Goal: Task Accomplishment & Management: Complete application form

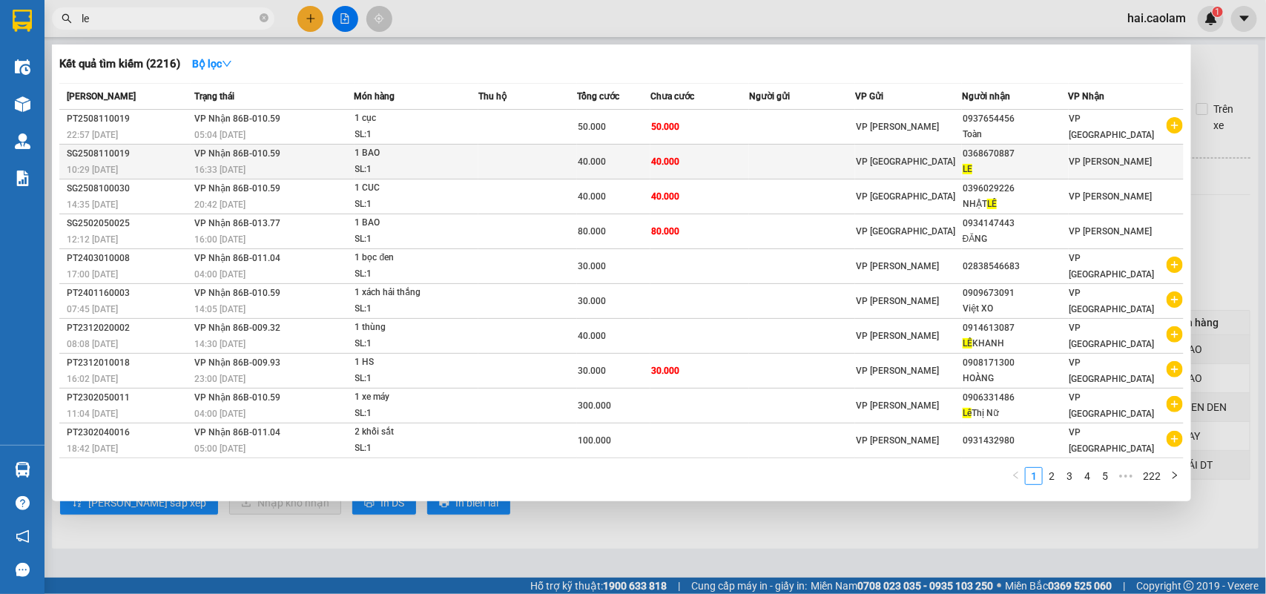
type input "le"
click at [703, 167] on td "40.000" at bounding box center [700, 162] width 99 height 35
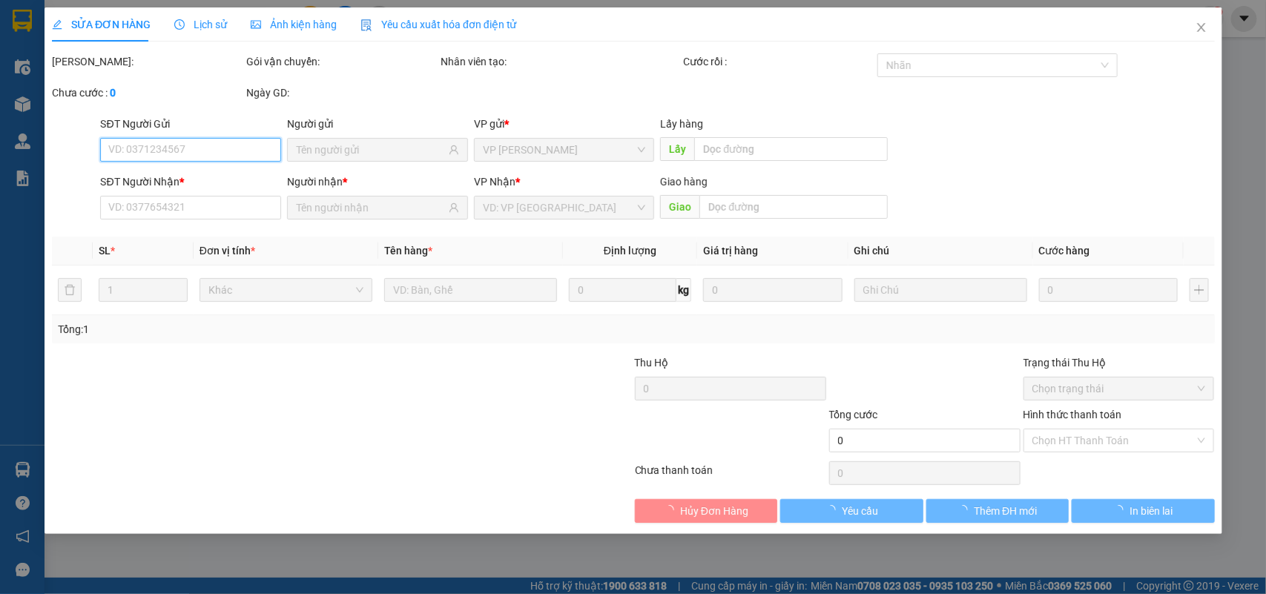
type input "0368670887"
type input "LE"
type input "40.000"
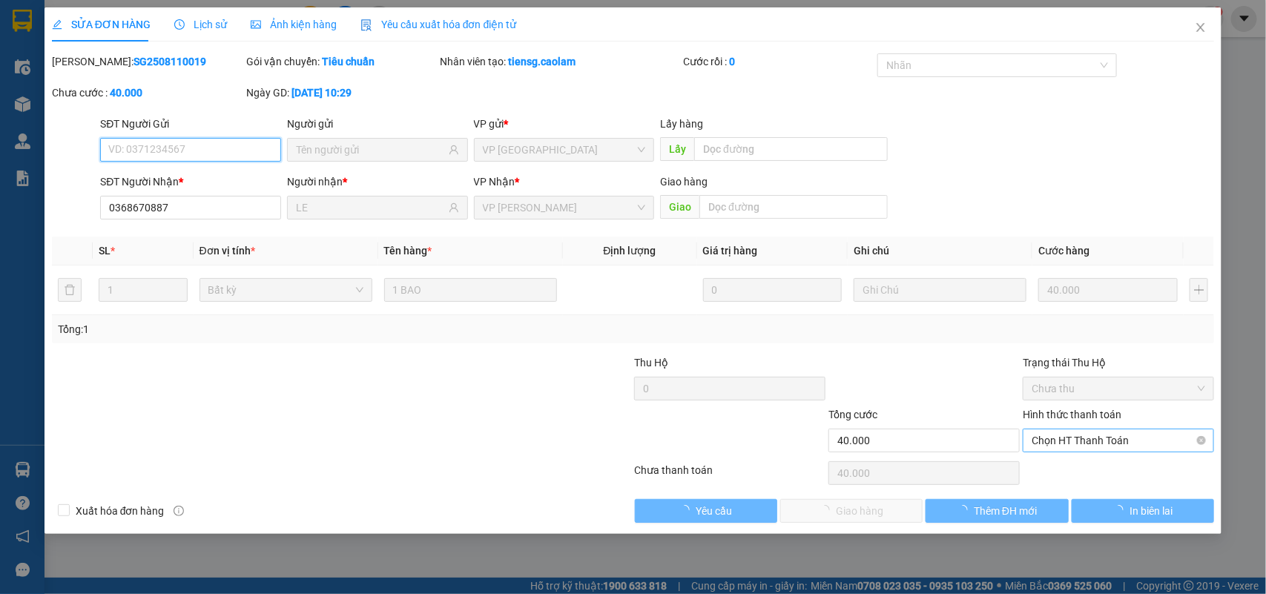
click at [1084, 447] on span "Chọn HT Thanh Toán" at bounding box center [1119, 441] width 174 height 22
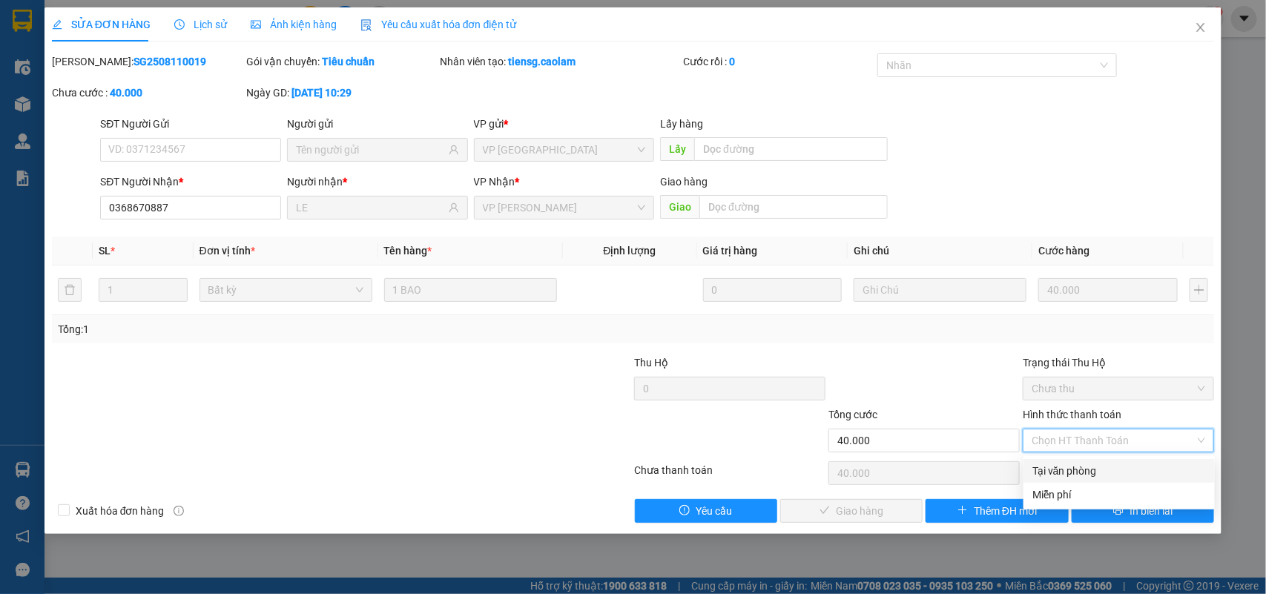
drag, startPoint x: 1072, startPoint y: 470, endPoint x: 932, endPoint y: 493, distance: 142.2
click at [1054, 473] on div "Tại văn phòng" at bounding box center [1120, 471] width 174 height 16
type input "0"
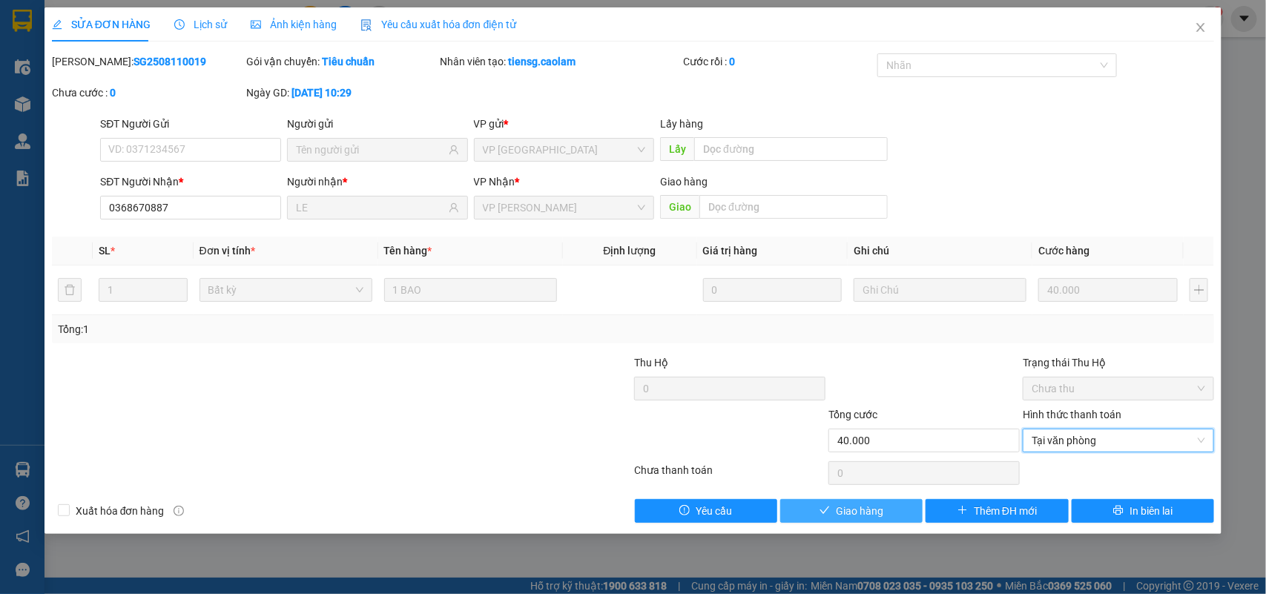
click at [894, 513] on button "Giao hàng" at bounding box center [851, 511] width 142 height 24
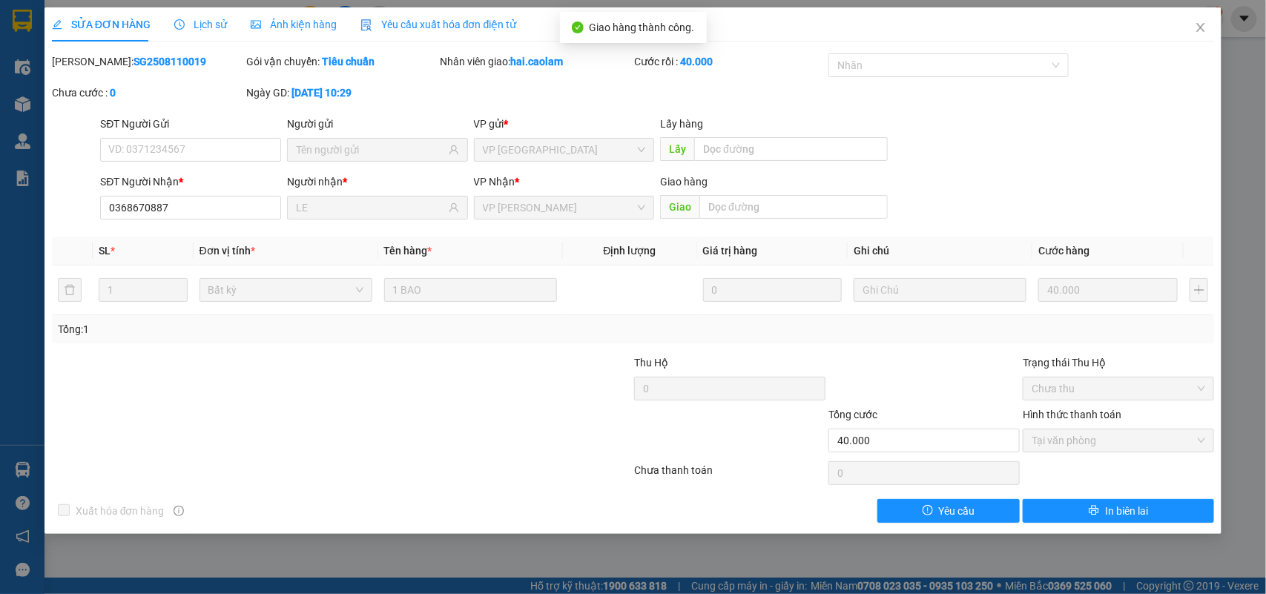
drag, startPoint x: 1025, startPoint y: 142, endPoint x: 1174, endPoint y: 62, distance: 168.6
click at [1036, 138] on div "SĐT Người Gửi VD: 0371234567 Người gửi VP gửi * VP [GEOGRAPHIC_DATA] Lấy hàng L…" at bounding box center [657, 142] width 1120 height 52
click at [1207, 24] on icon "close" at bounding box center [1201, 28] width 12 height 12
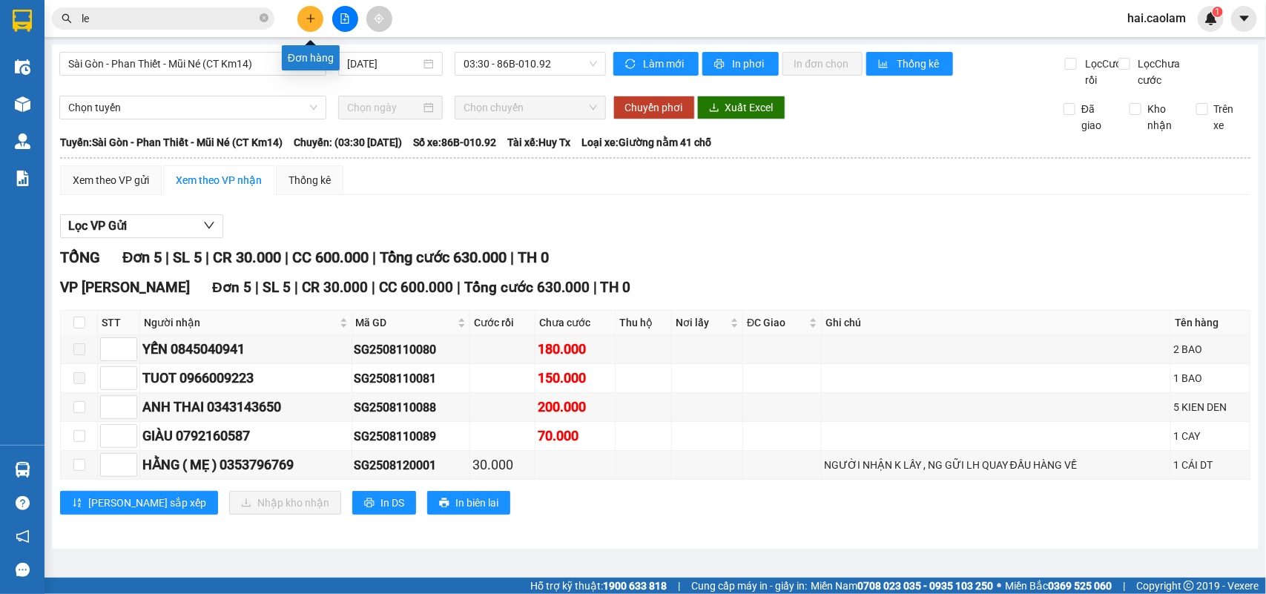
click at [312, 17] on icon "plus" at bounding box center [311, 18] width 10 height 10
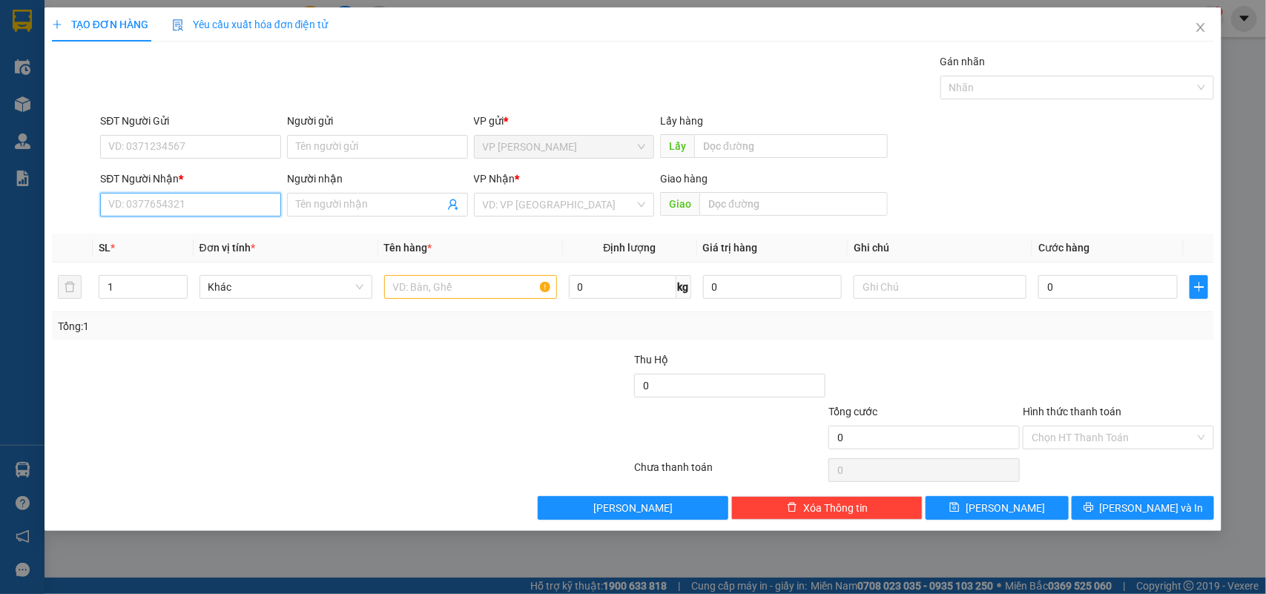
click at [221, 194] on input "SĐT Người Nhận *" at bounding box center [190, 205] width 181 height 24
type input "0564383464"
click at [428, 284] on input "text" at bounding box center [470, 287] width 173 height 24
click at [201, 211] on input "0564383464" at bounding box center [190, 205] width 181 height 24
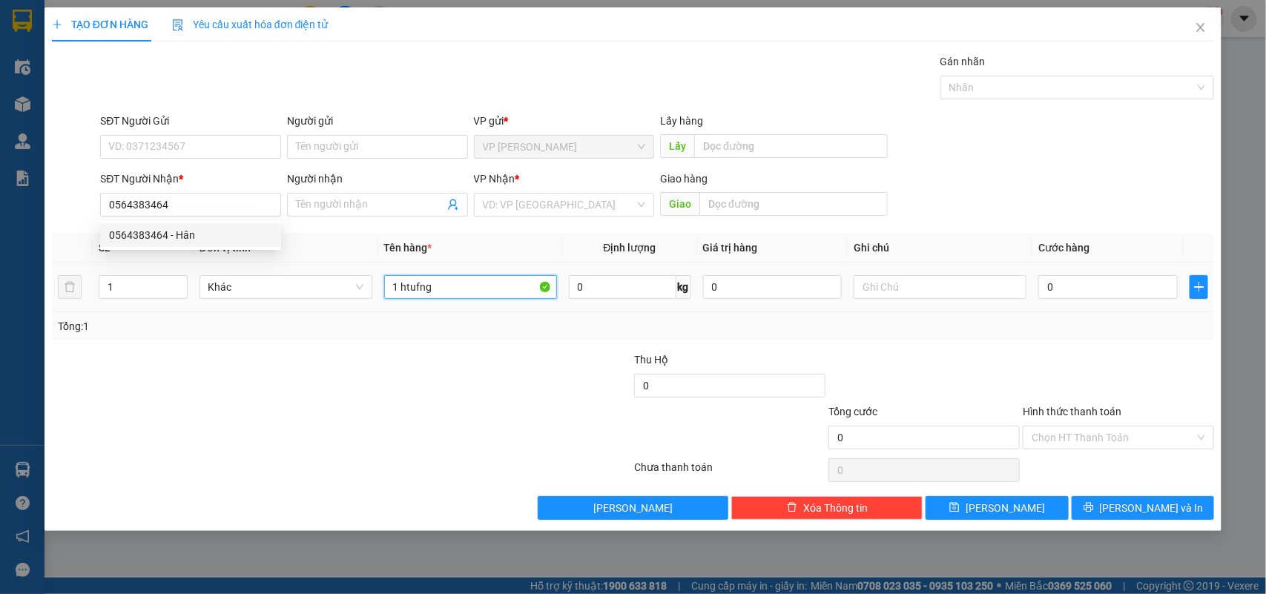
click at [480, 290] on input "1 htufng" at bounding box center [470, 287] width 173 height 24
type input "1 thùng giấy"
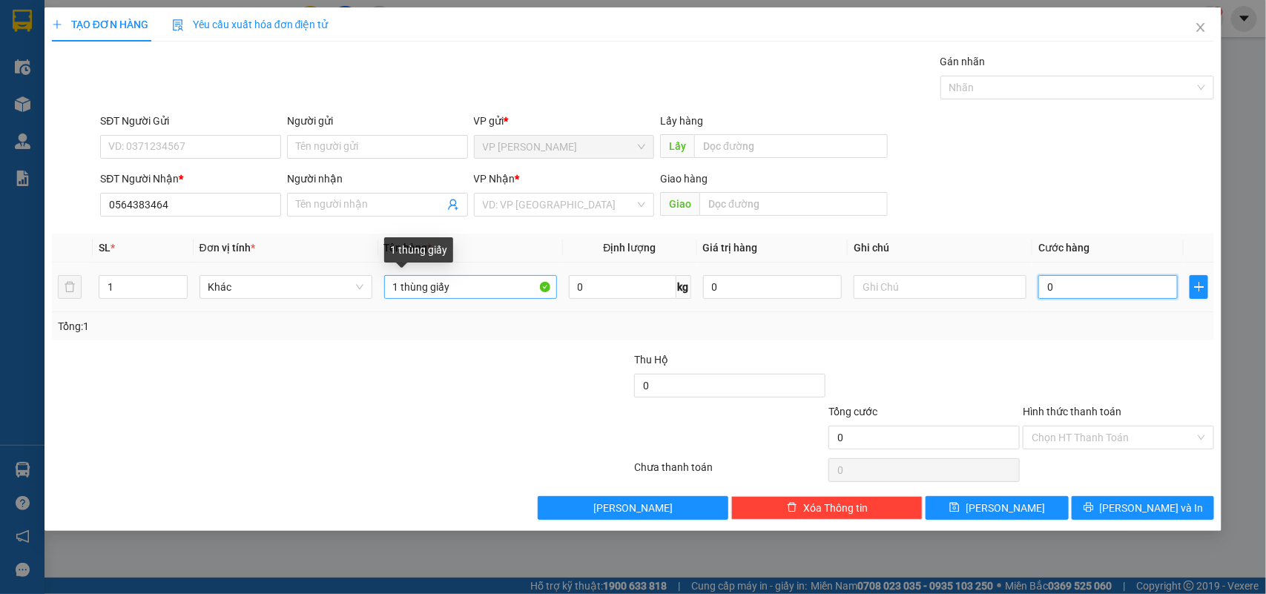
type input "3"
type input "30"
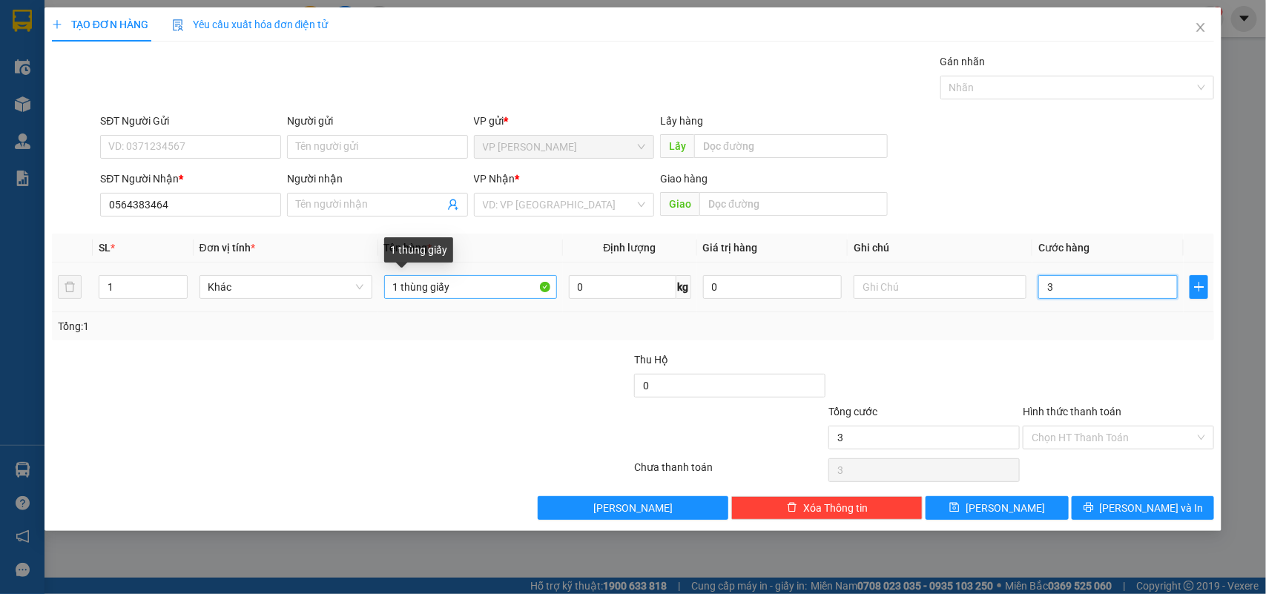
type input "30"
type input "30.000"
click at [499, 358] on div at bounding box center [536, 378] width 194 height 52
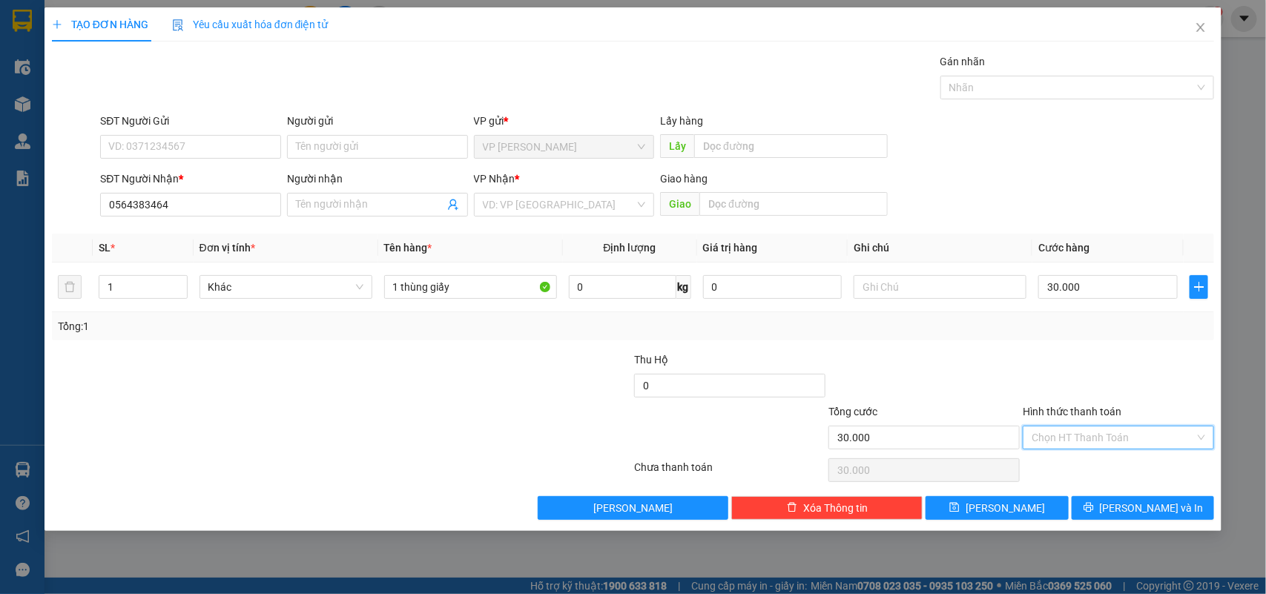
click at [1059, 445] on input "Hình thức thanh toán" at bounding box center [1113, 438] width 163 height 22
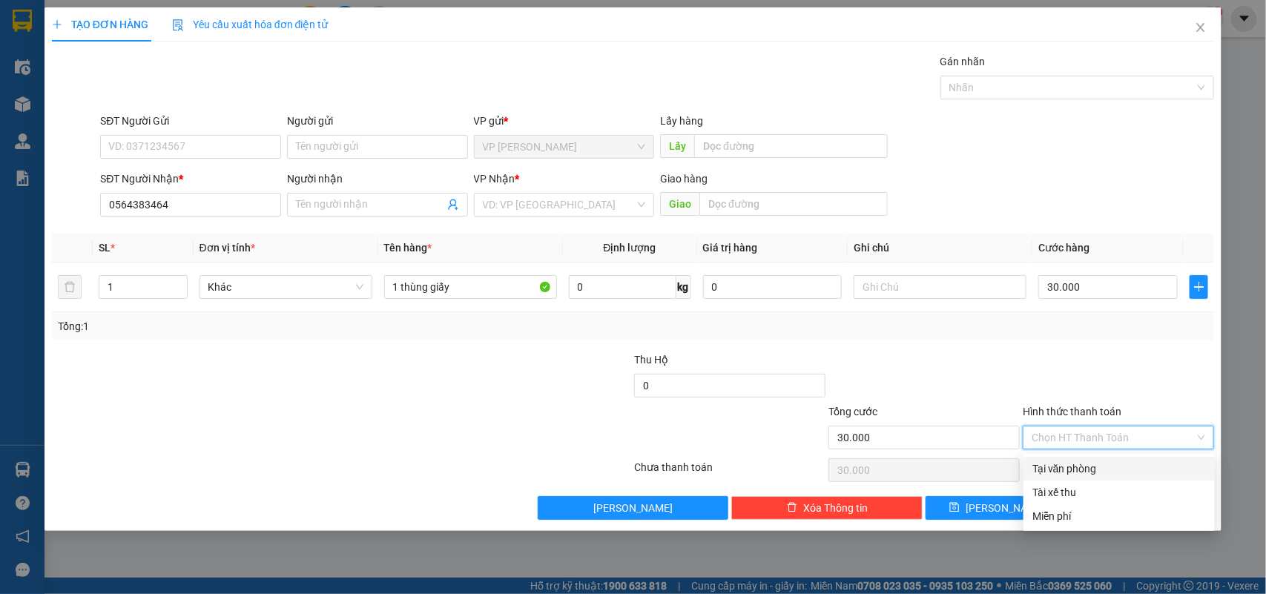
click at [1062, 462] on div "Tại văn phòng" at bounding box center [1120, 469] width 174 height 16
type input "0"
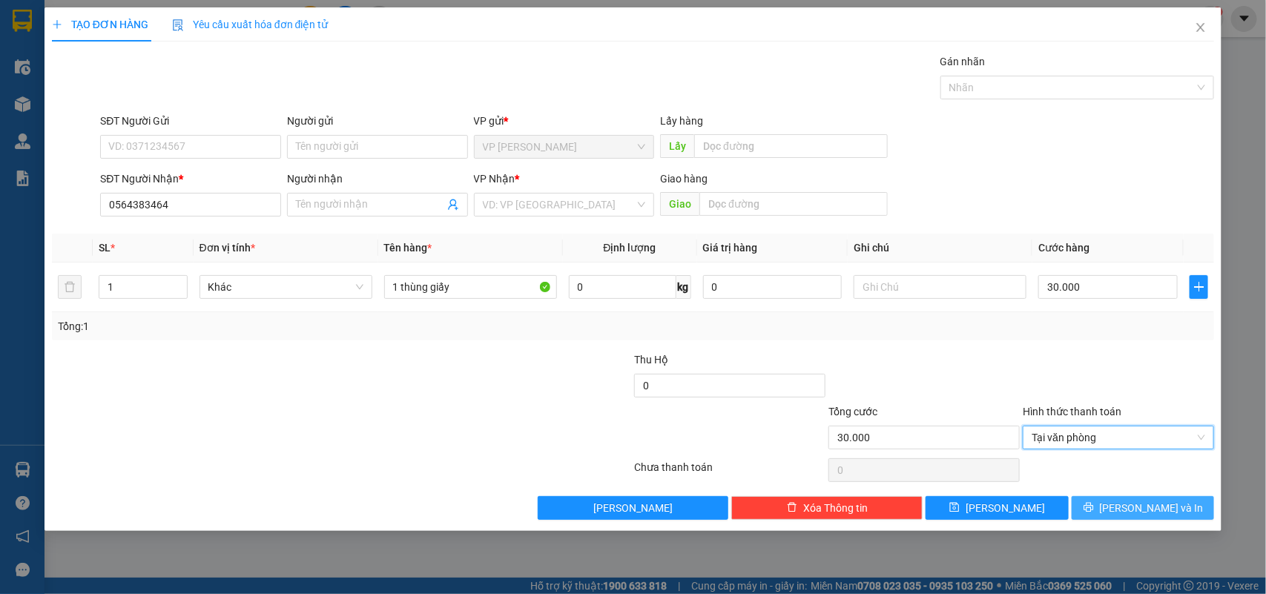
click at [1141, 507] on span "[PERSON_NAME] và In" at bounding box center [1152, 508] width 104 height 16
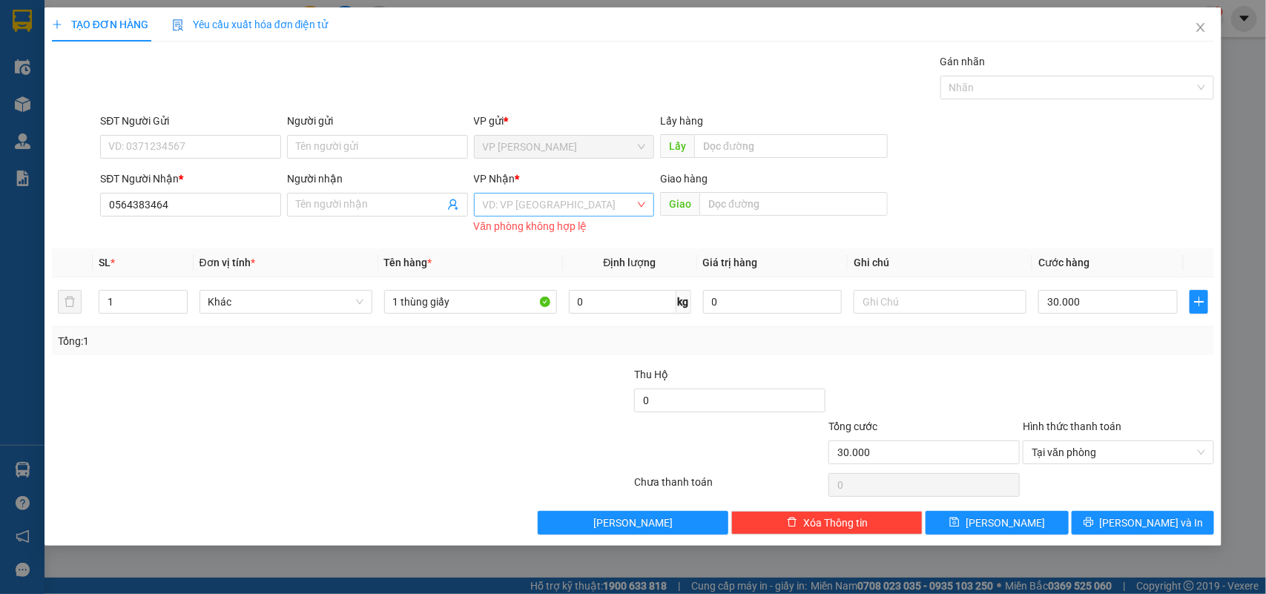
click at [588, 199] on input "search" at bounding box center [559, 205] width 153 height 22
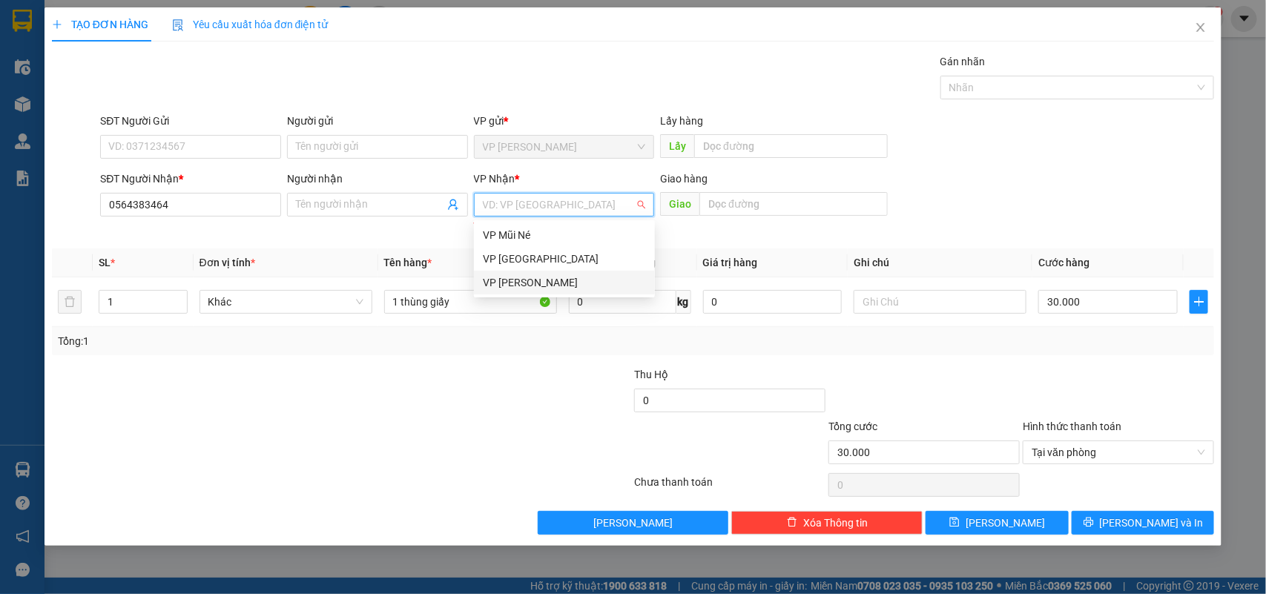
click at [588, 283] on div "VP [PERSON_NAME]" at bounding box center [564, 282] width 163 height 16
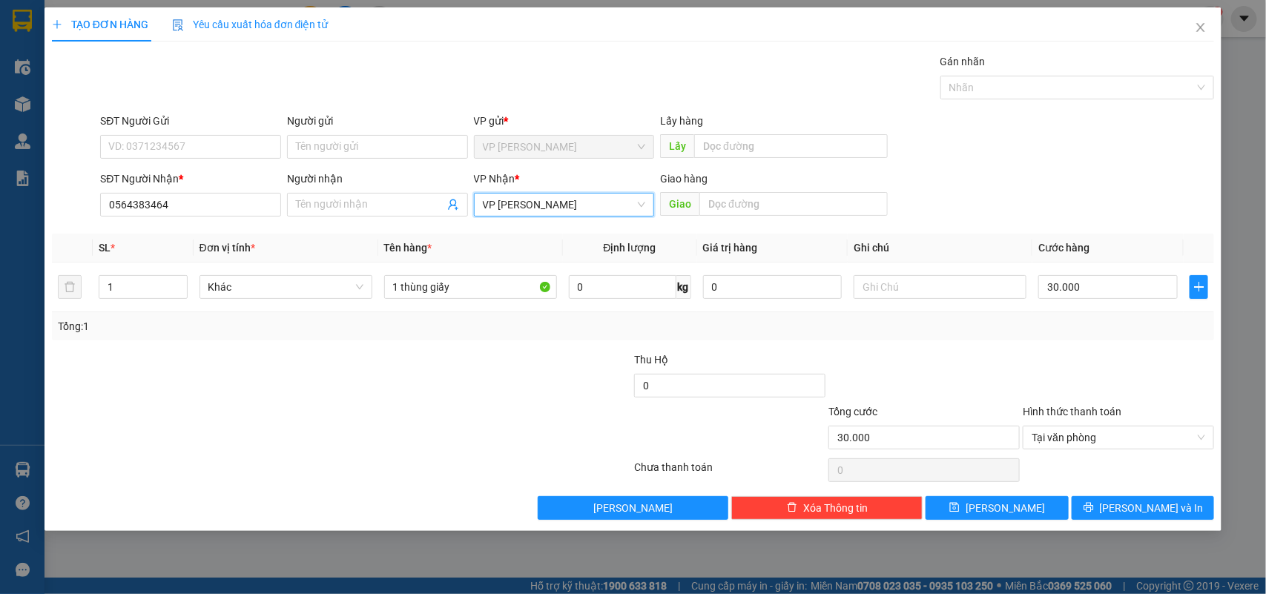
click at [594, 206] on span "VP [PERSON_NAME]" at bounding box center [564, 205] width 163 height 22
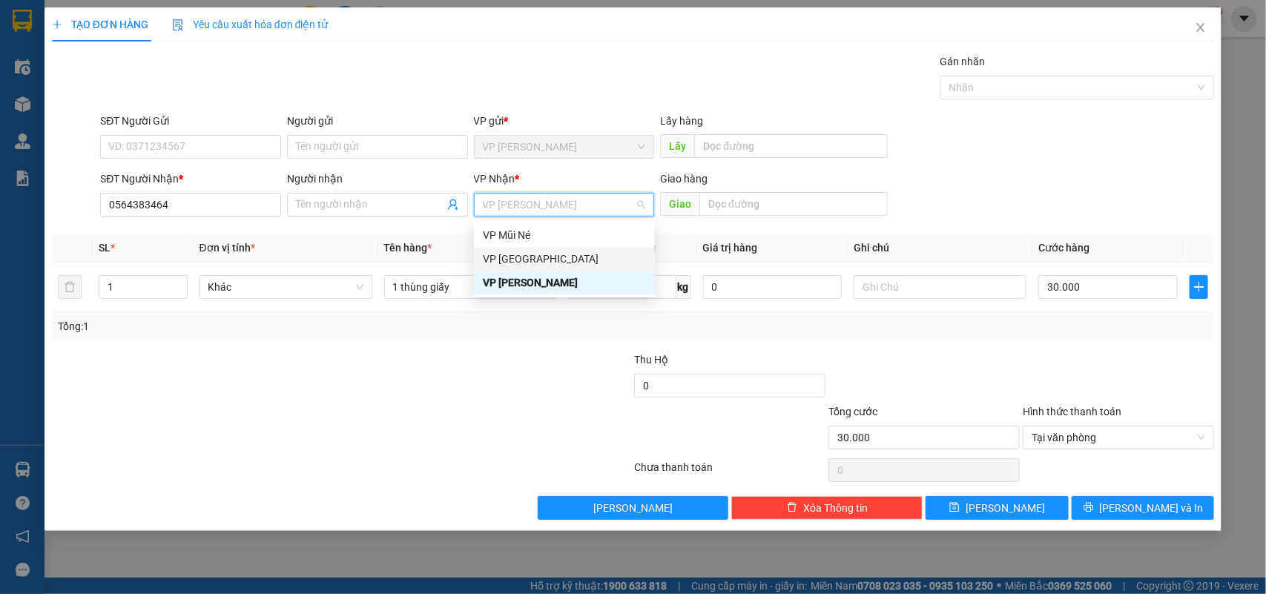
click at [588, 257] on div "VP [GEOGRAPHIC_DATA]" at bounding box center [564, 259] width 163 height 16
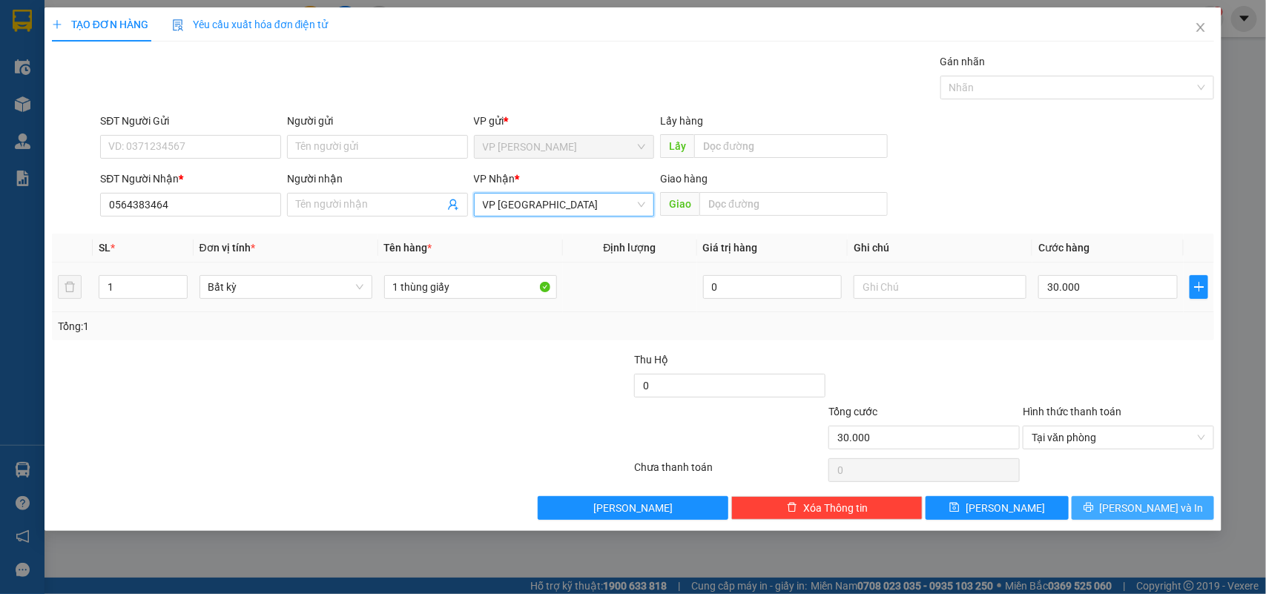
click at [1122, 499] on button "[PERSON_NAME] và In" at bounding box center [1143, 508] width 142 height 24
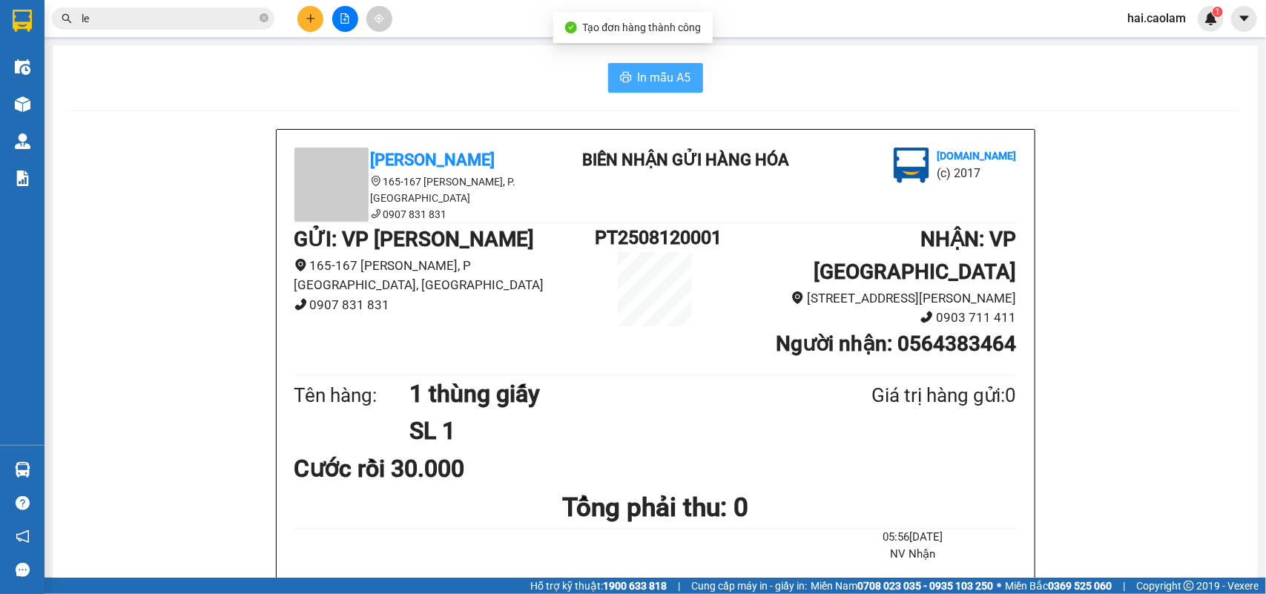
click at [620, 76] on icon "printer" at bounding box center [626, 77] width 12 height 12
click at [261, 19] on icon "close-circle" at bounding box center [264, 17] width 9 height 9
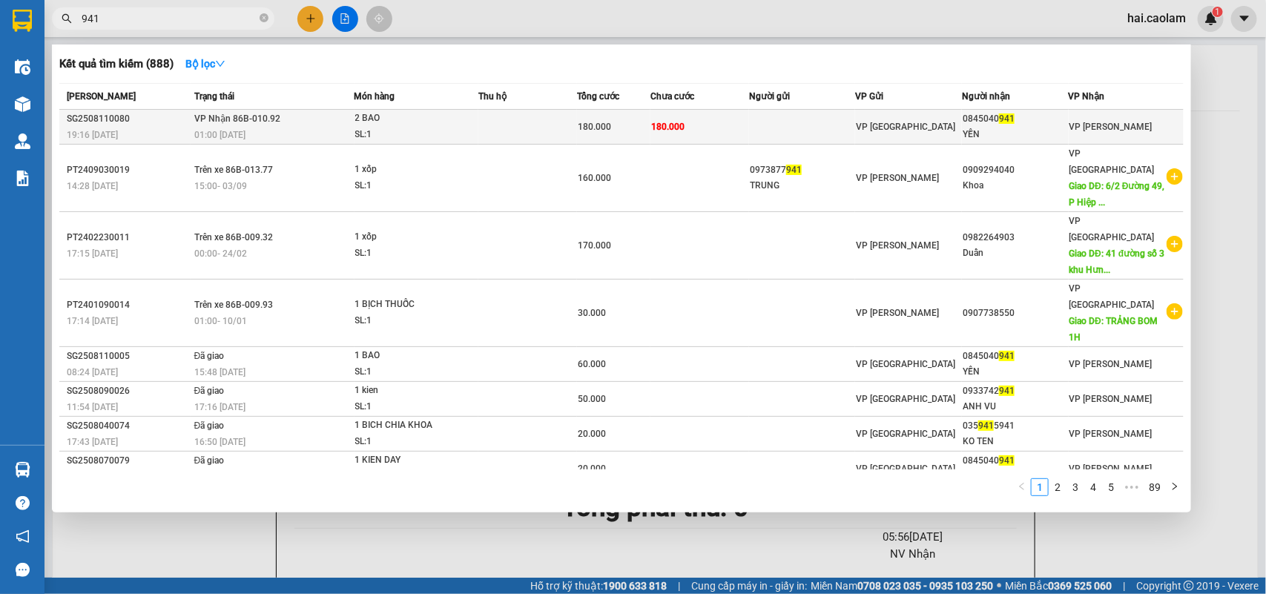
type input "941"
click at [728, 122] on td "180.000" at bounding box center [700, 127] width 99 height 35
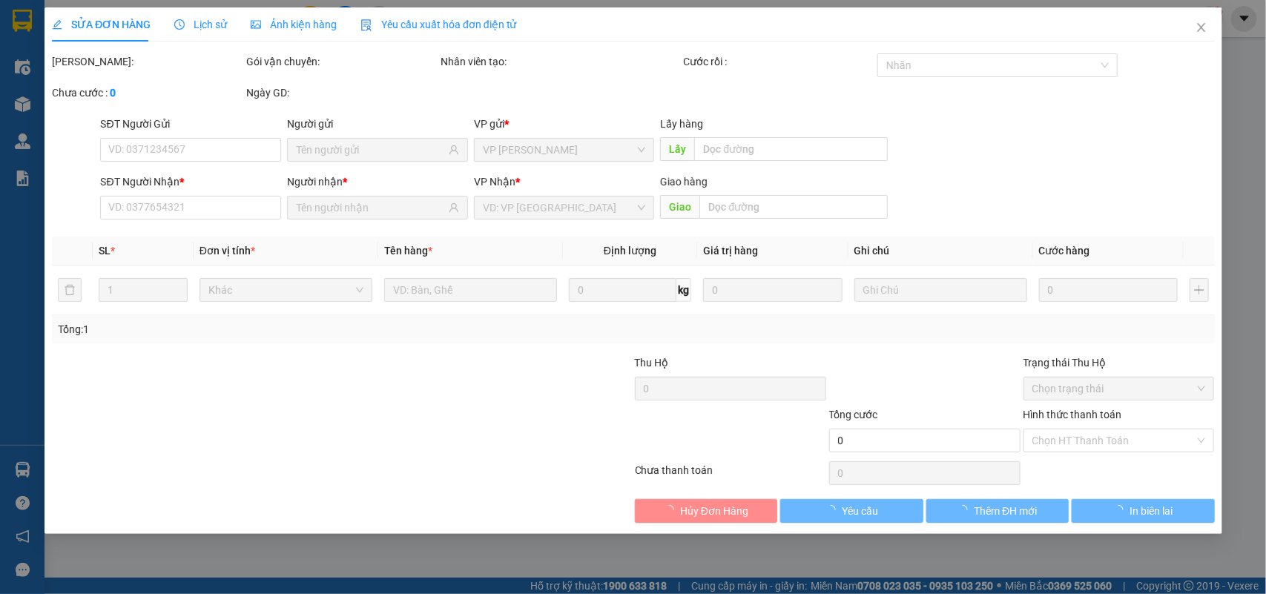
type input "0845040941"
type input "YẾN"
type input "180.000"
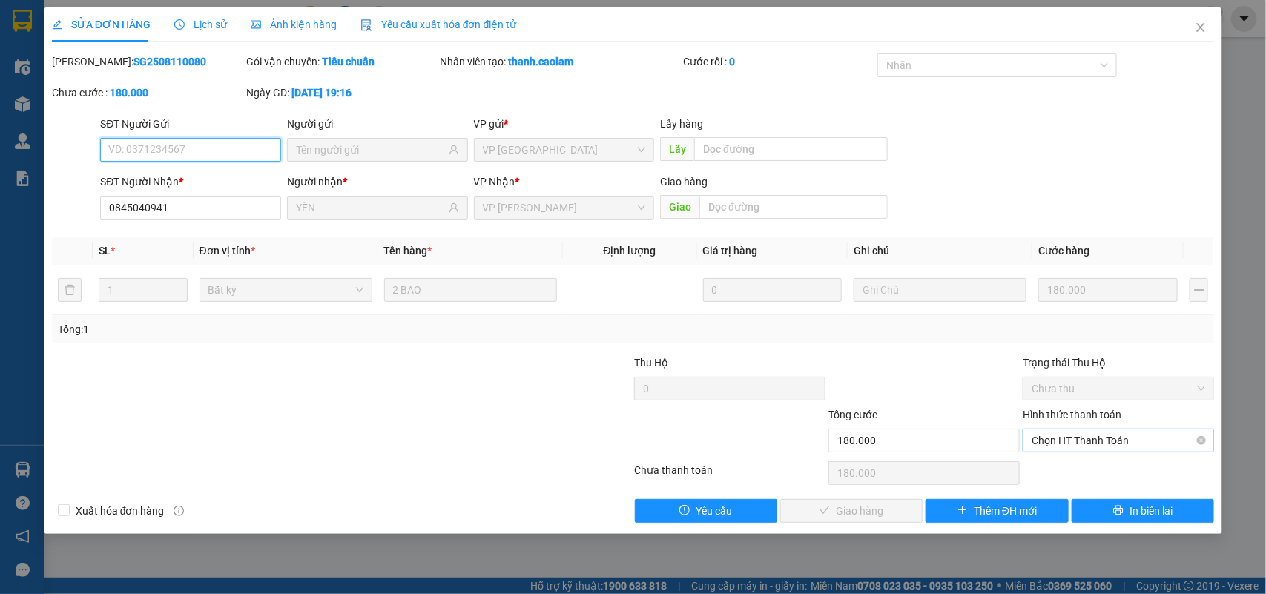
click at [1067, 445] on span "Chọn HT Thanh Toán" at bounding box center [1119, 441] width 174 height 22
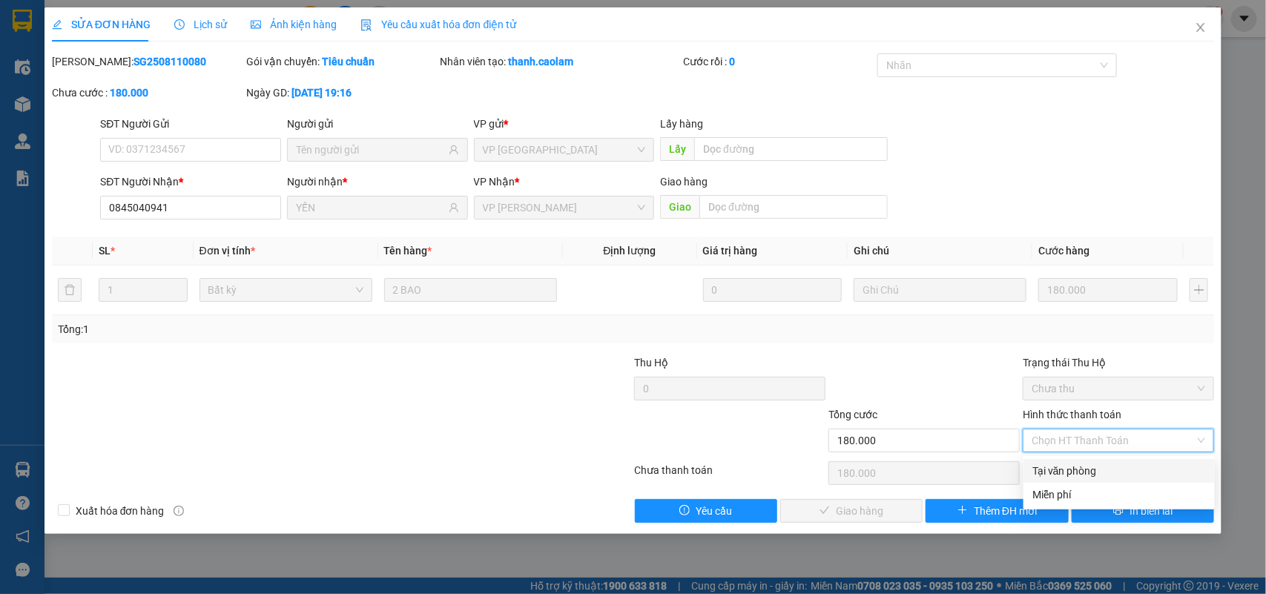
click at [1066, 463] on div "Tại văn phòng" at bounding box center [1120, 471] width 174 height 16
type input "0"
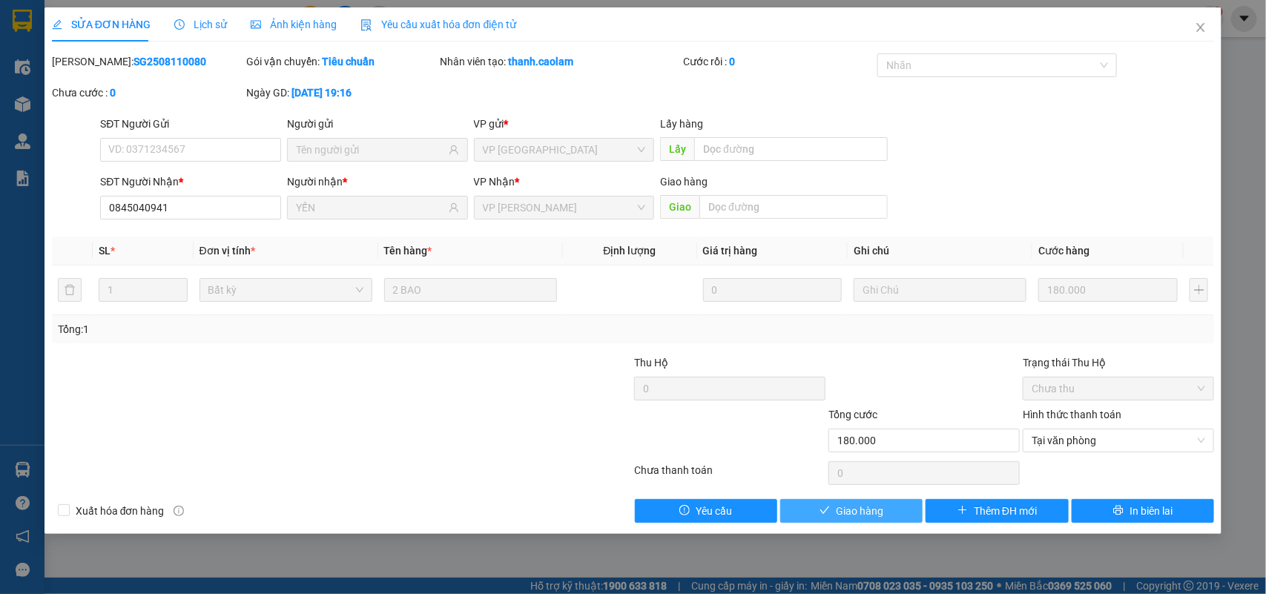
click at [875, 519] on span "Giao hàng" at bounding box center [859, 511] width 47 height 16
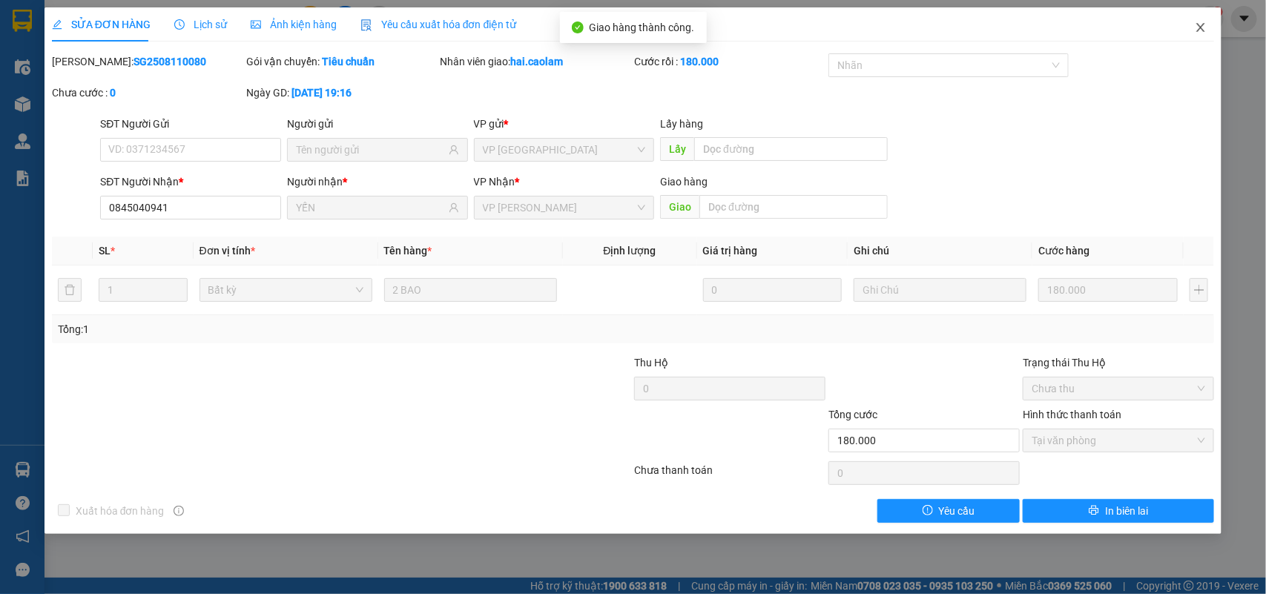
click at [1193, 31] on span "Close" at bounding box center [1201, 28] width 42 height 42
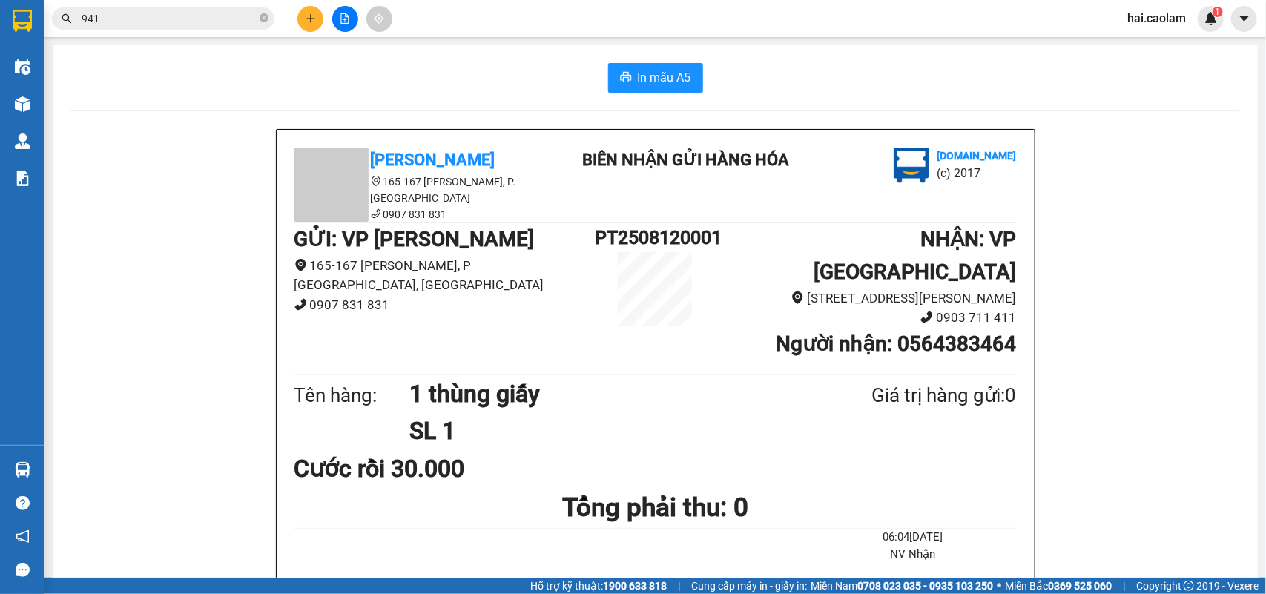
click at [203, 26] on input "941" at bounding box center [169, 18] width 175 height 16
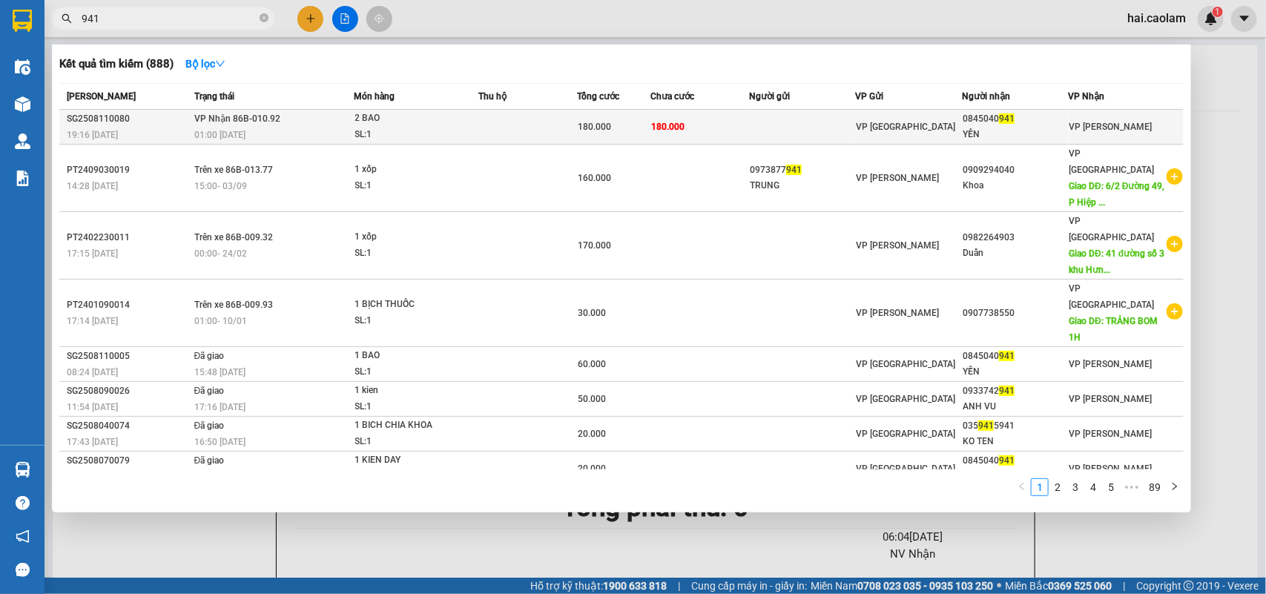
click at [591, 119] on div "180.000" at bounding box center [614, 127] width 72 height 16
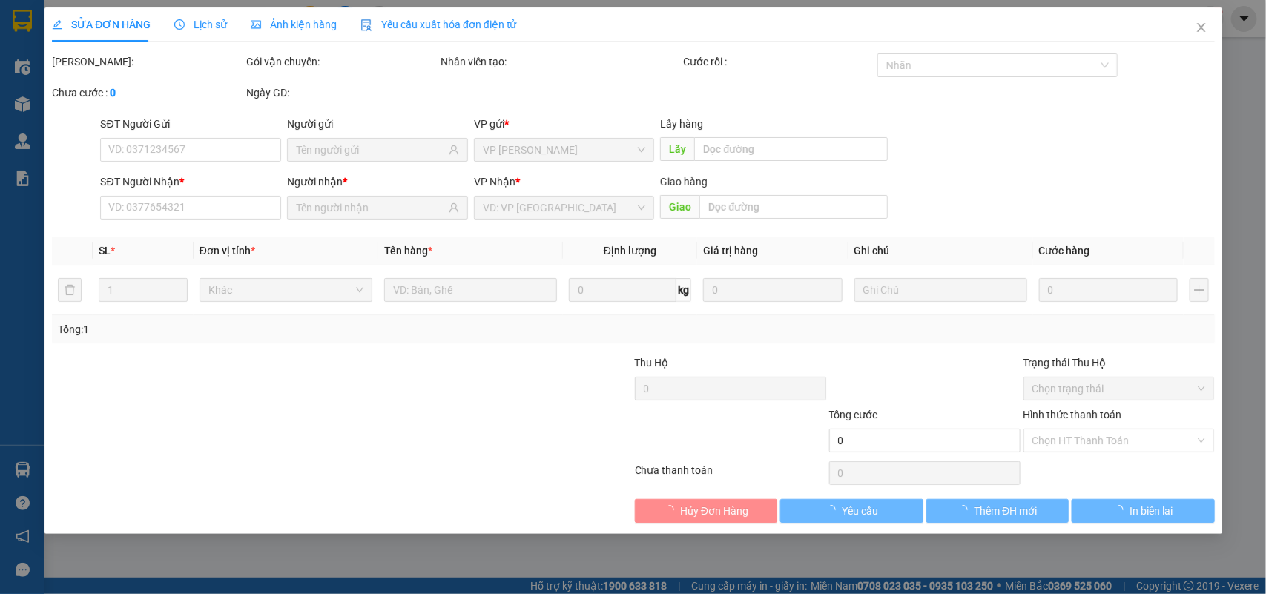
type input "0845040941"
type input "YẾN"
type input "180.000"
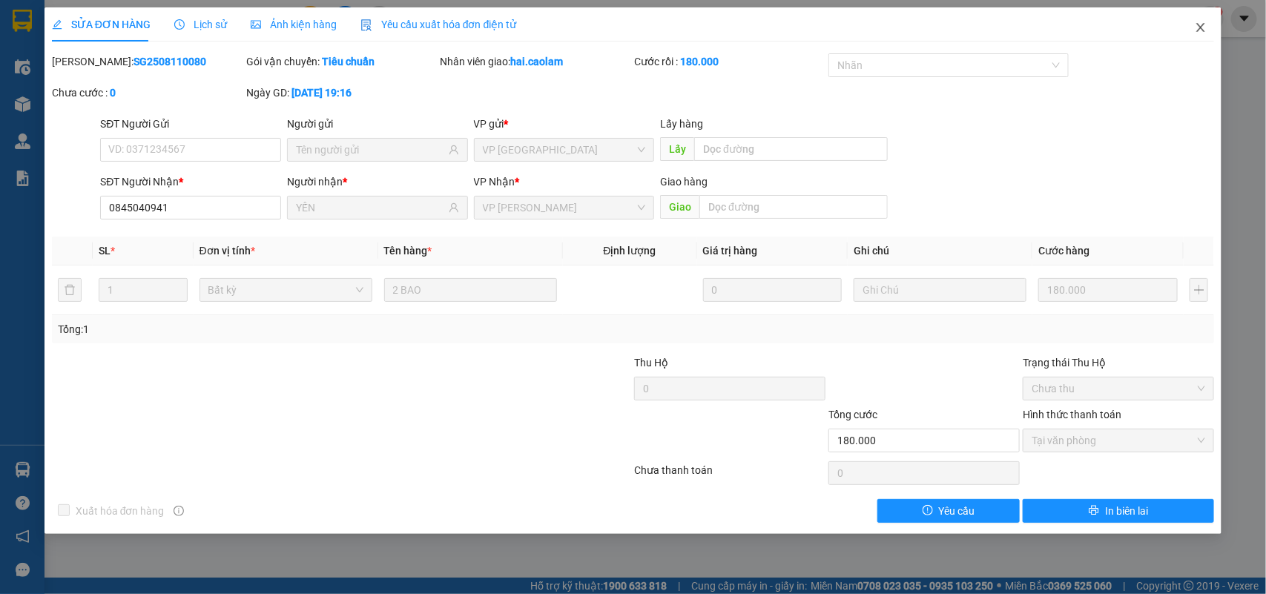
click at [1200, 28] on icon "close" at bounding box center [1201, 27] width 8 height 9
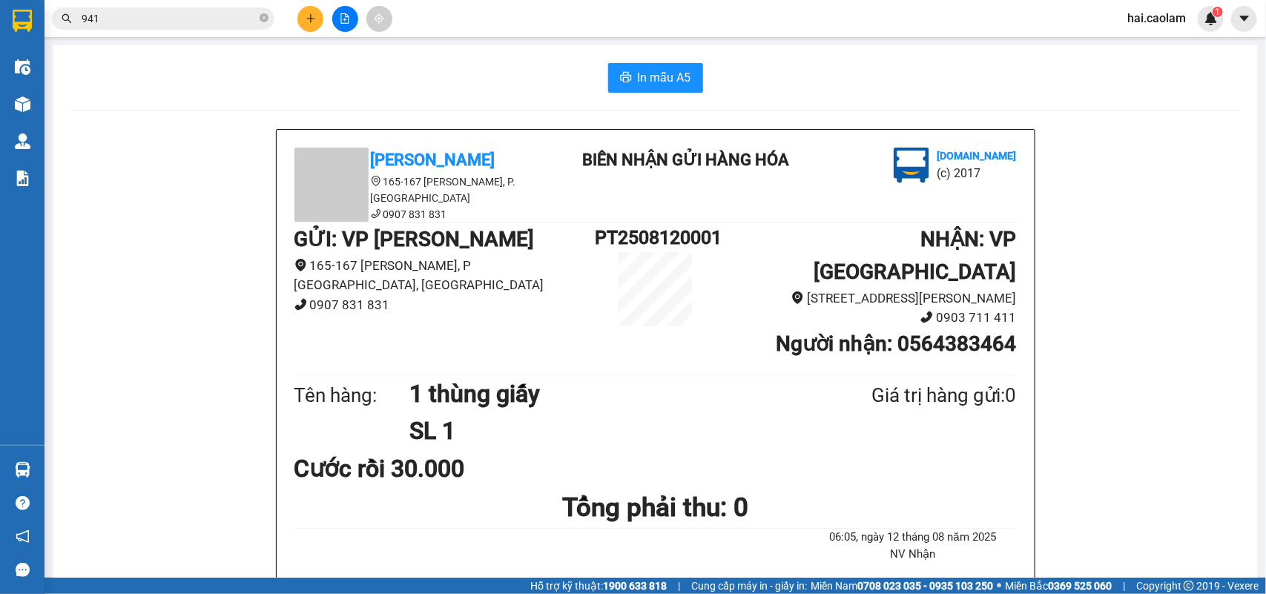
click at [153, 21] on input "941" at bounding box center [169, 18] width 175 height 16
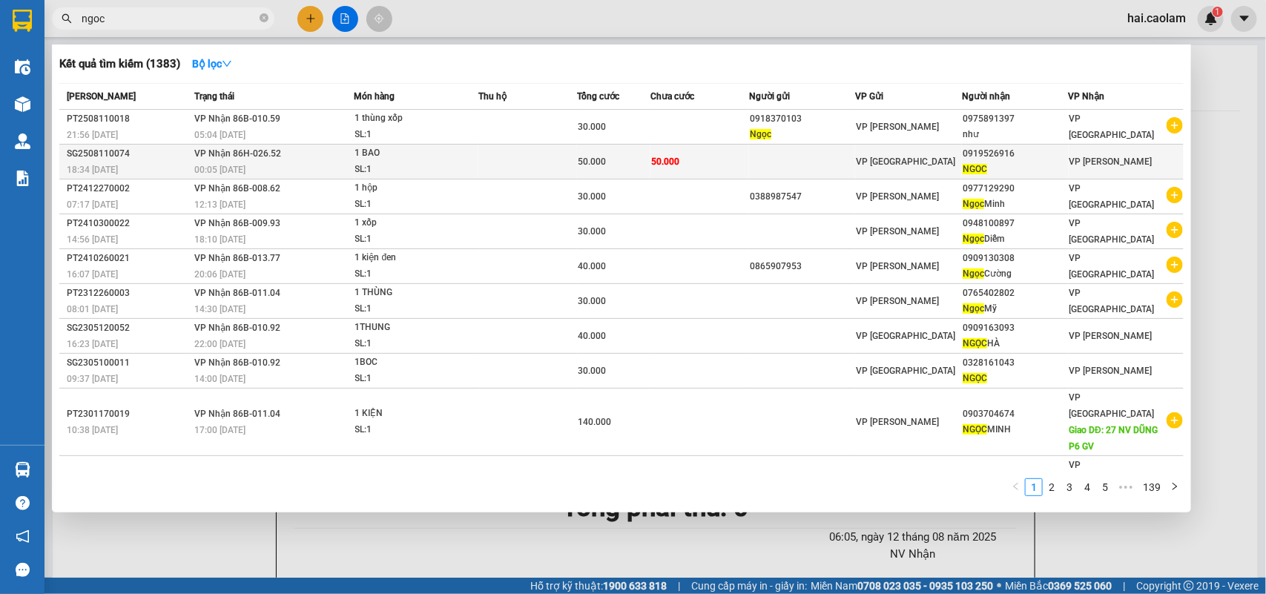
type input "ngoc"
click at [731, 165] on td "50.000" at bounding box center [700, 162] width 99 height 35
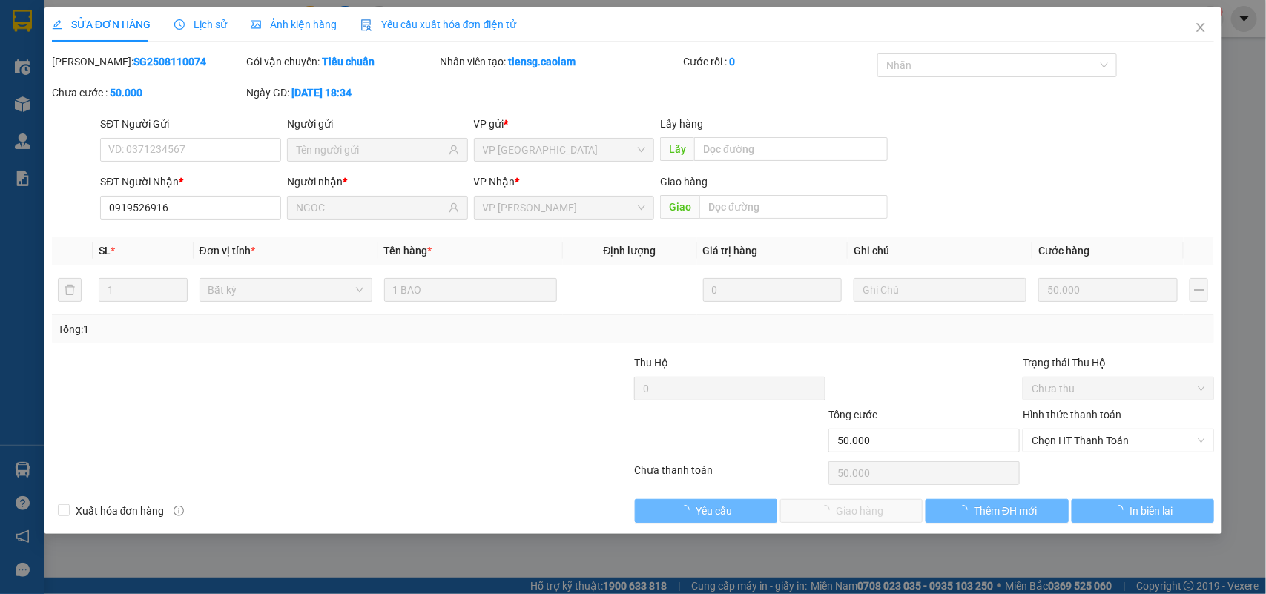
type input "0919526916"
type input "NGOC"
type input "50.000"
click at [1076, 438] on span "Chọn HT Thanh Toán" at bounding box center [1119, 441] width 174 height 22
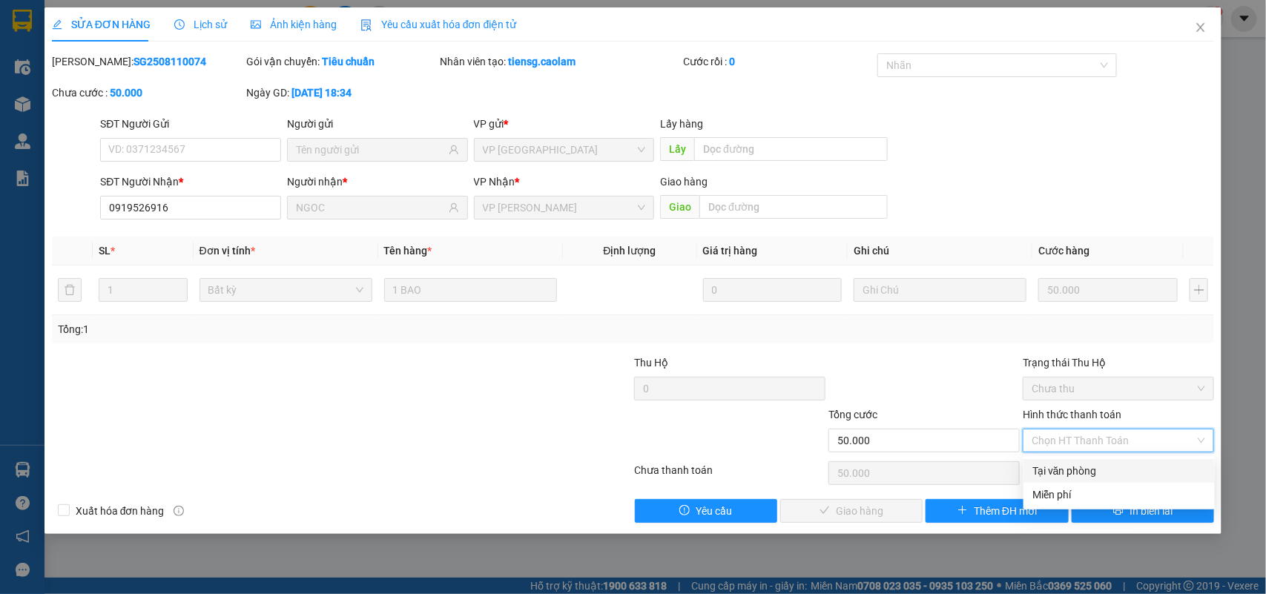
click at [1074, 469] on div "Tại văn phòng" at bounding box center [1120, 471] width 174 height 16
type input "0"
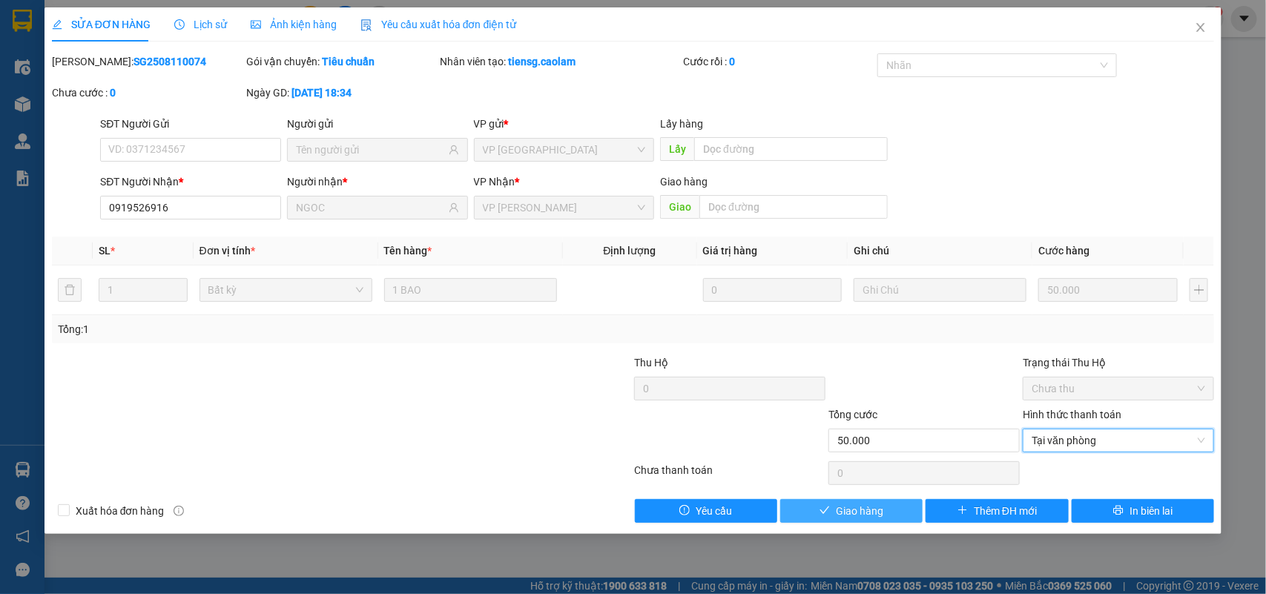
click at [895, 513] on button "Giao hàng" at bounding box center [851, 511] width 142 height 24
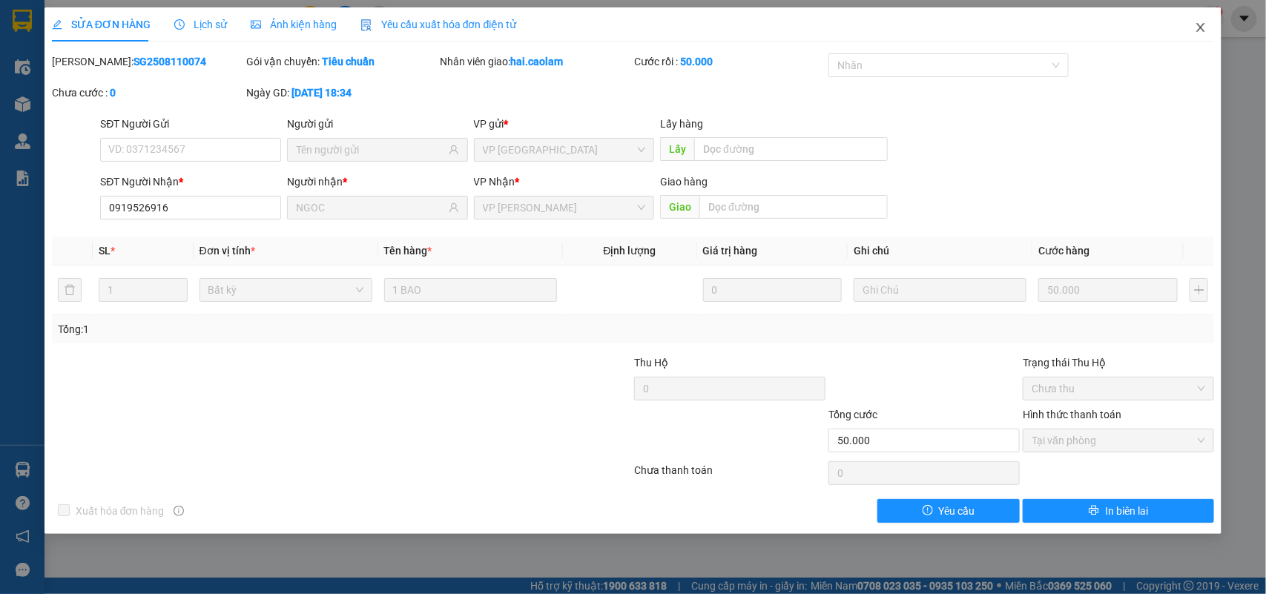
click at [1210, 16] on span "Close" at bounding box center [1201, 28] width 42 height 42
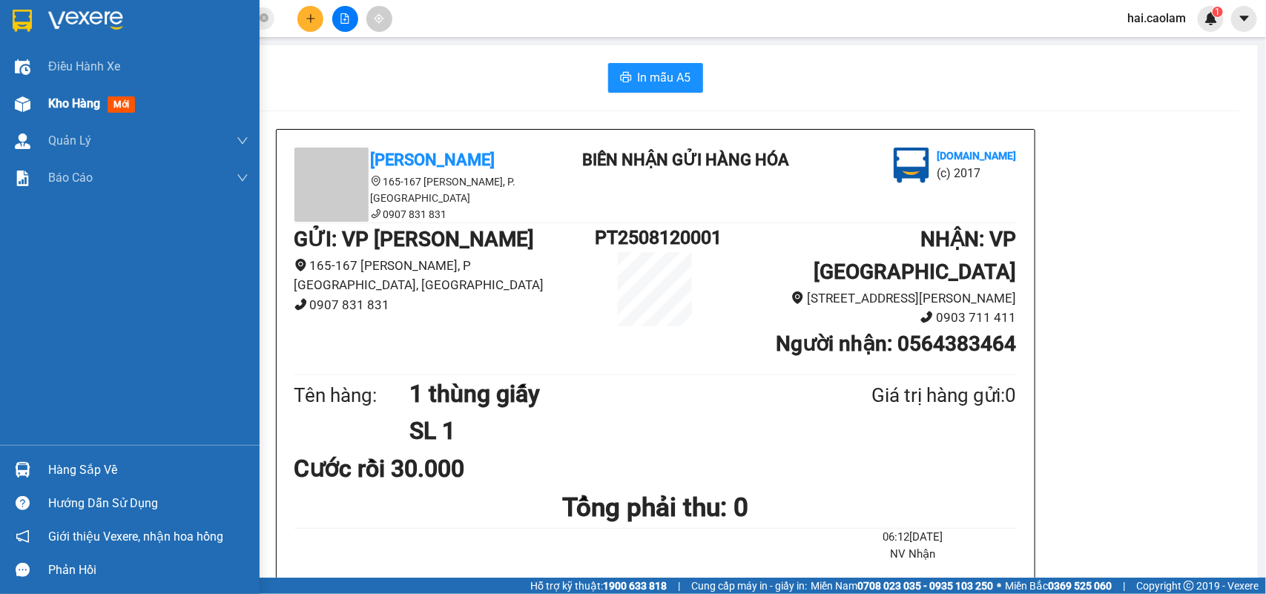
click at [30, 106] on img at bounding box center [23, 104] width 16 height 16
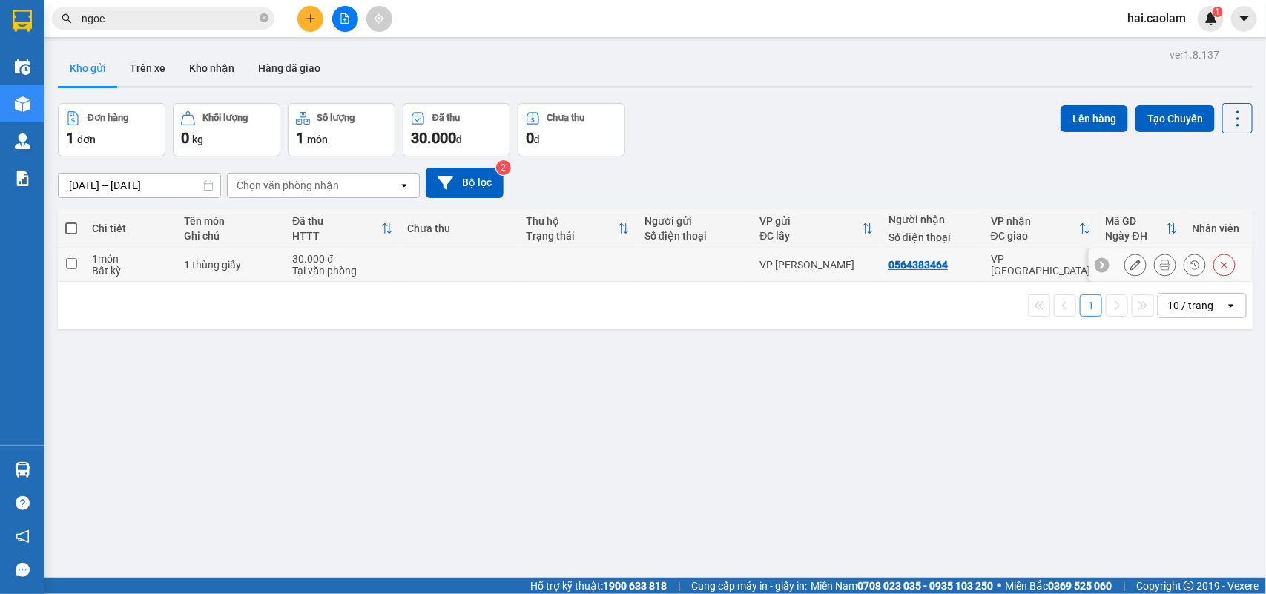
click at [637, 269] on td at bounding box center [694, 265] width 115 height 33
checkbox input "true"
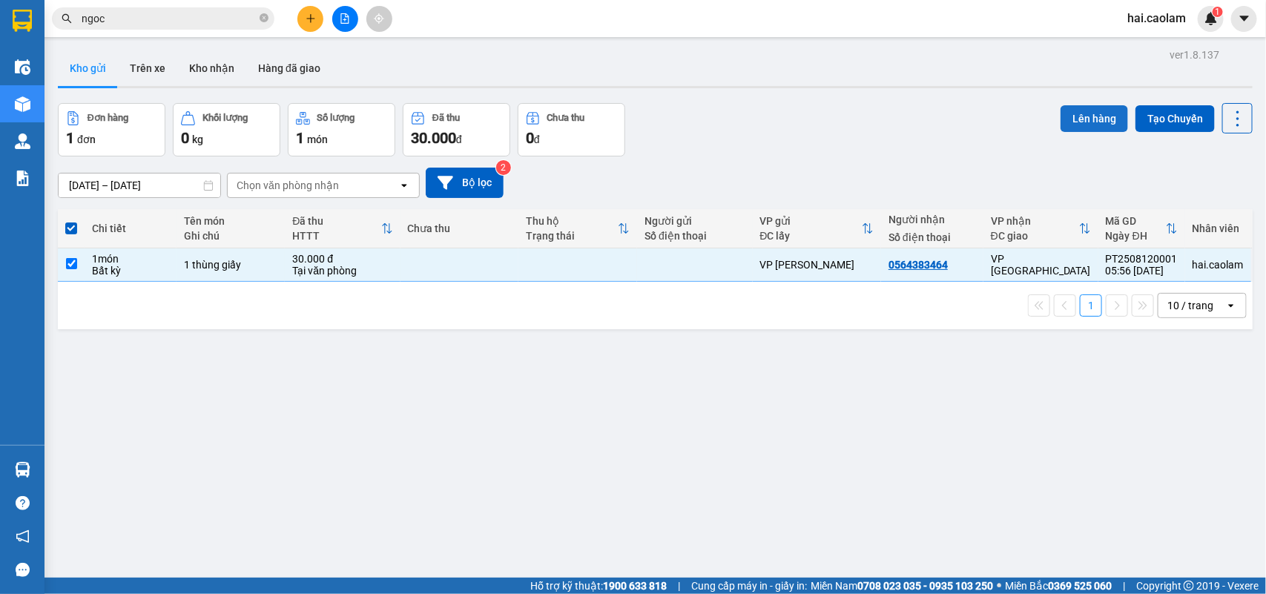
click at [1110, 128] on button "Lên hàng" at bounding box center [1095, 118] width 68 height 27
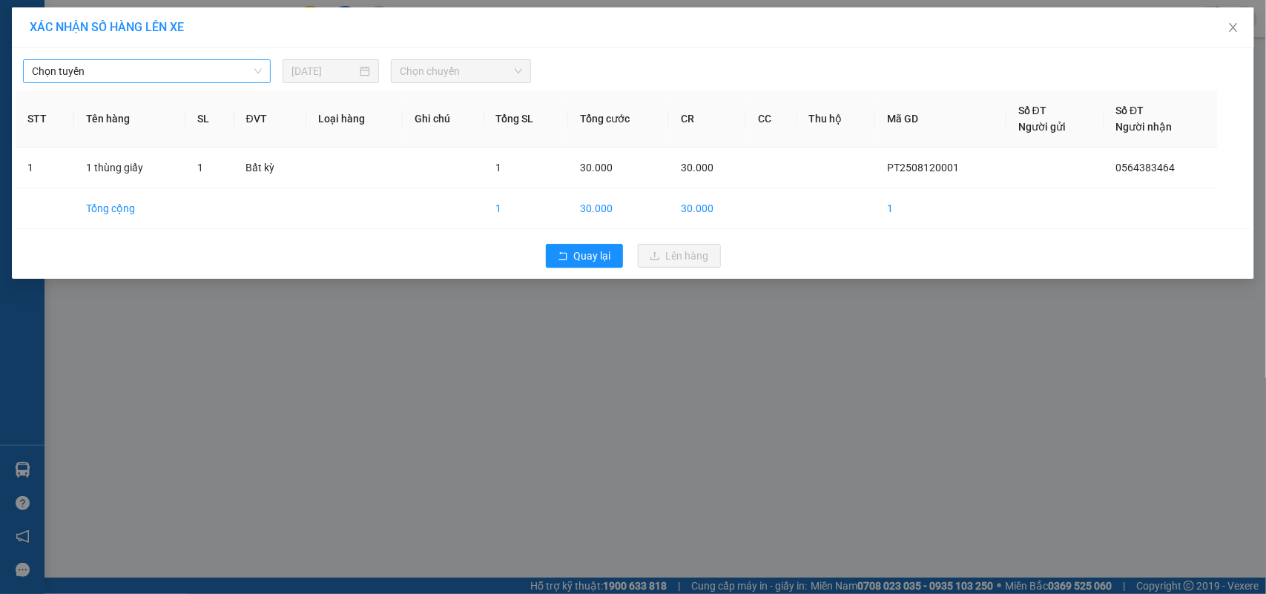
click at [212, 69] on span "Chọn tuyến" at bounding box center [147, 71] width 230 height 22
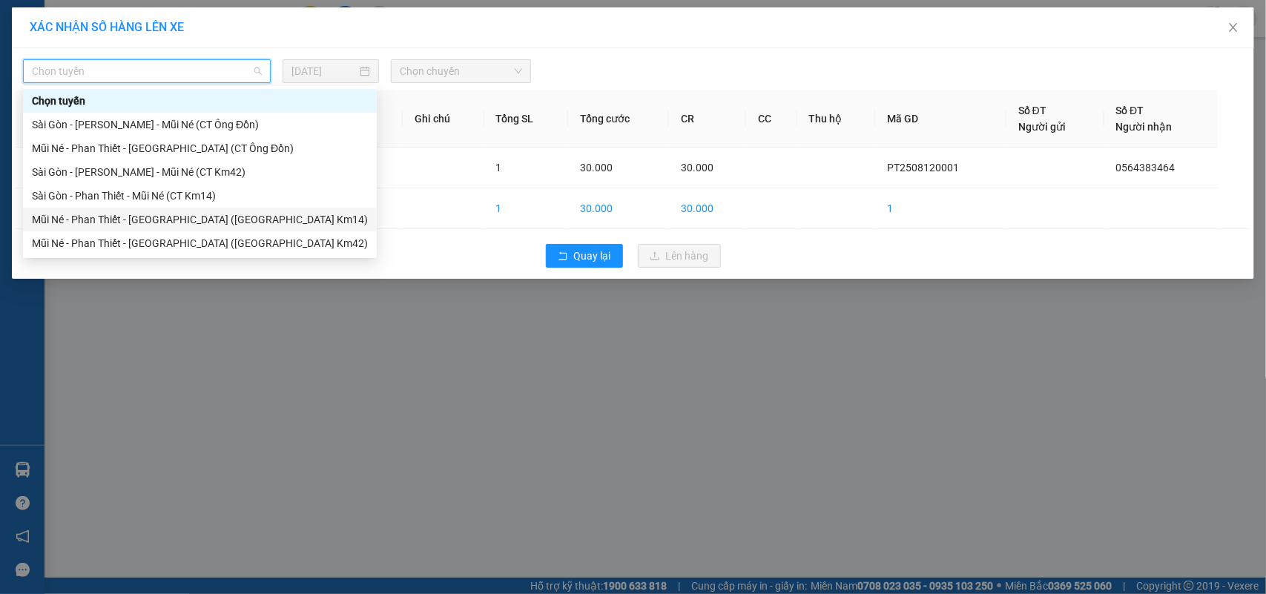
click at [234, 221] on div "Mũi Né - Phan Thiết - [GEOGRAPHIC_DATA] ([GEOGRAPHIC_DATA] Km14)" at bounding box center [200, 219] width 336 height 16
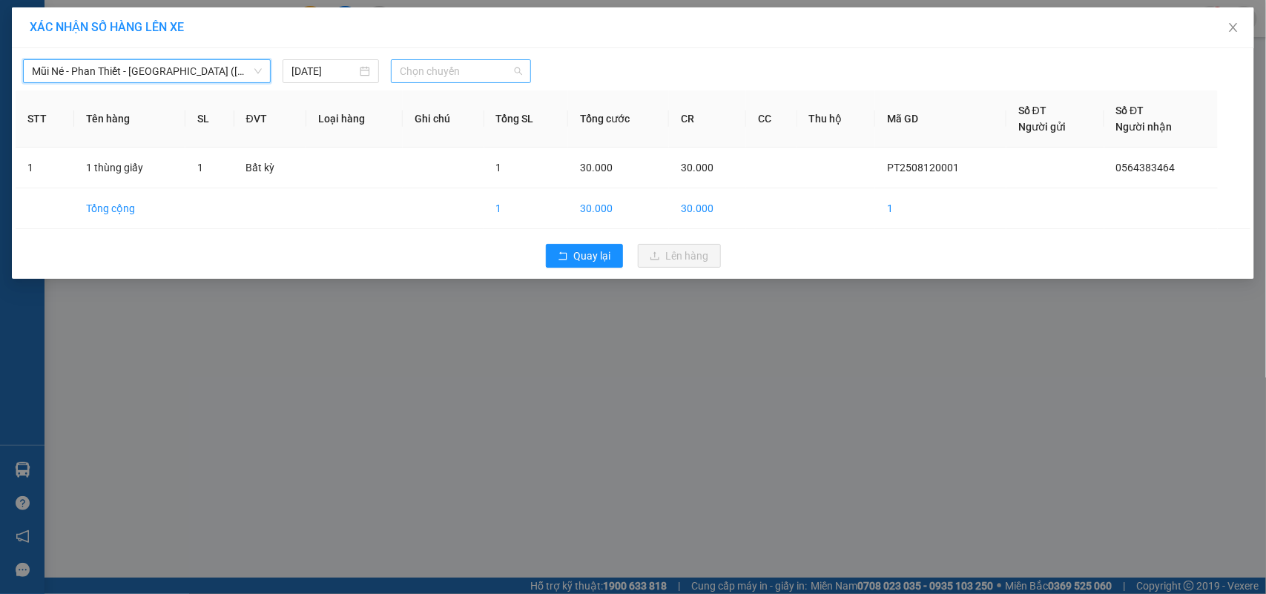
click at [423, 73] on span "Chọn chuyến" at bounding box center [461, 71] width 122 height 22
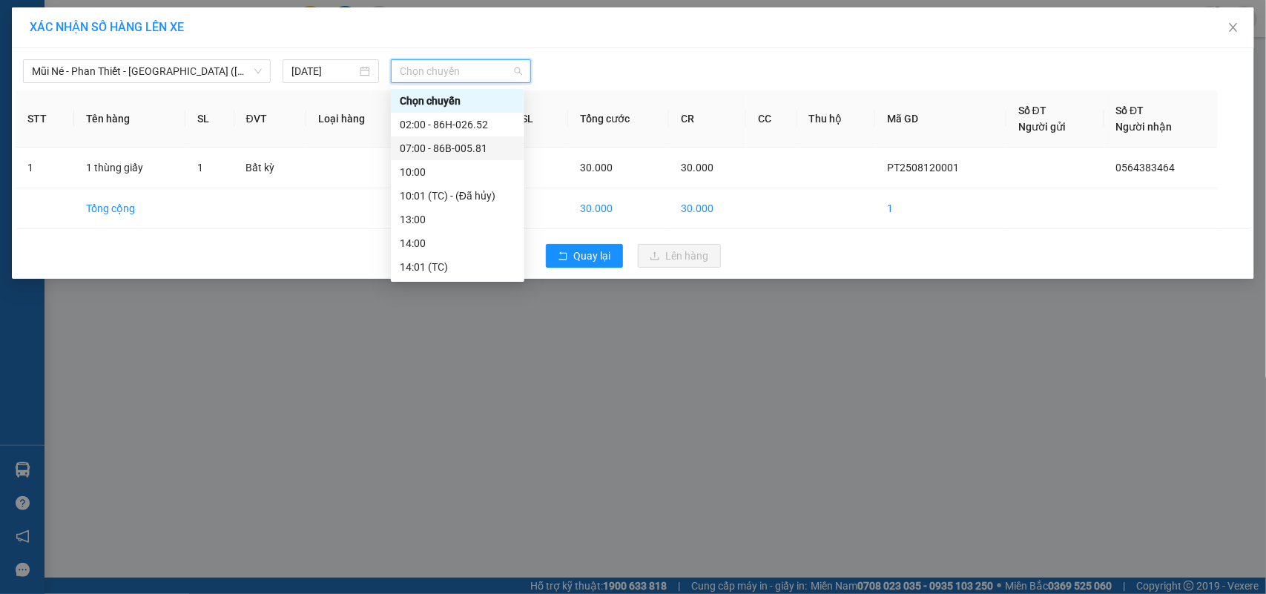
click at [486, 148] on div "07:00 - 86B-005.81" at bounding box center [458, 148] width 116 height 16
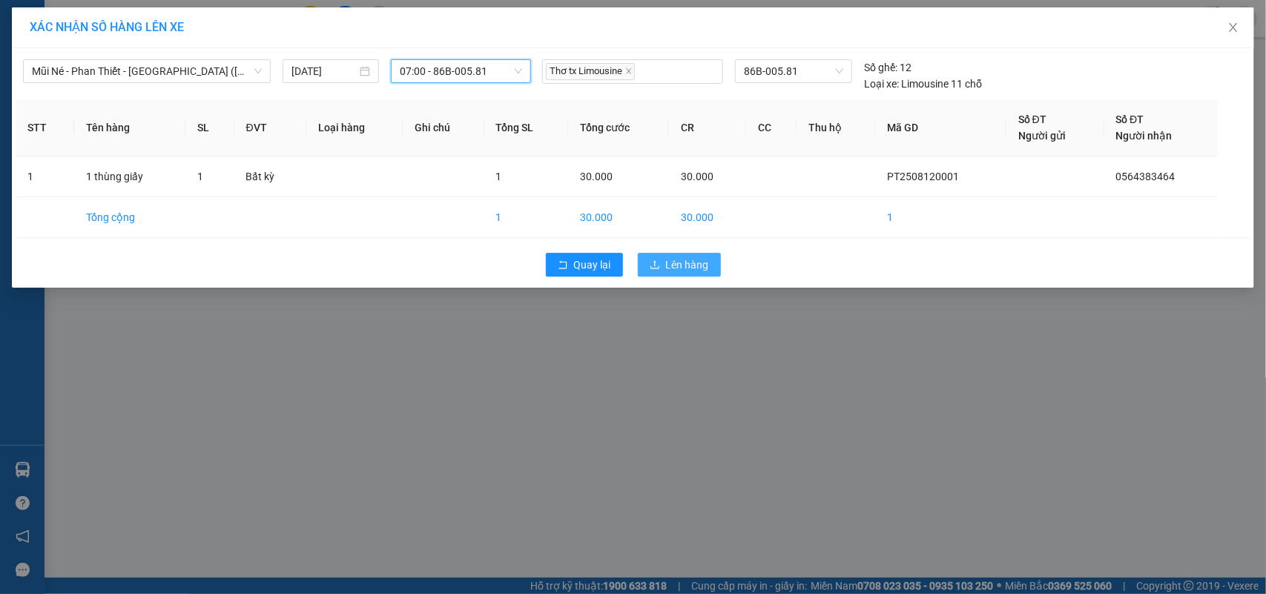
click at [673, 272] on span "Lên hàng" at bounding box center [687, 265] width 43 height 16
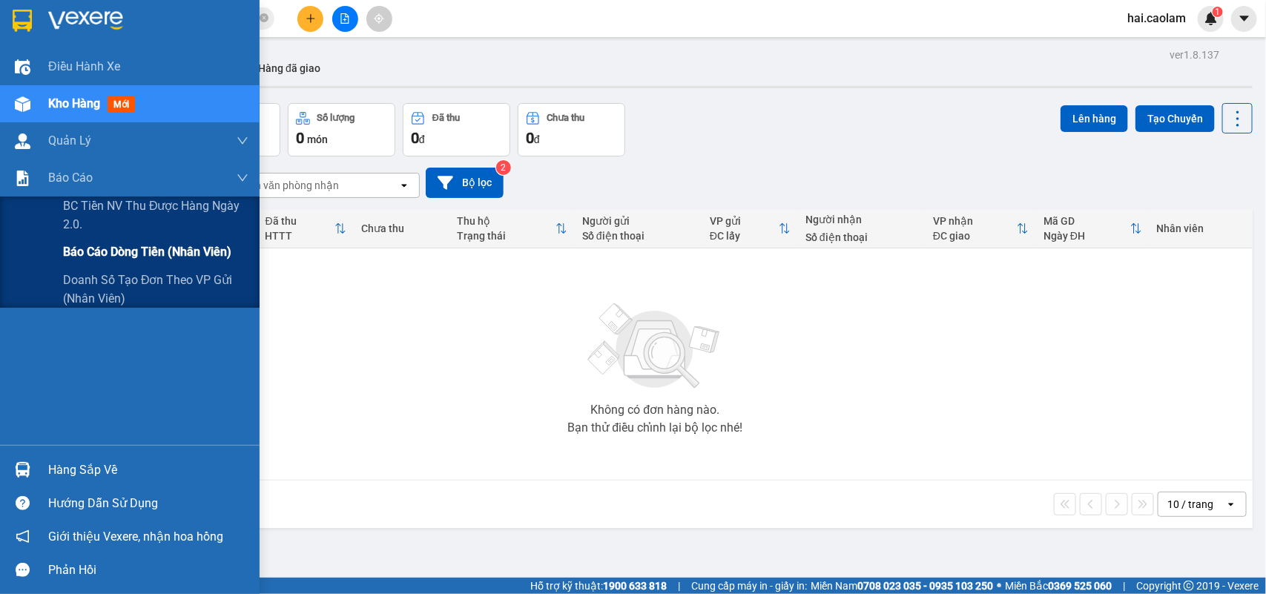
click at [142, 253] on span "Báo cáo dòng tiền (nhân viên)" at bounding box center [147, 252] width 168 height 19
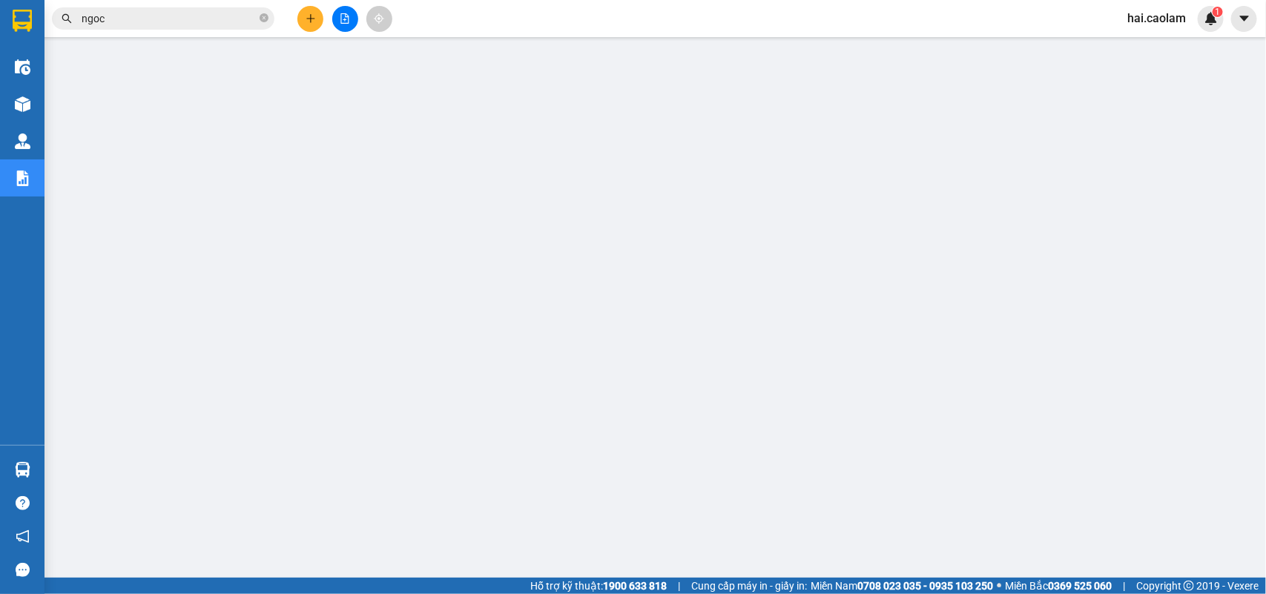
click at [123, 16] on input "ngoc" at bounding box center [169, 18] width 175 height 16
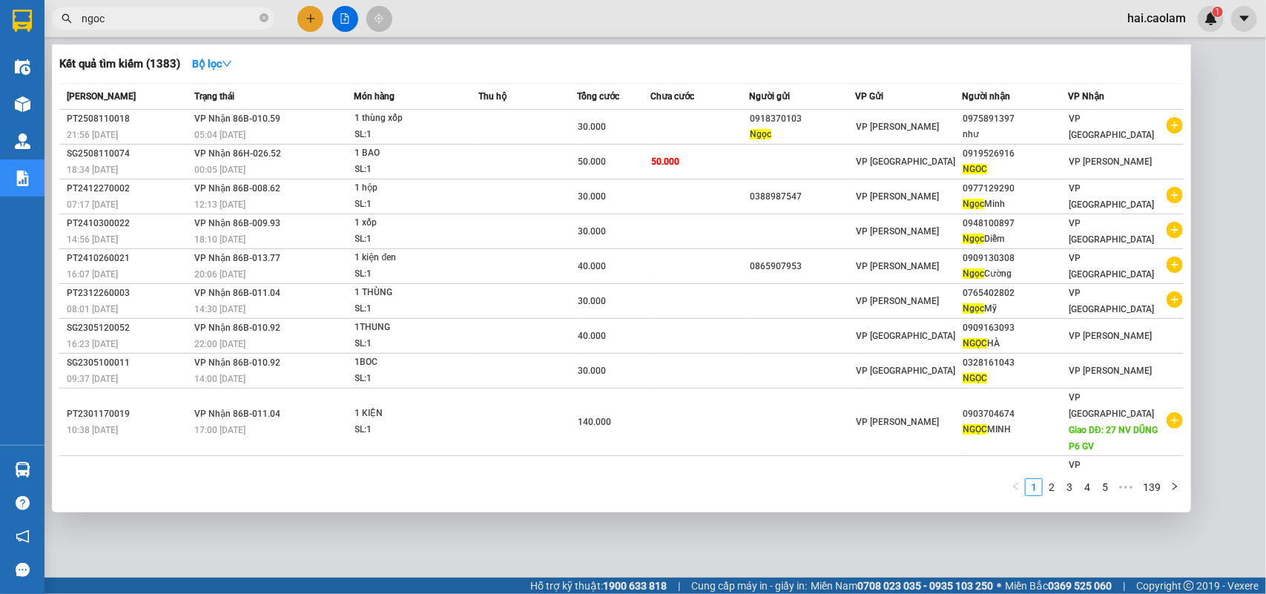
click at [123, 16] on input "ngoc" at bounding box center [169, 18] width 175 height 16
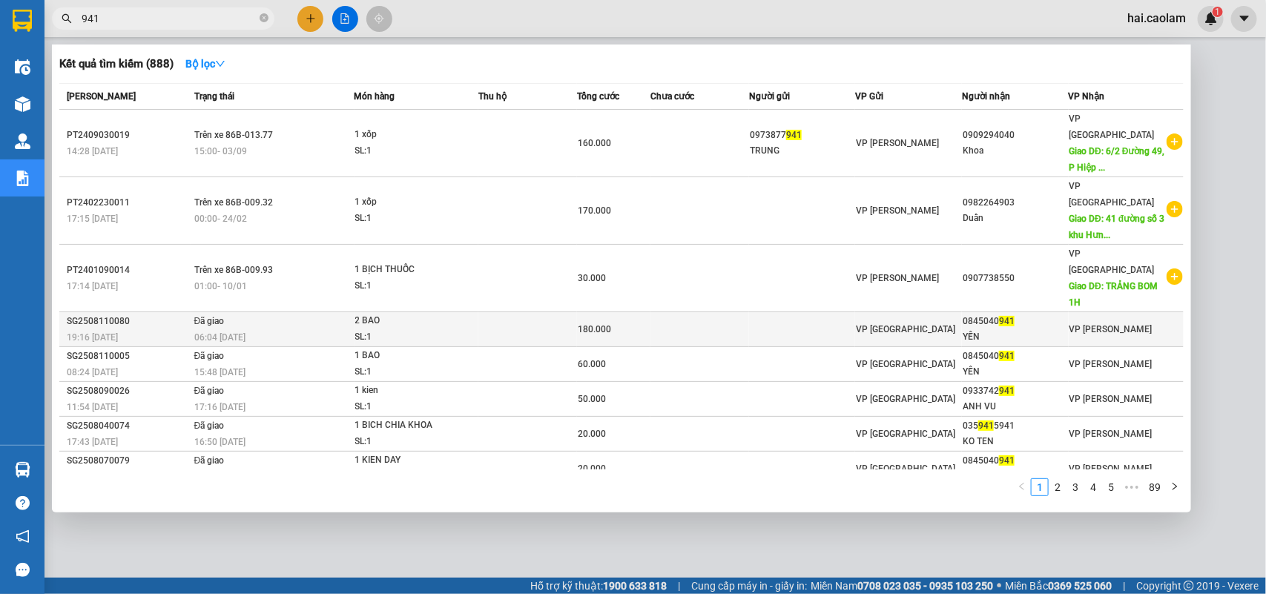
type input "941"
click at [503, 312] on td at bounding box center [528, 329] width 99 height 35
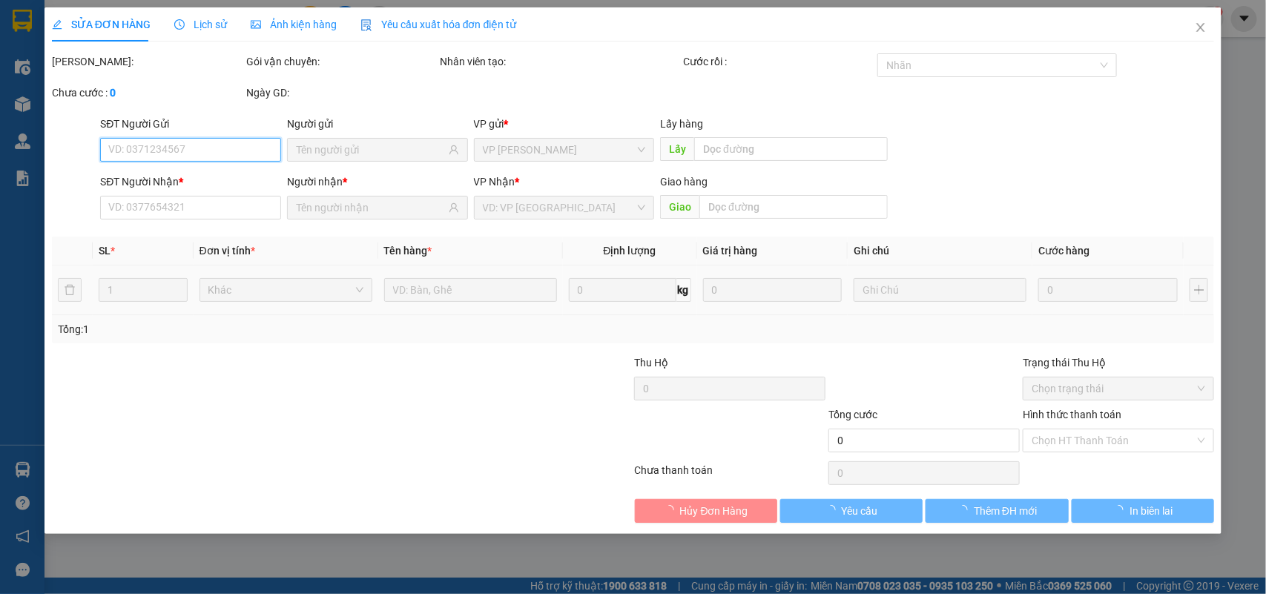
type input "0845040941"
type input "YẾN"
type input "180.000"
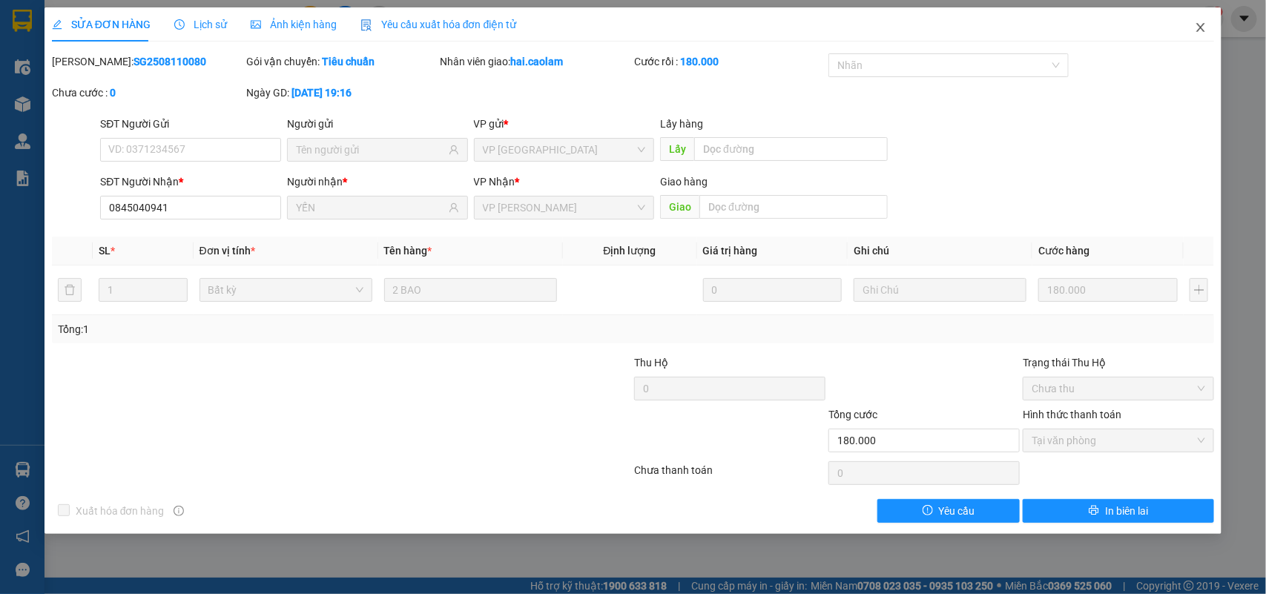
click at [1200, 27] on icon "close" at bounding box center [1201, 28] width 12 height 12
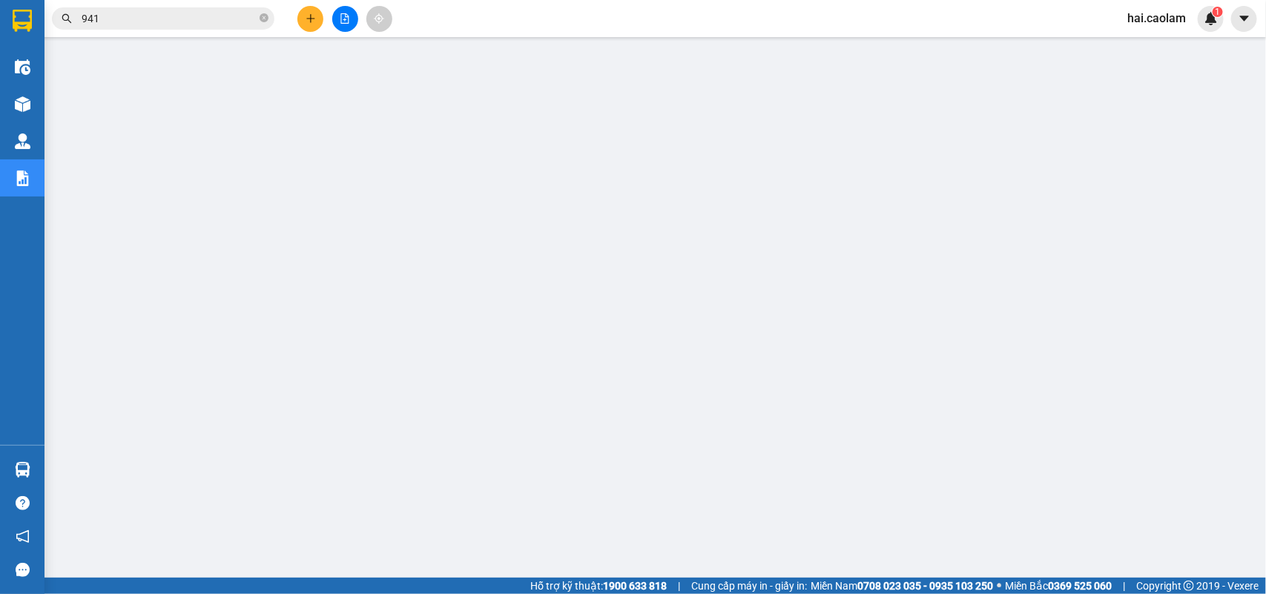
click at [190, 26] on input "941" at bounding box center [169, 18] width 175 height 16
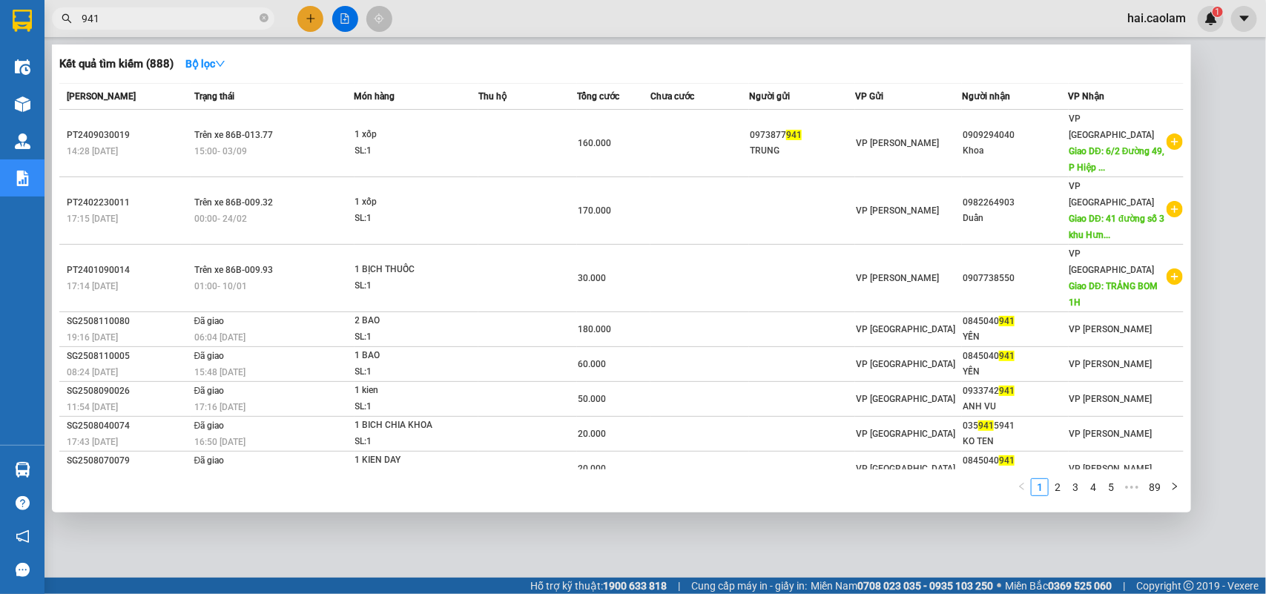
click at [190, 26] on input "941" at bounding box center [169, 18] width 175 height 16
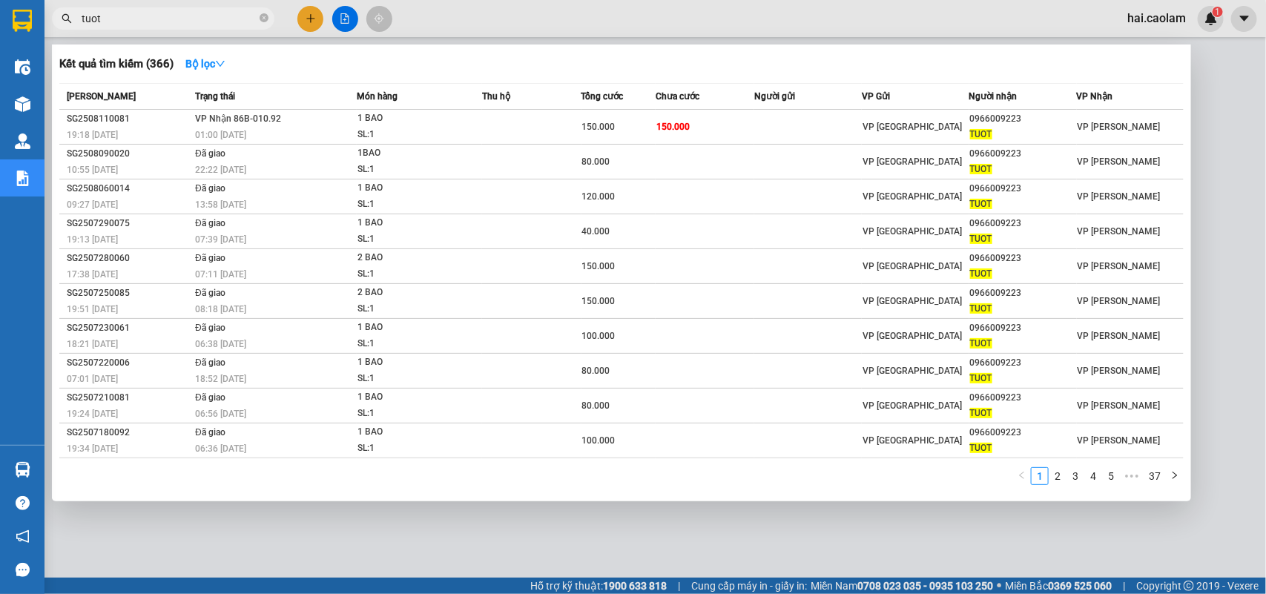
click at [168, 24] on input "tuot" at bounding box center [169, 18] width 175 height 16
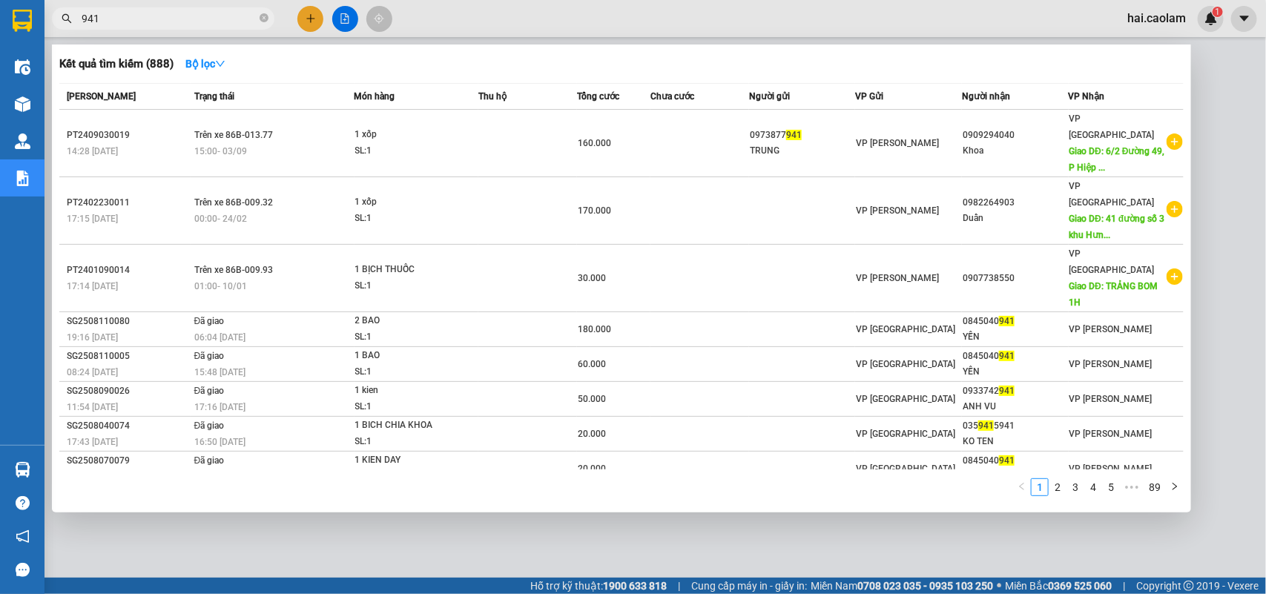
click at [168, 24] on input "941" at bounding box center [169, 18] width 175 height 16
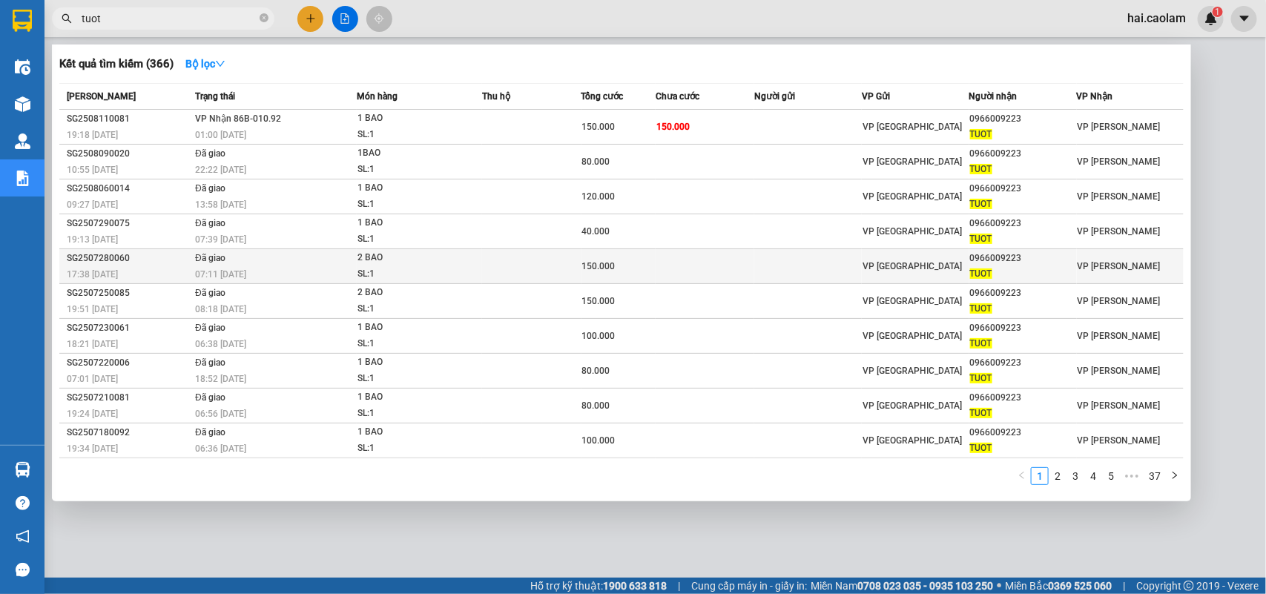
type input "tuot"
drag, startPoint x: 1158, startPoint y: 272, endPoint x: 1122, endPoint y: 249, distance: 43.0
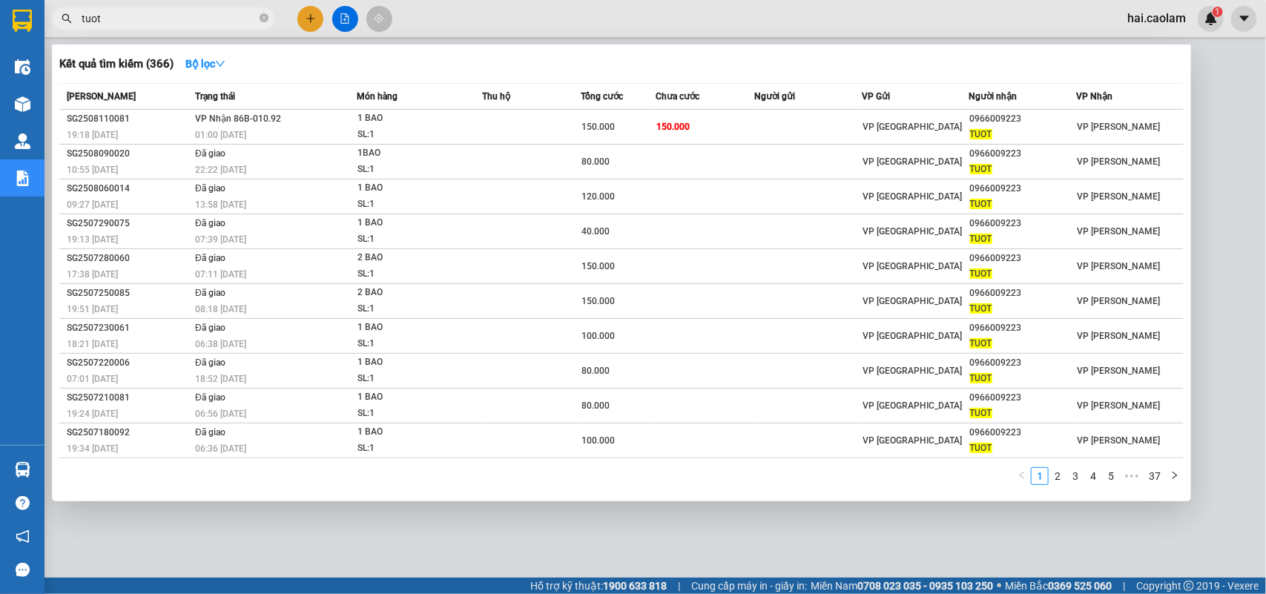
drag, startPoint x: 1122, startPoint y: 249, endPoint x: 1224, endPoint y: 143, distance: 147.4
click at [1224, 143] on div at bounding box center [633, 297] width 1266 height 594
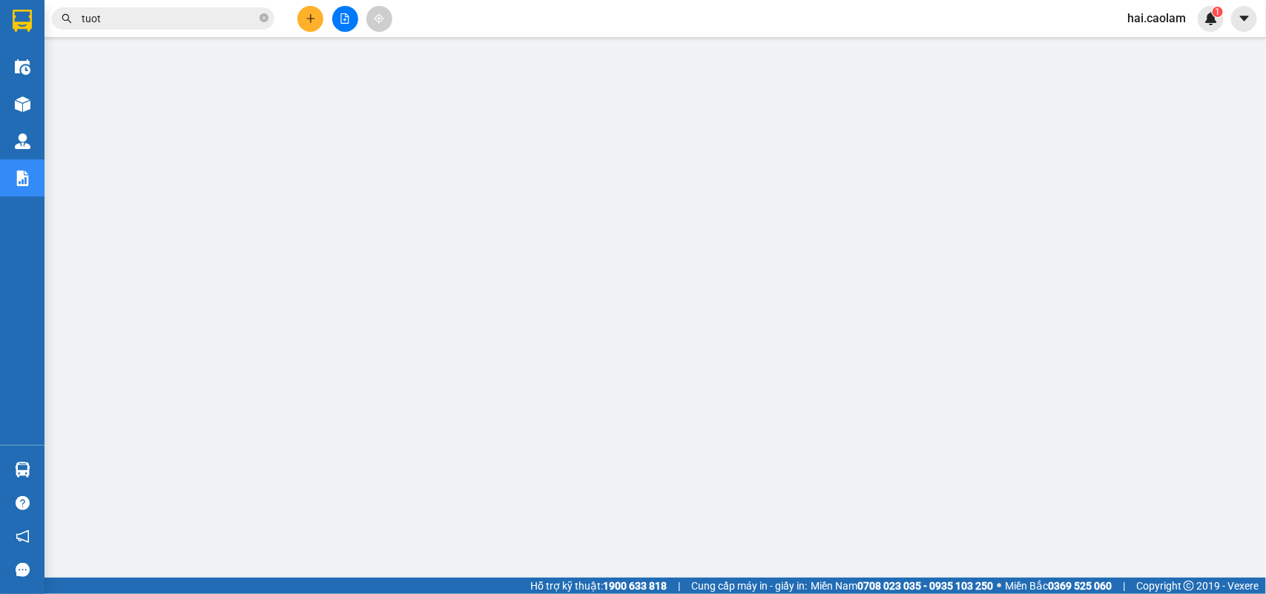
click at [197, 17] on input "tuot" at bounding box center [169, 18] width 175 height 16
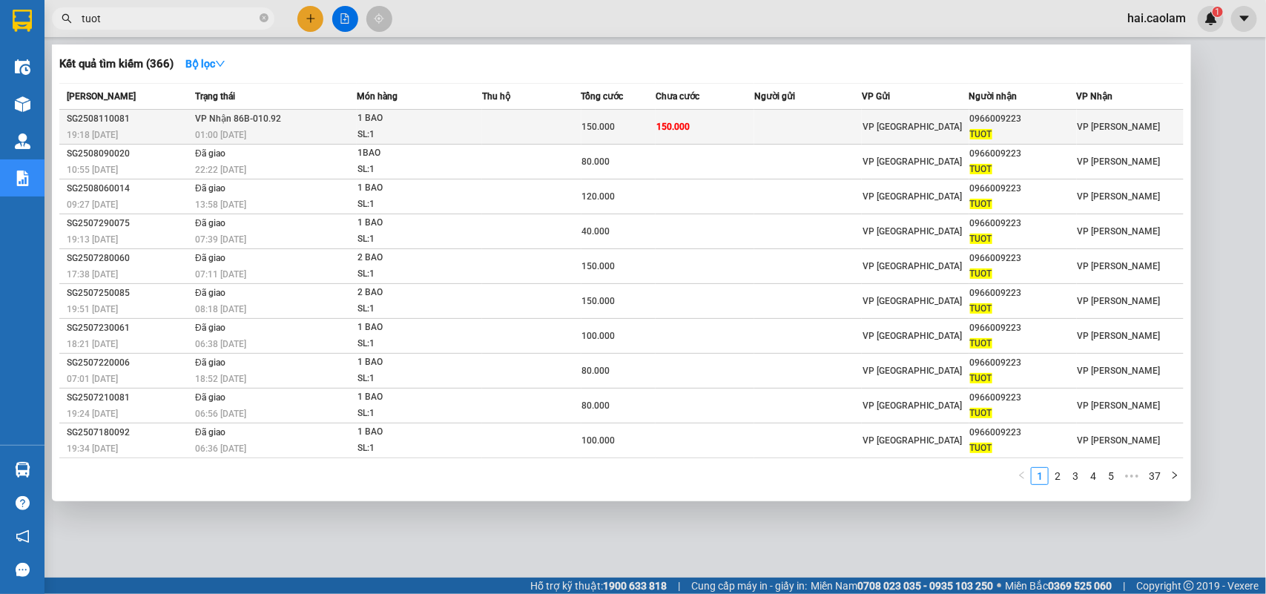
click at [802, 119] on td at bounding box center [808, 127] width 108 height 35
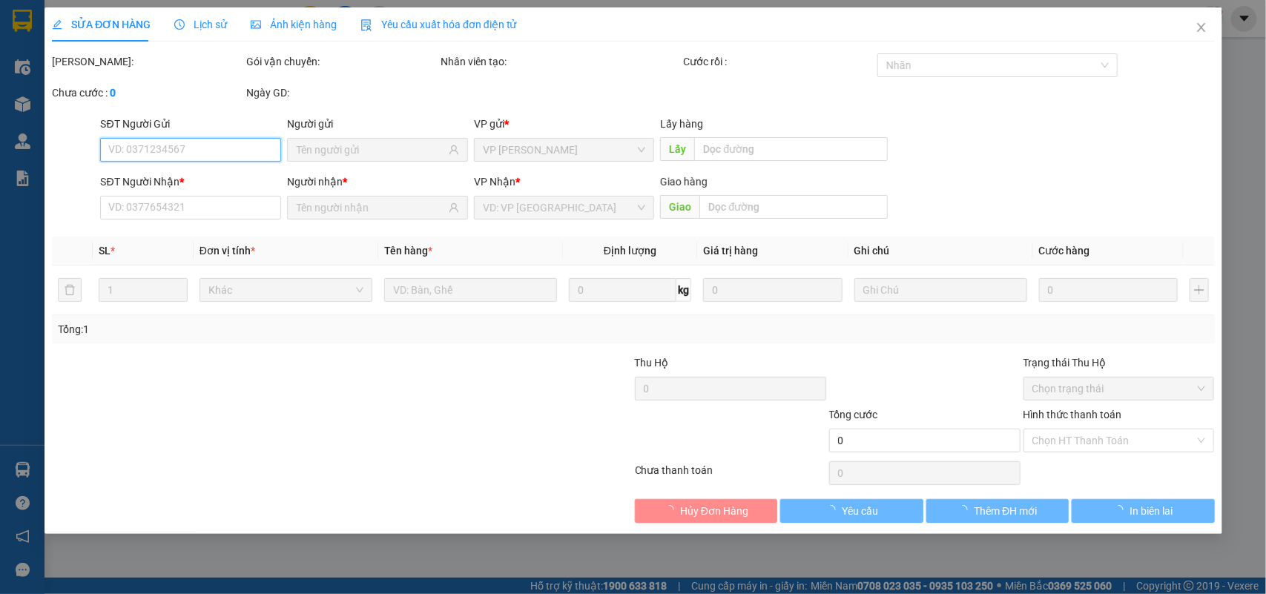
type input "0966009223"
type input "TUOT"
type input "150.000"
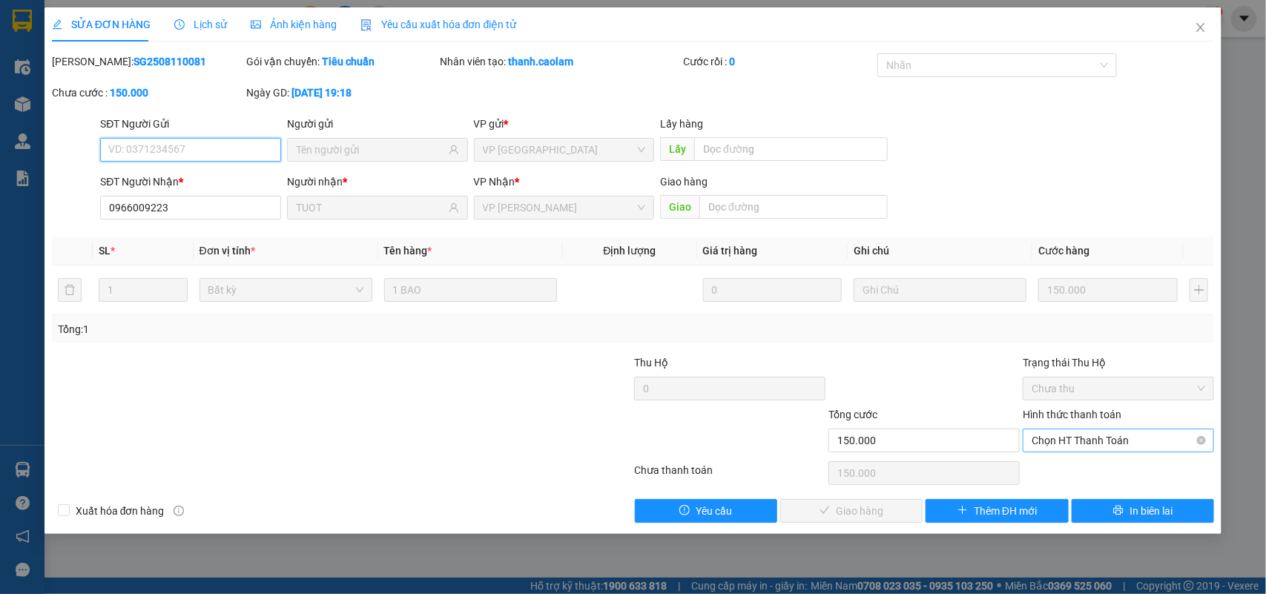
click at [1096, 436] on span "Chọn HT Thanh Toán" at bounding box center [1119, 441] width 174 height 22
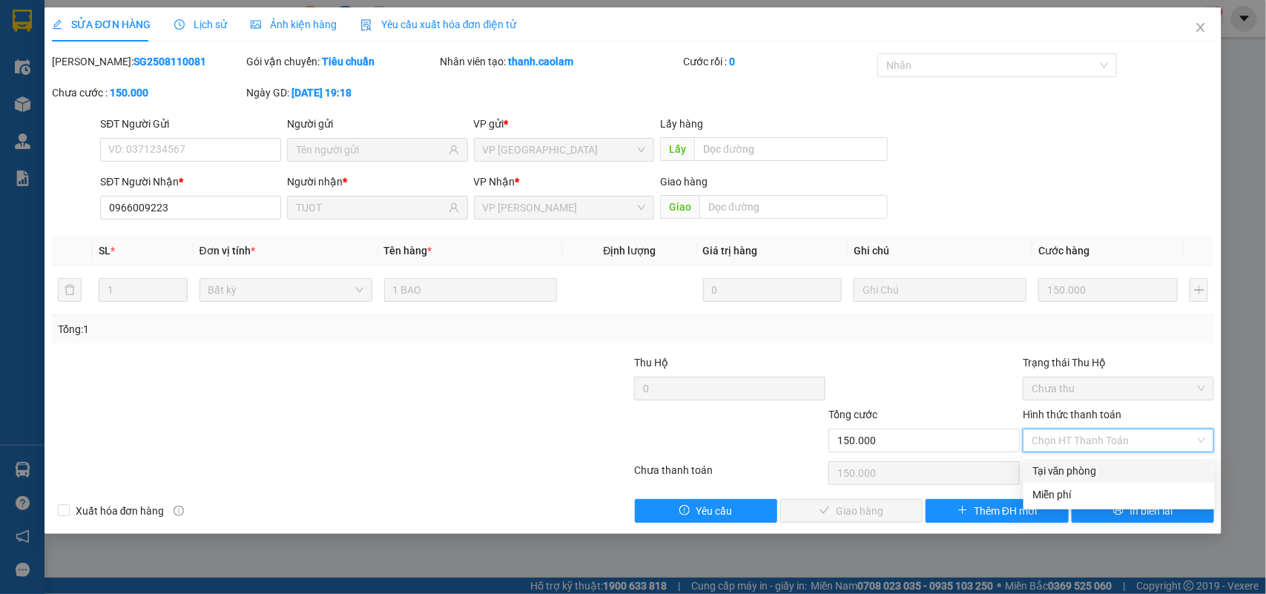
click at [1079, 465] on div "Tại văn phòng" at bounding box center [1120, 471] width 174 height 16
type input "0"
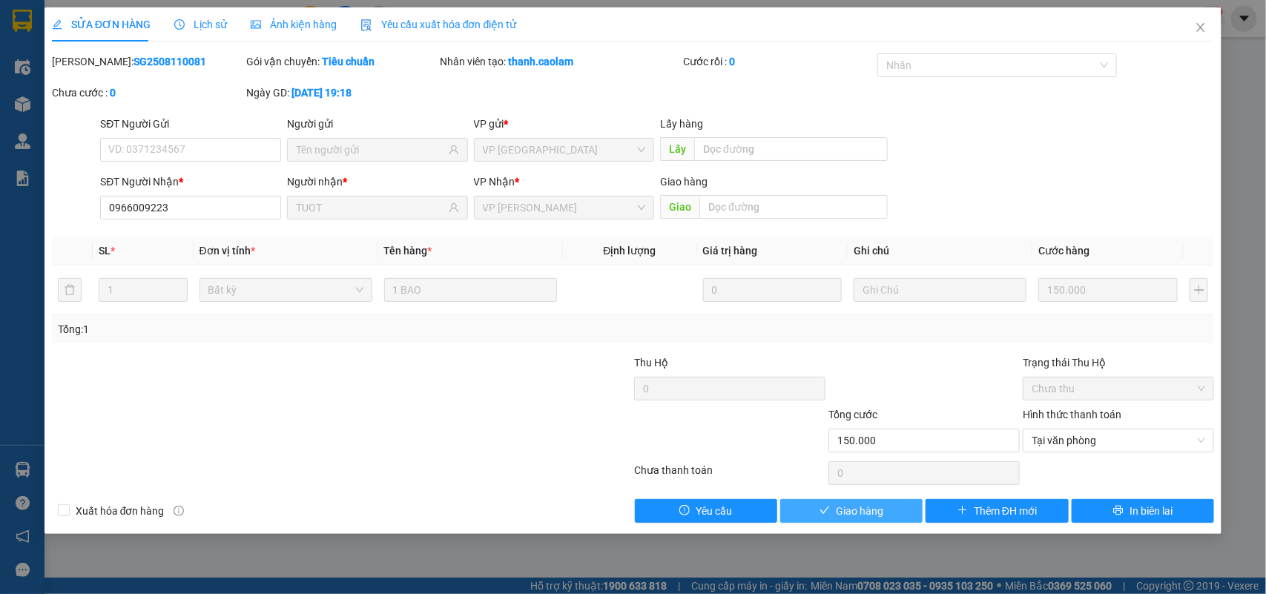
click at [891, 518] on button "Giao hàng" at bounding box center [851, 511] width 142 height 24
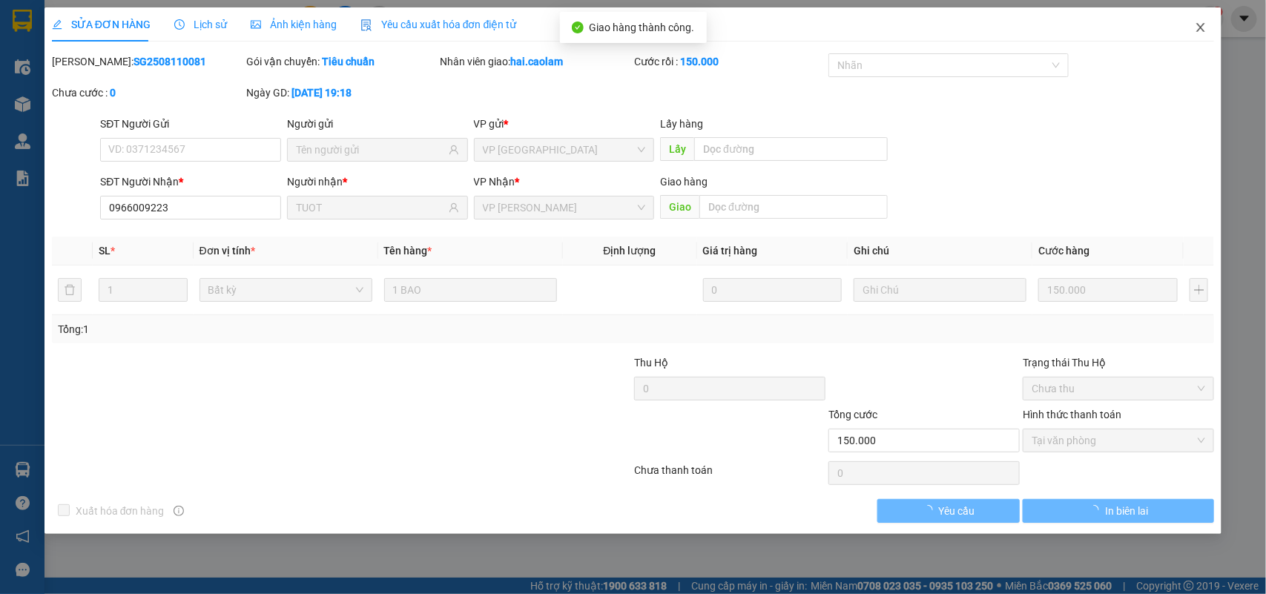
click at [1199, 27] on icon "close" at bounding box center [1201, 28] width 12 height 12
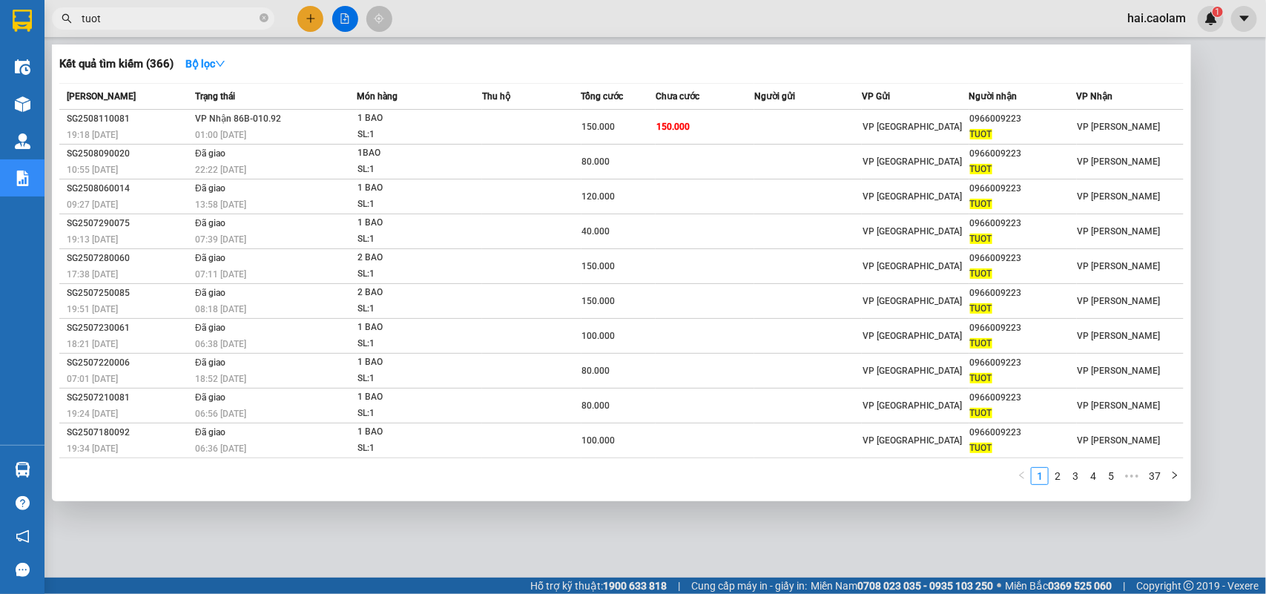
click at [219, 15] on input "tuot" at bounding box center [169, 18] width 175 height 16
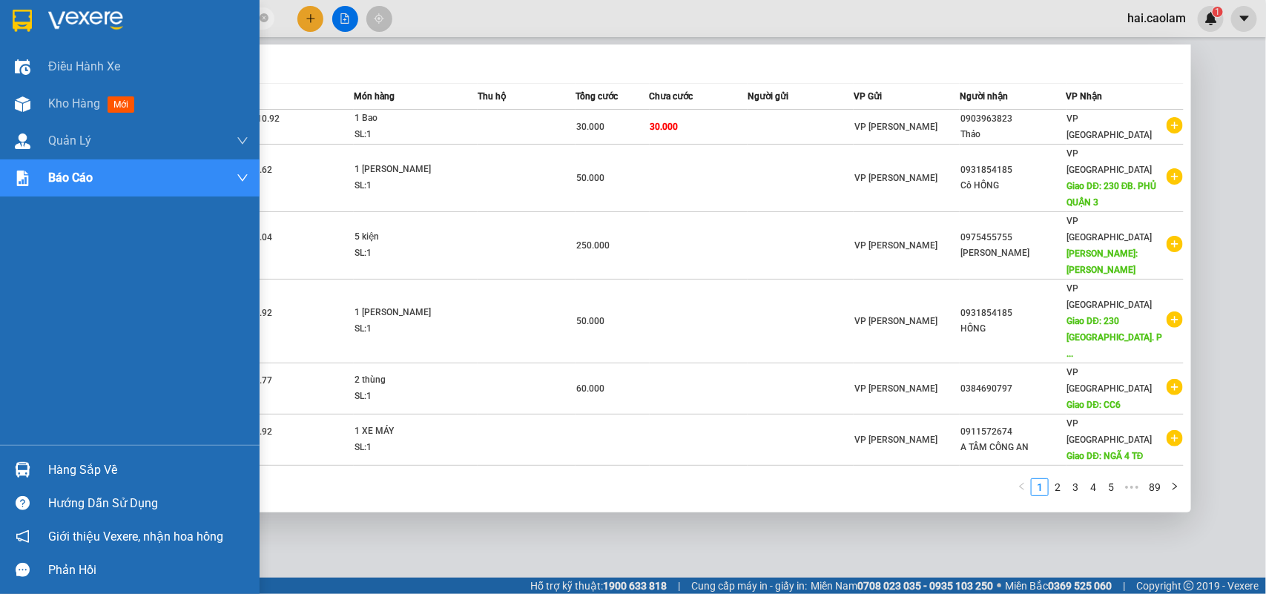
type input "60"
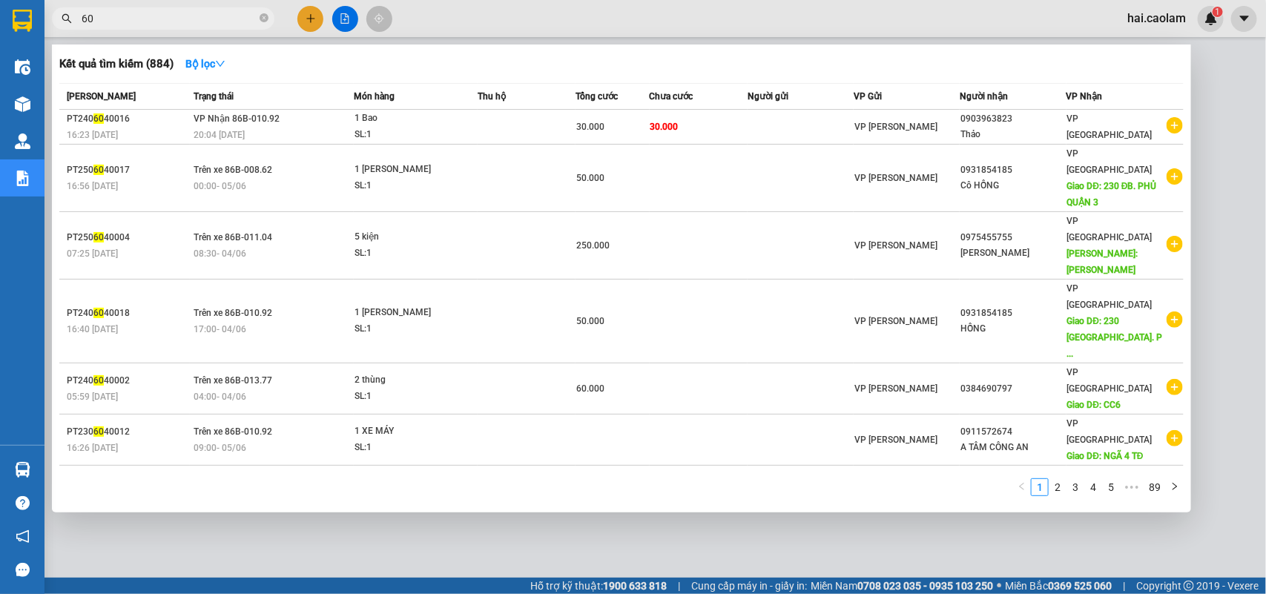
click at [134, 13] on input "60" at bounding box center [169, 18] width 175 height 16
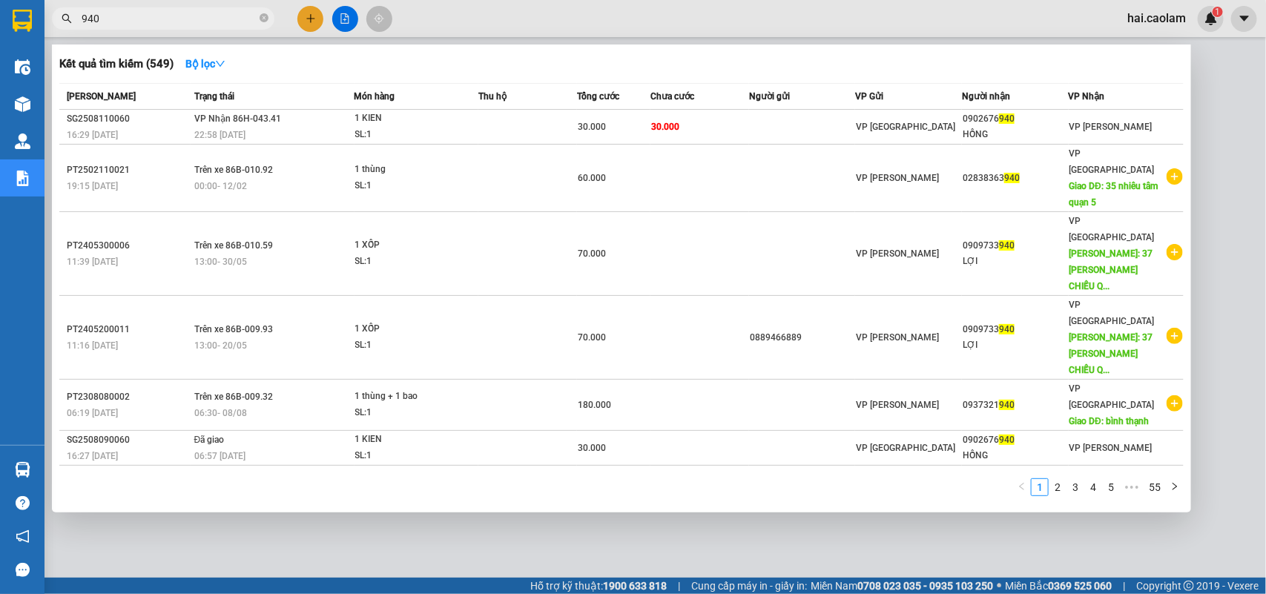
click at [191, 24] on input "940" at bounding box center [169, 18] width 175 height 16
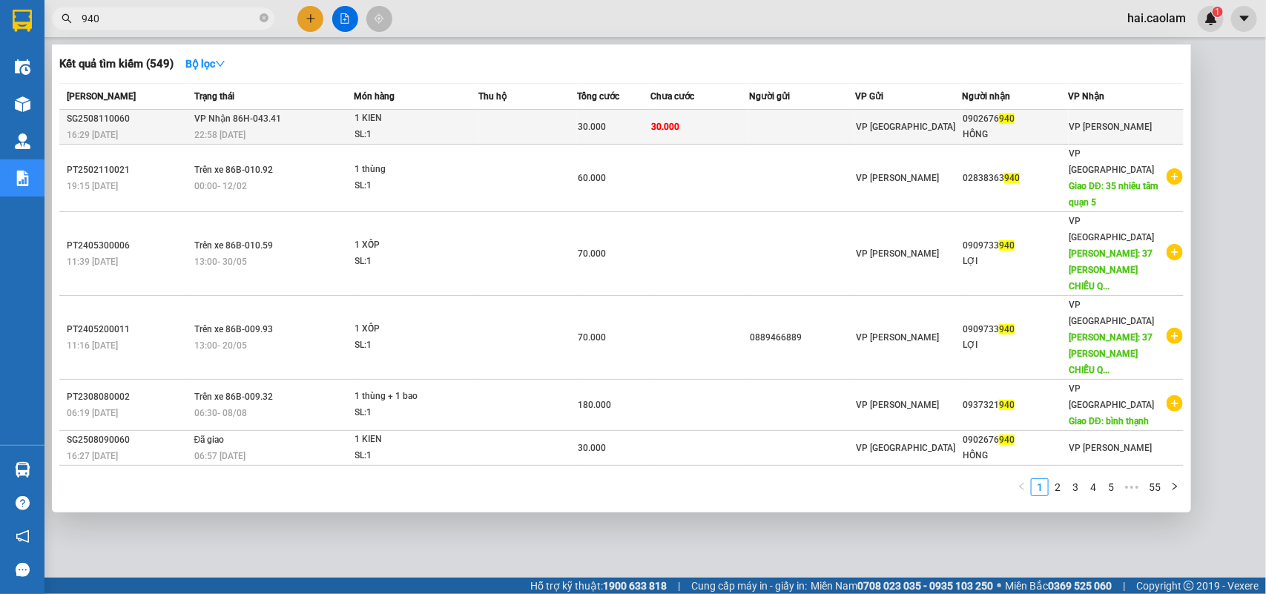
type input "940"
click at [794, 128] on td at bounding box center [802, 127] width 107 height 35
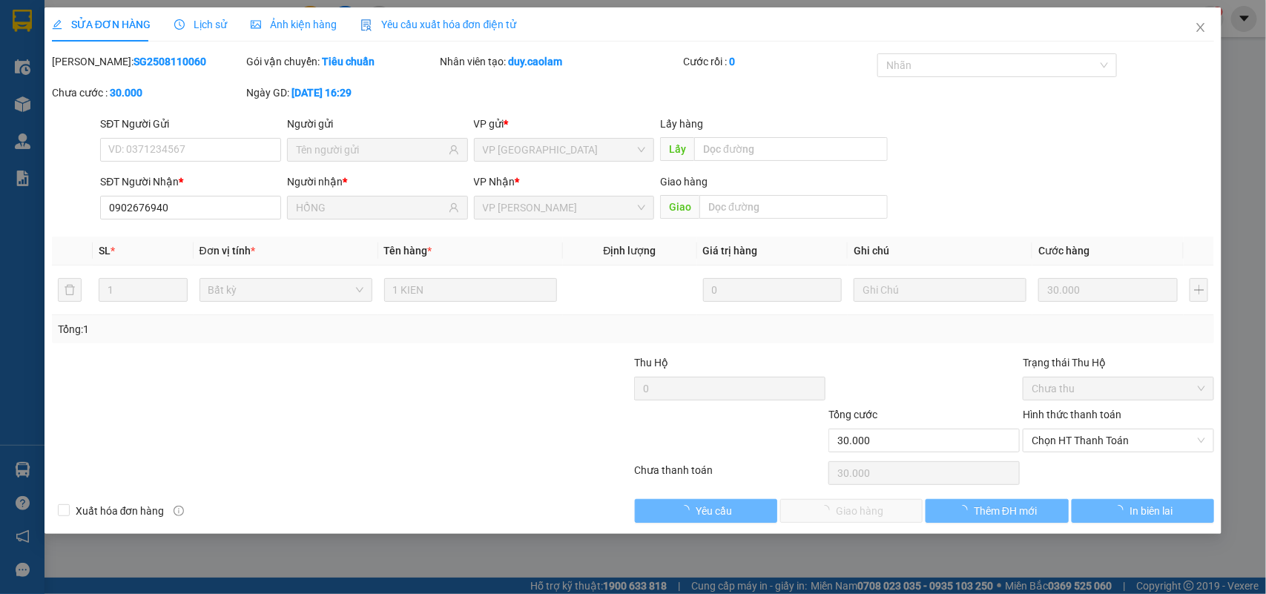
type input "0902676940"
type input "HỒNG"
type input "30.000"
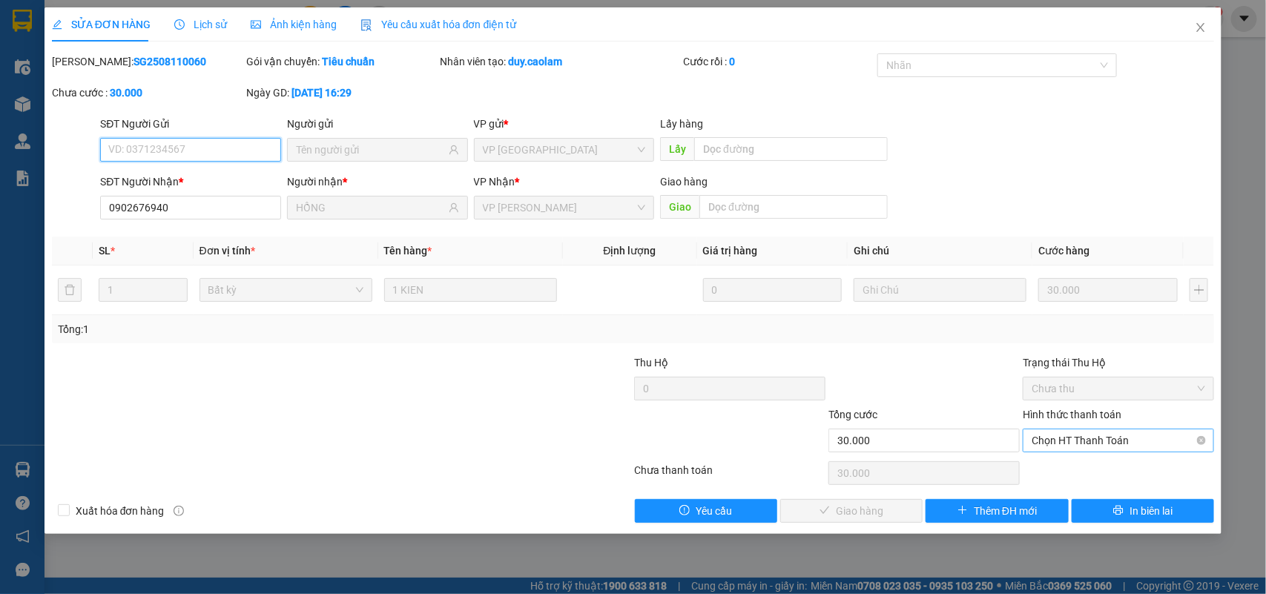
drag, startPoint x: 1100, startPoint y: 444, endPoint x: 1082, endPoint y: 451, distance: 20.0
click at [1099, 444] on span "Chọn HT Thanh Toán" at bounding box center [1119, 441] width 174 height 22
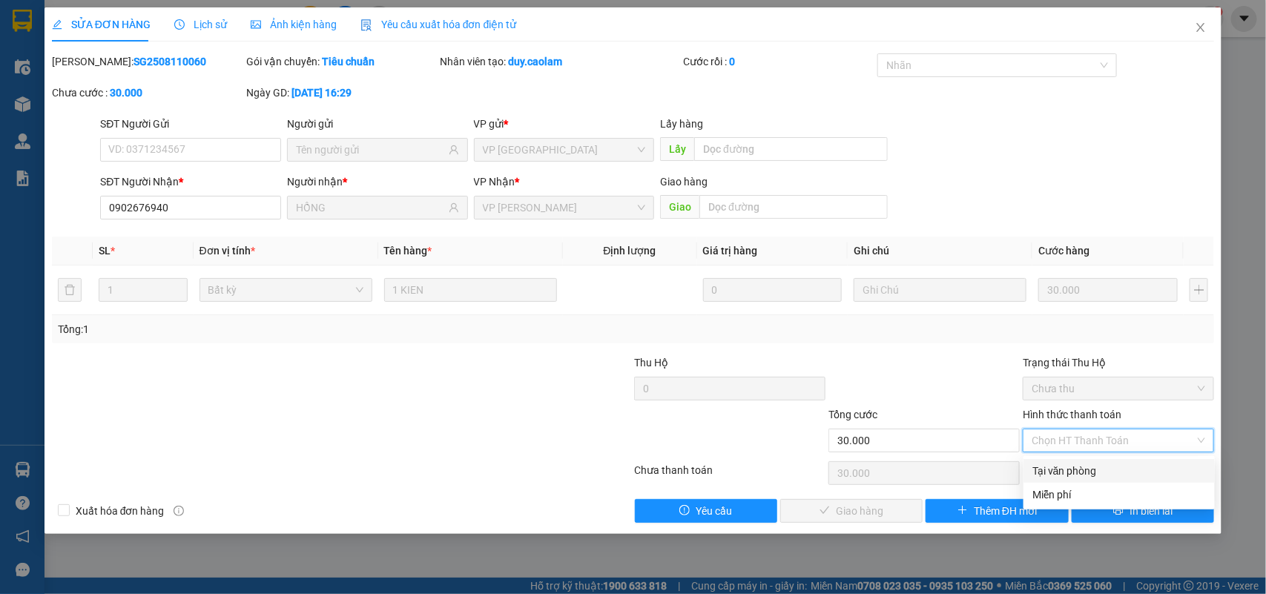
drag, startPoint x: 1072, startPoint y: 468, endPoint x: 935, endPoint y: 499, distance: 140.0
click at [1070, 469] on div "Tại văn phòng" at bounding box center [1120, 471] width 174 height 16
type input "0"
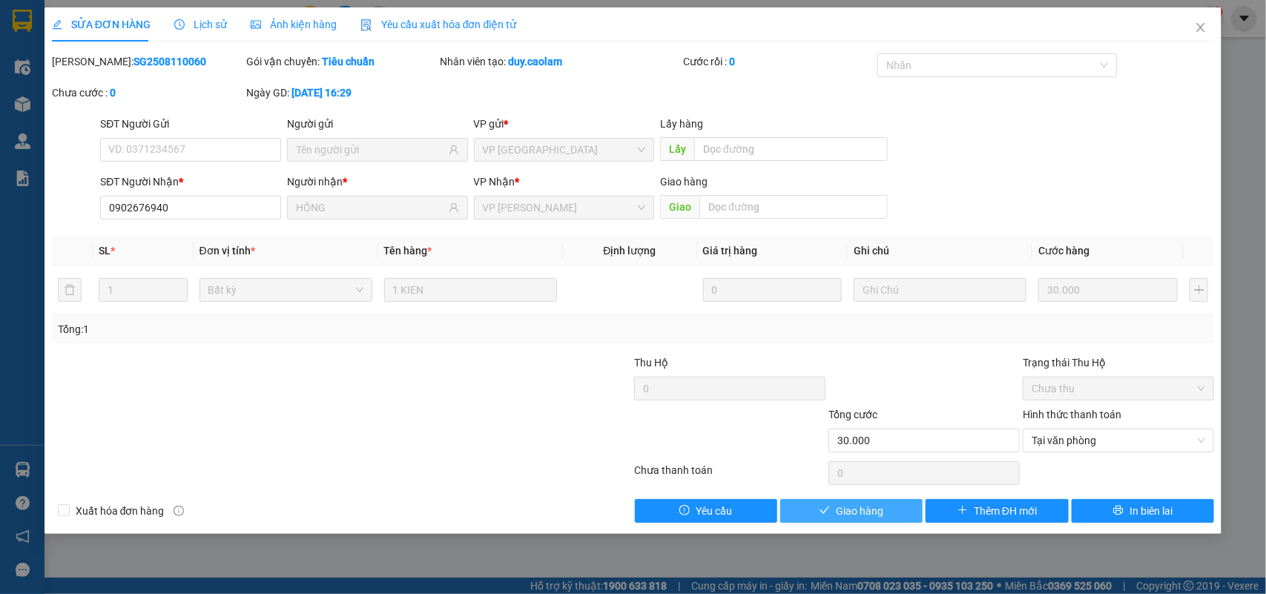
click at [883, 518] on span "Giao hàng" at bounding box center [859, 511] width 47 height 16
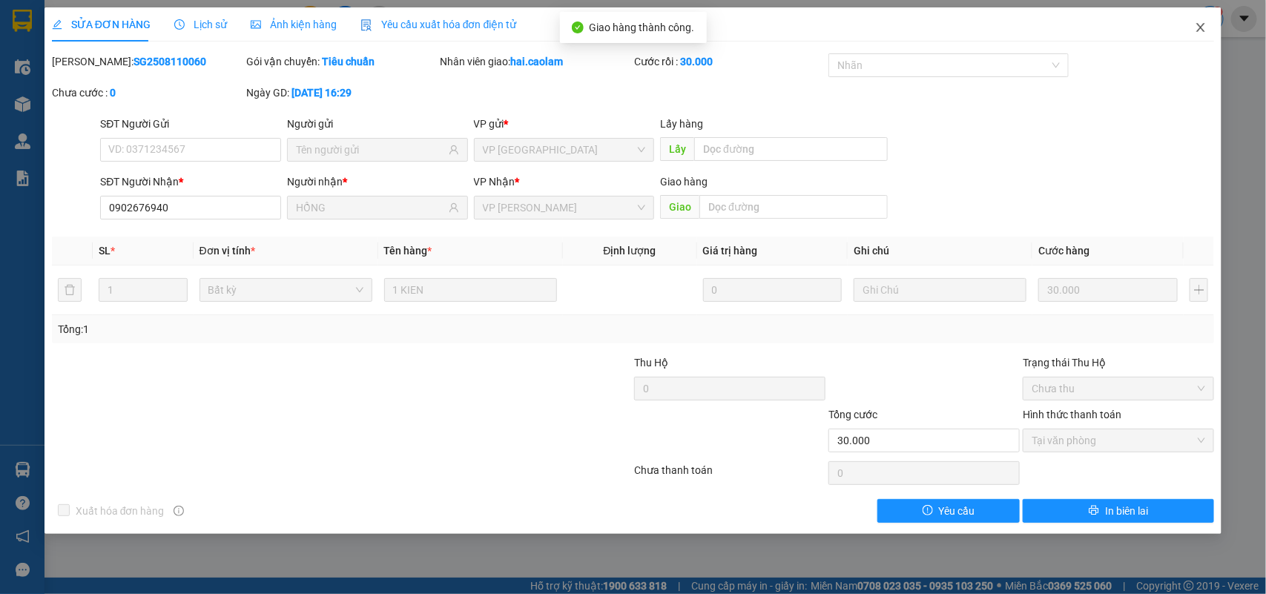
drag, startPoint x: 1211, startPoint y: 20, endPoint x: 1204, endPoint y: 23, distance: 8.0
click at [1210, 21] on span "Close" at bounding box center [1201, 28] width 42 height 42
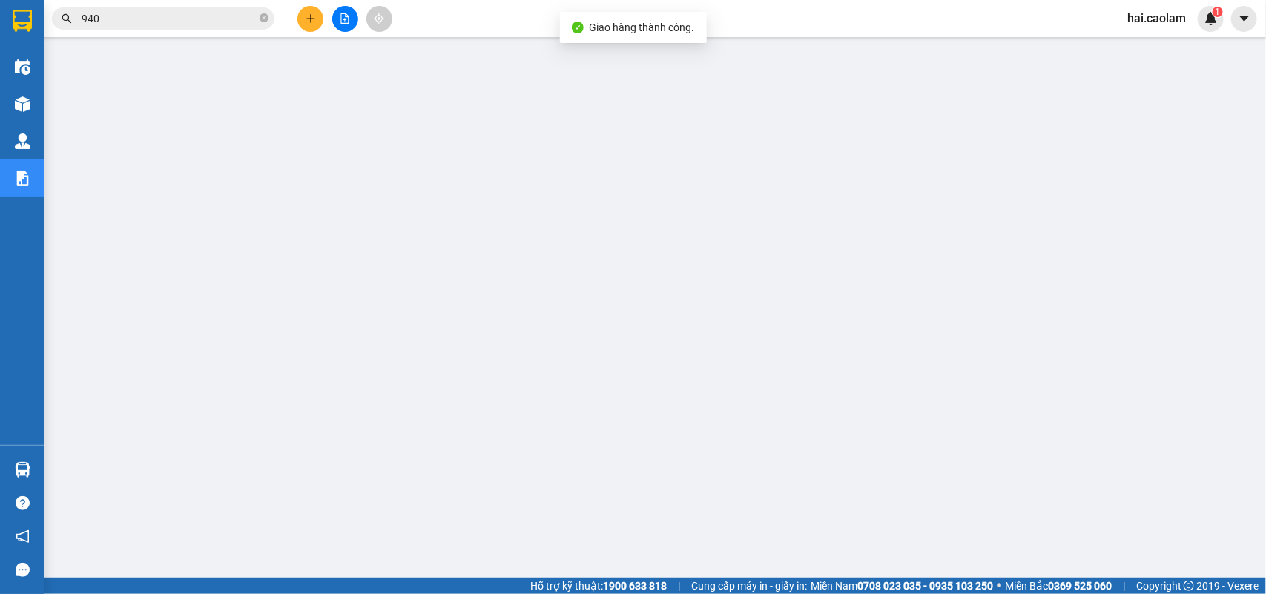
click at [184, 23] on input "940" at bounding box center [169, 18] width 175 height 16
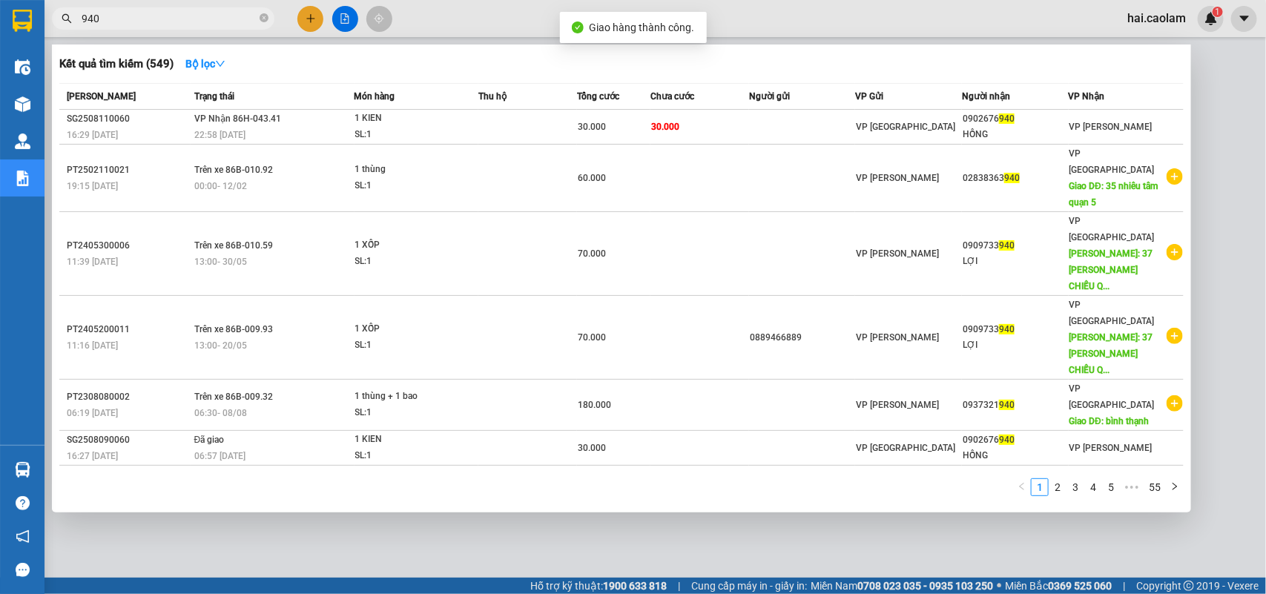
click at [184, 23] on input "940" at bounding box center [169, 18] width 175 height 16
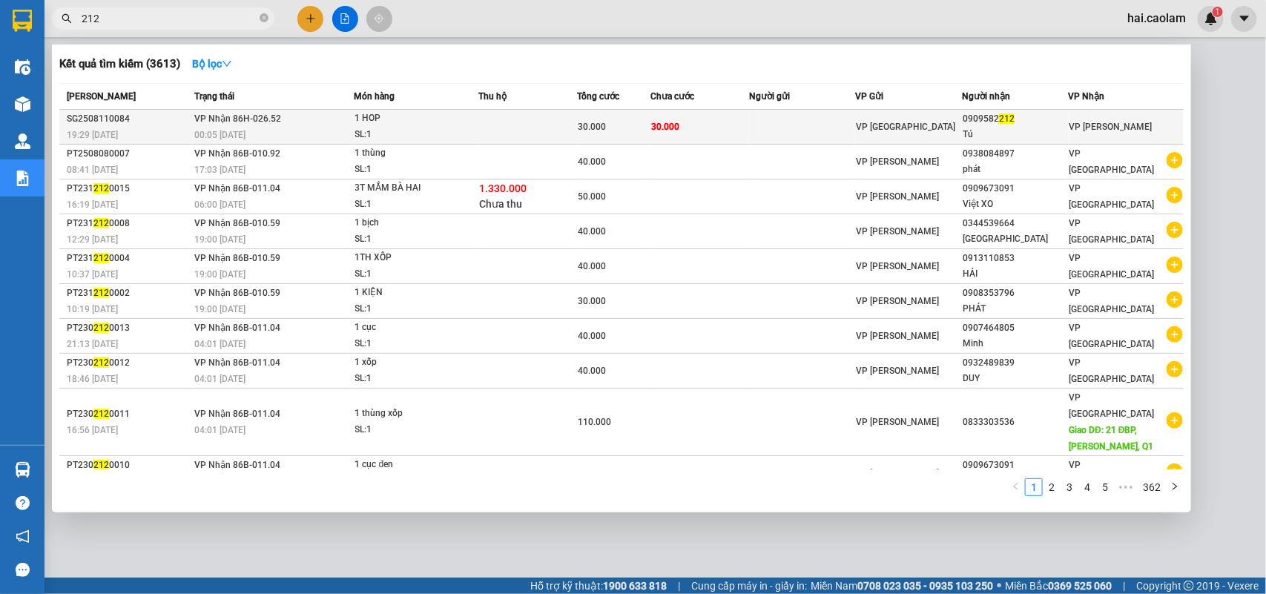
type input "212"
click at [870, 122] on span "VP [GEOGRAPHIC_DATA]" at bounding box center [905, 127] width 99 height 10
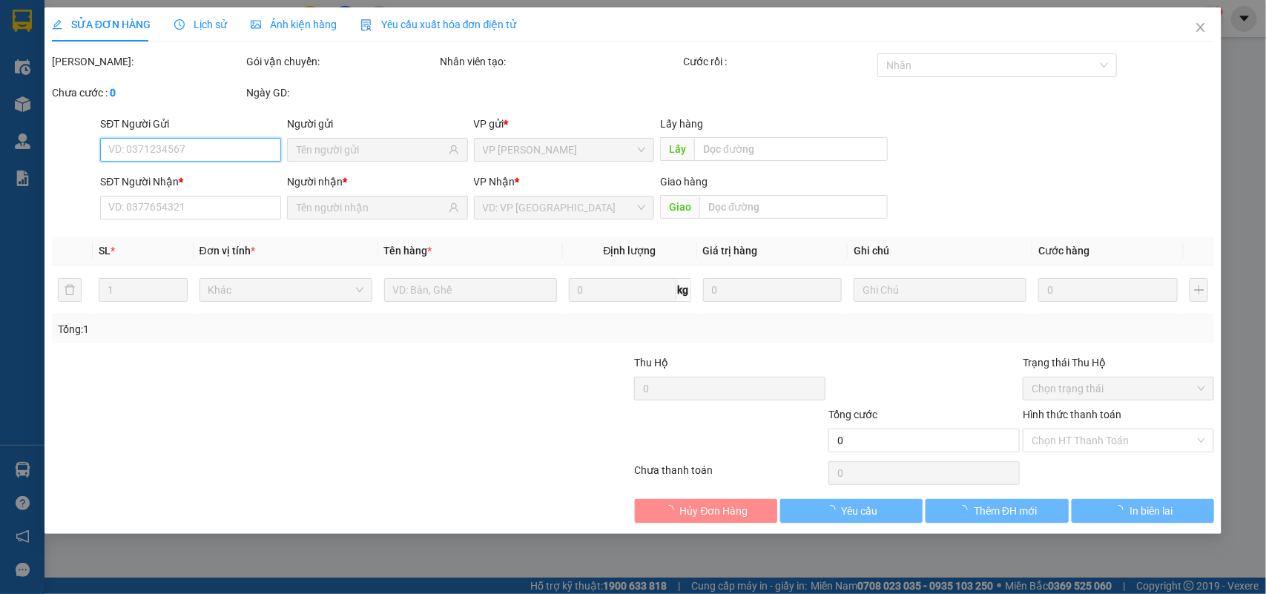
type input "0909582212"
type input "Tú"
type input "30.000"
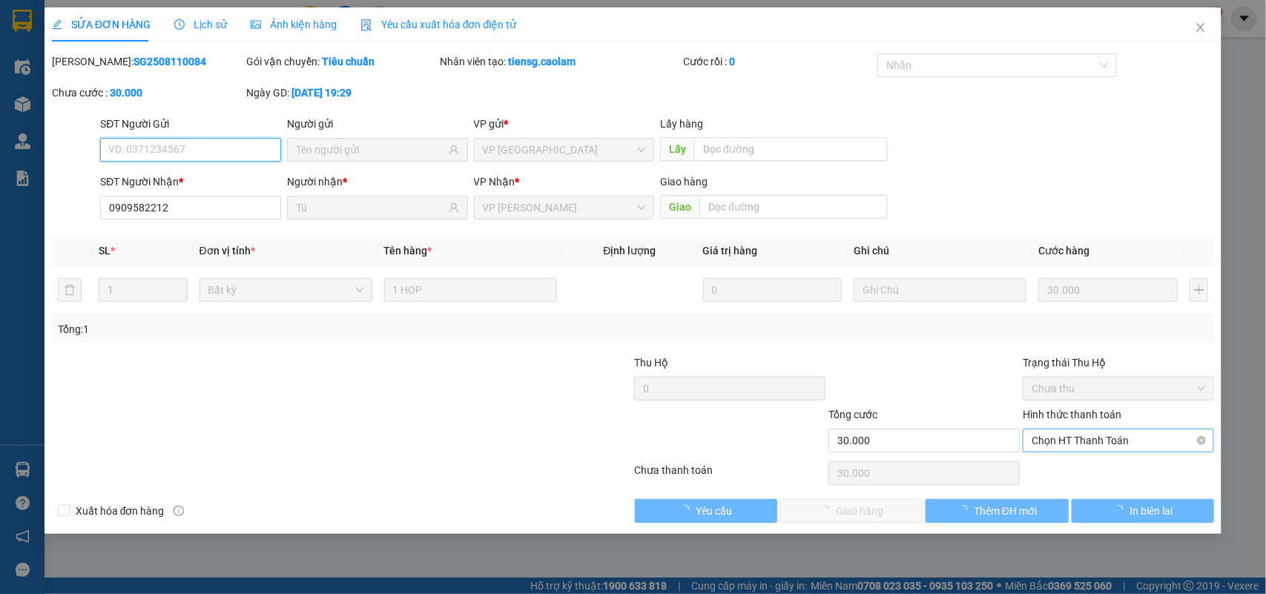
click at [1096, 444] on span "Chọn HT Thanh Toán" at bounding box center [1119, 441] width 174 height 22
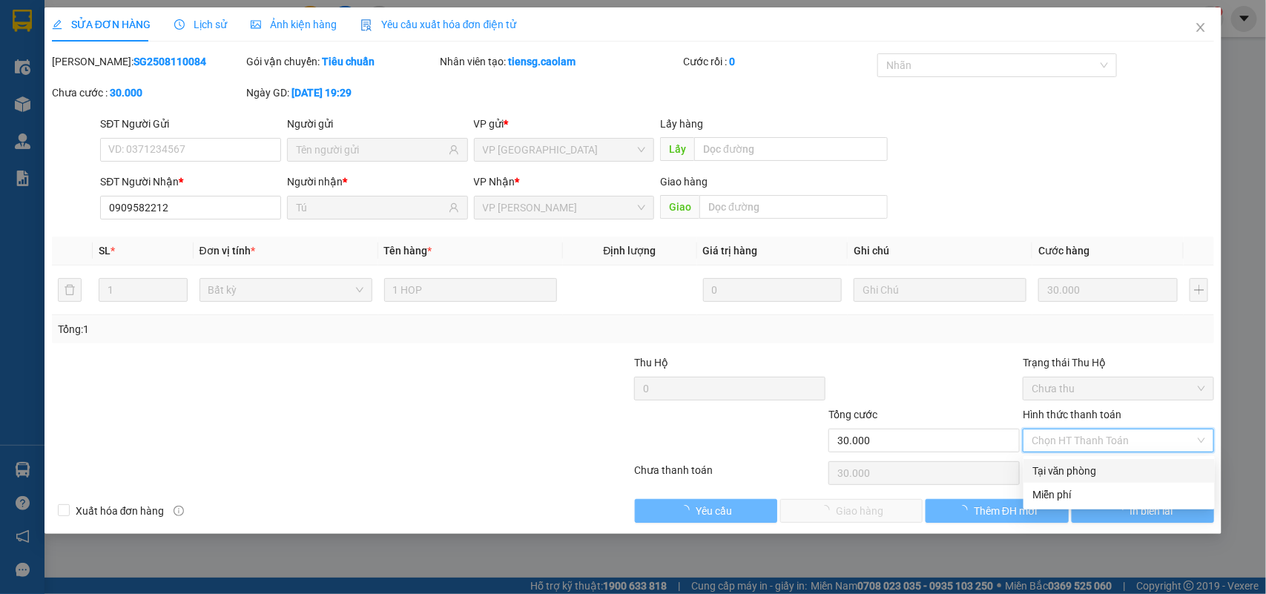
click at [1059, 465] on div "Tại văn phòng" at bounding box center [1120, 471] width 174 height 16
type input "0"
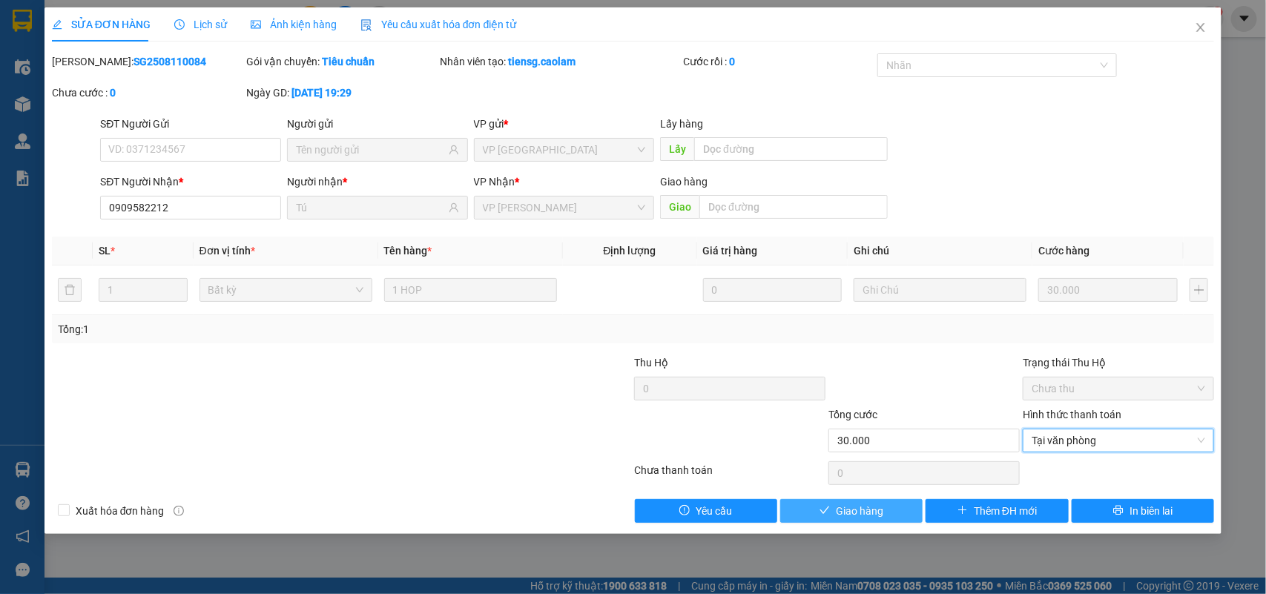
click at [839, 512] on span "Giao hàng" at bounding box center [859, 511] width 47 height 16
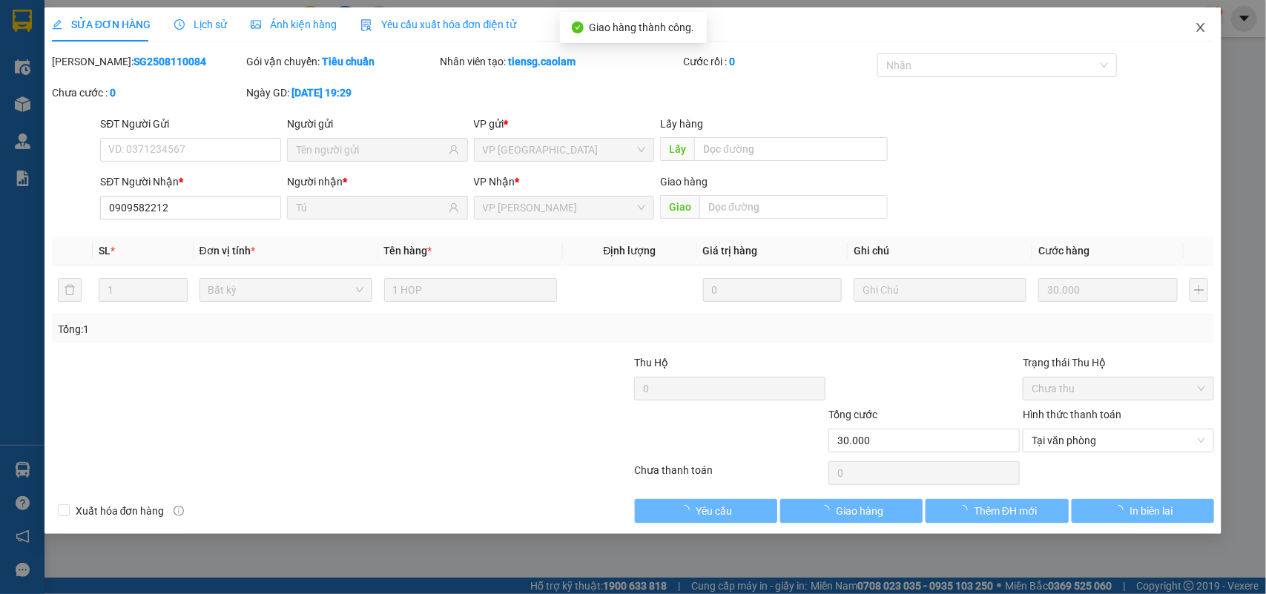
click at [1206, 28] on icon "close" at bounding box center [1201, 28] width 12 height 12
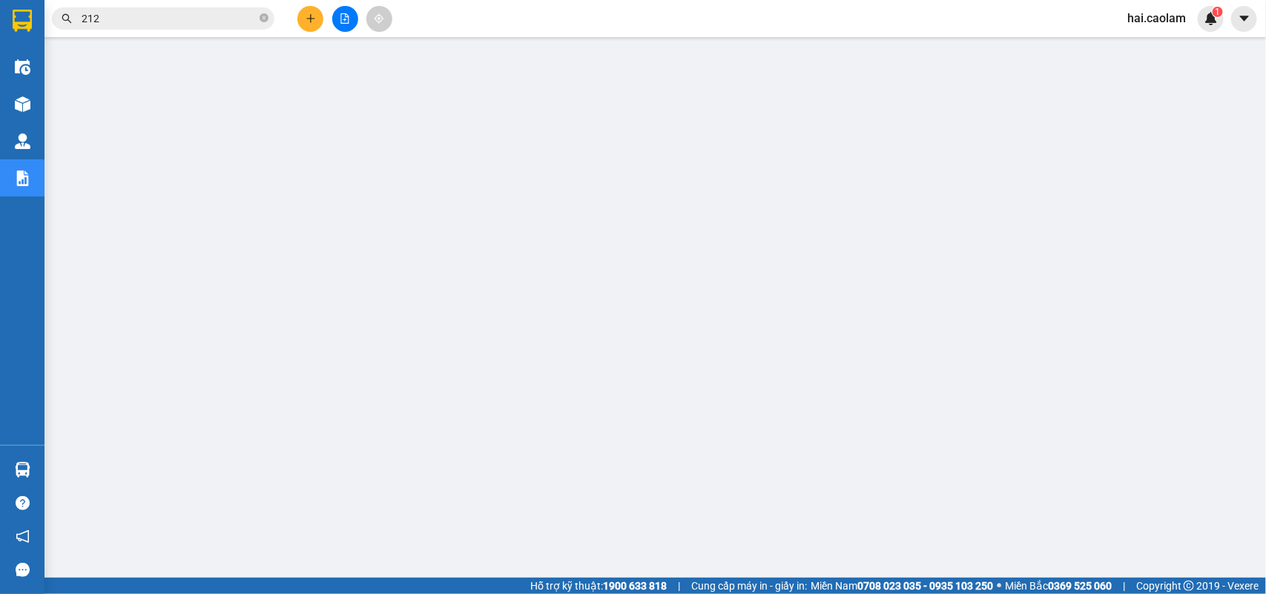
click at [160, 13] on input "212" at bounding box center [169, 18] width 175 height 16
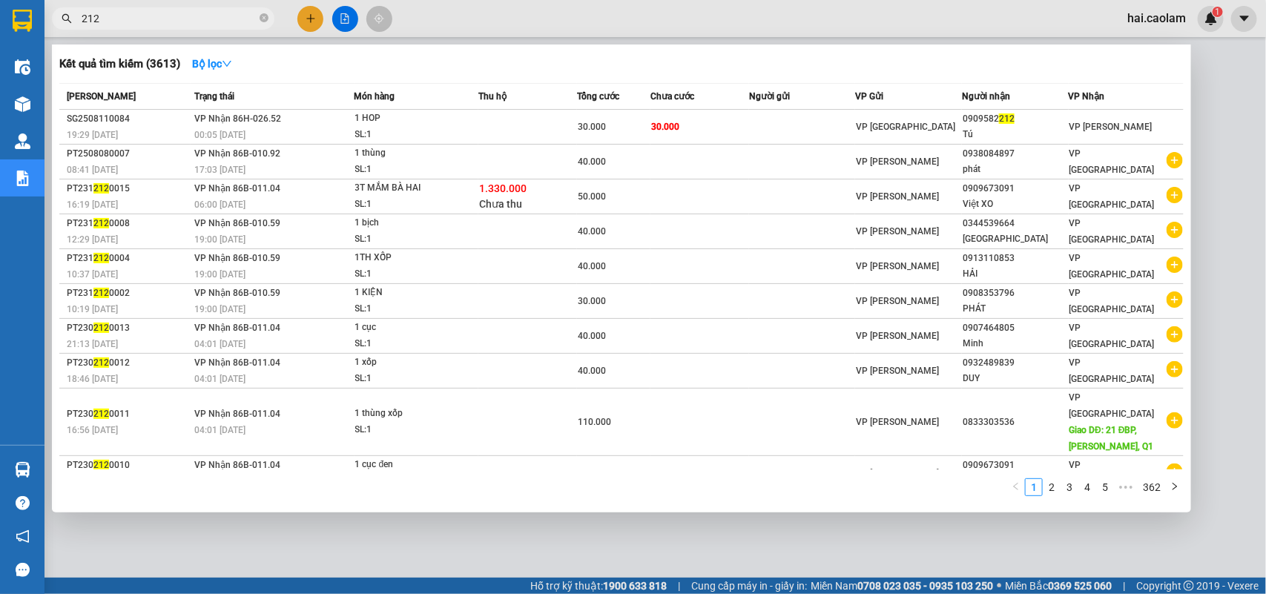
click at [160, 13] on input "212" at bounding box center [169, 18] width 175 height 16
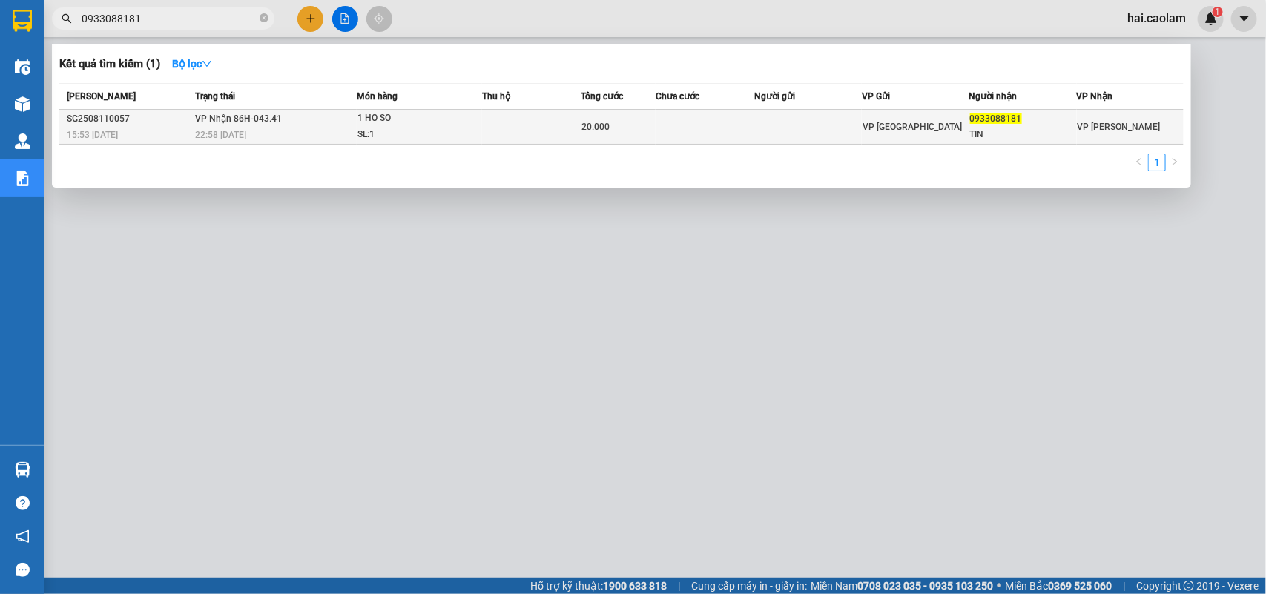
type input "0933088181"
click at [761, 115] on td at bounding box center [808, 127] width 108 height 35
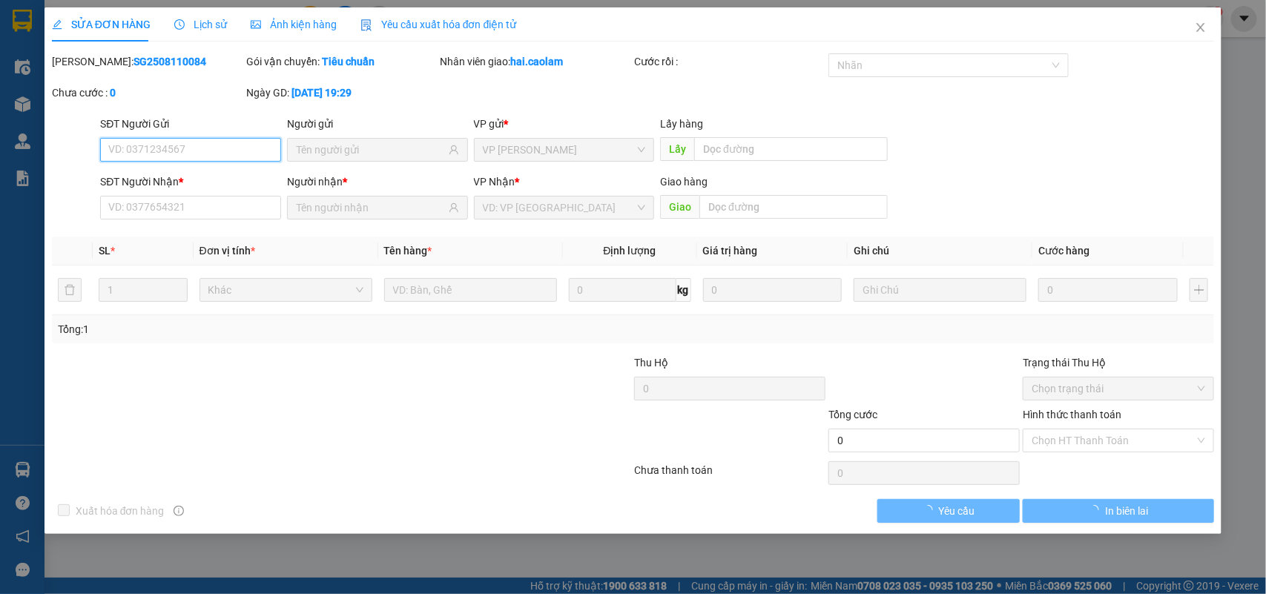
type input "0933088181"
type input "TIN"
type input "20.000"
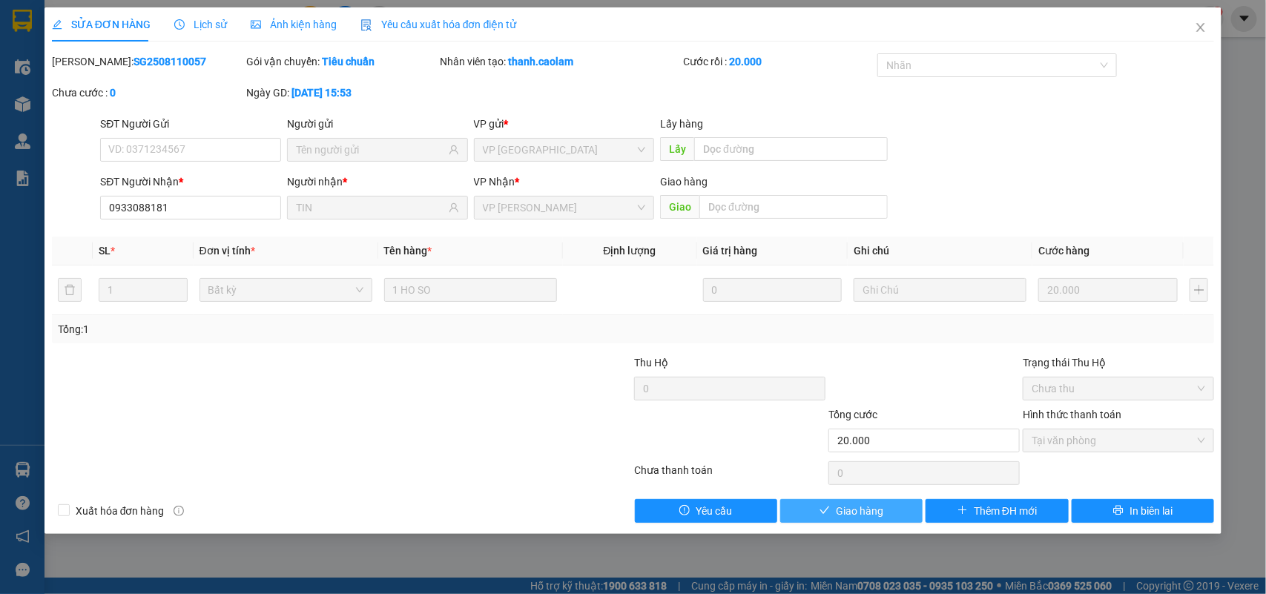
click at [858, 506] on span "Giao hàng" at bounding box center [859, 511] width 47 height 16
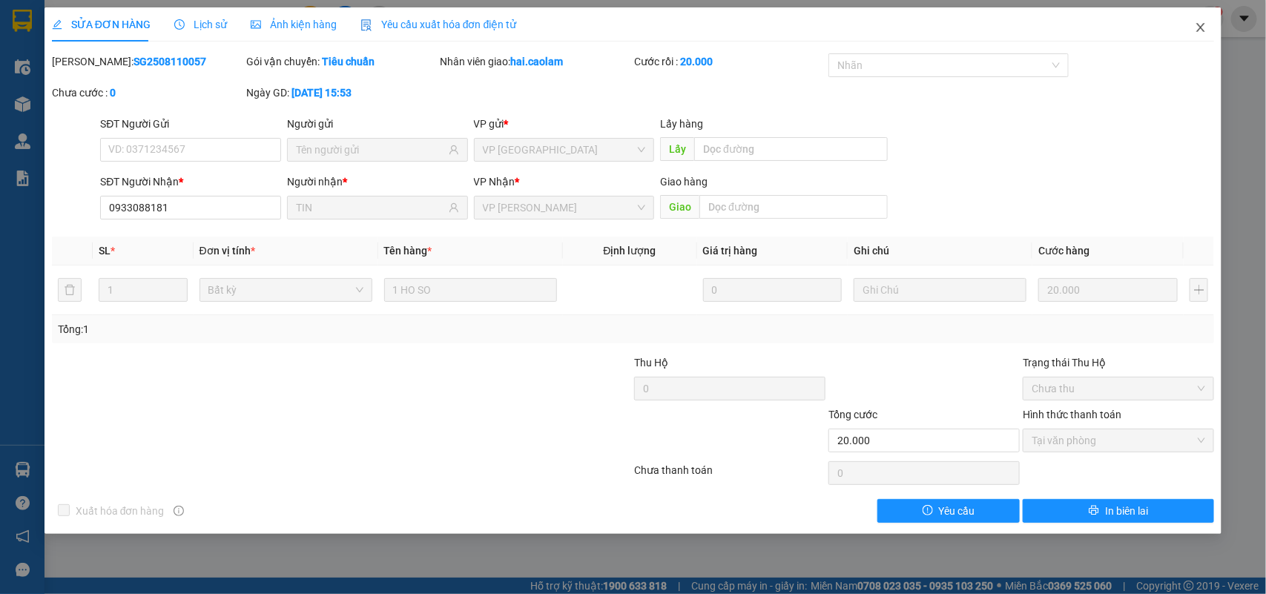
click at [1206, 22] on icon "close" at bounding box center [1201, 28] width 12 height 12
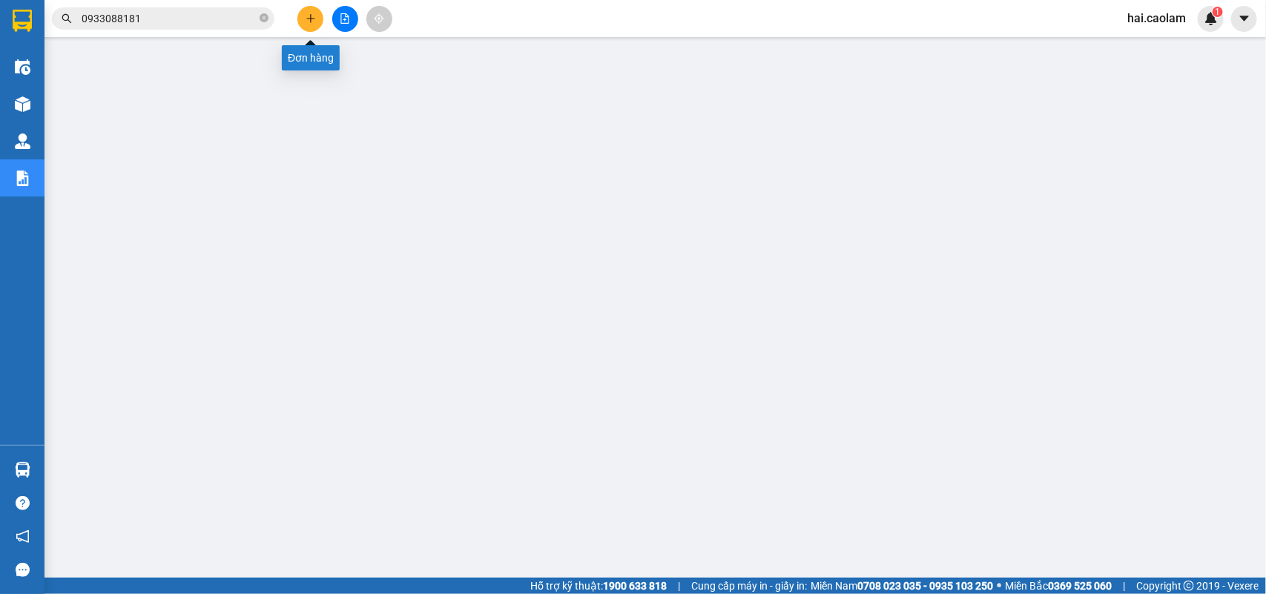
click at [314, 19] on icon "plus" at bounding box center [310, 18] width 8 height 1
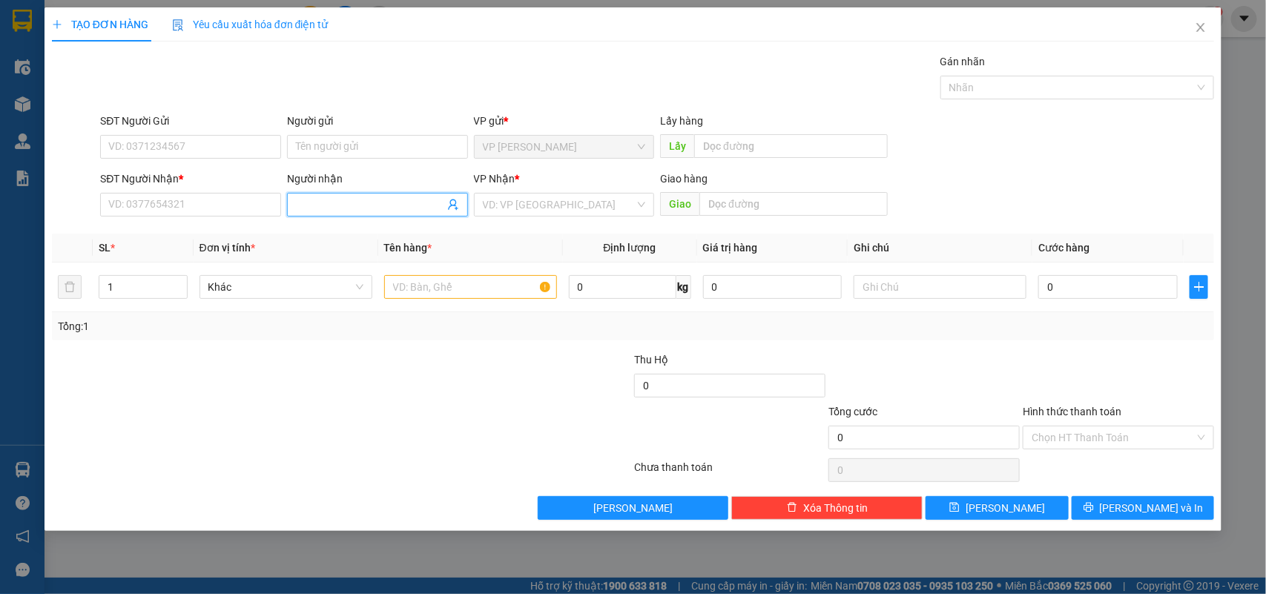
click at [353, 210] on input "Người nhận" at bounding box center [370, 205] width 148 height 16
type input "ty sau"
click at [375, 241] on div "TY SAU - 0975455755" at bounding box center [377, 235] width 163 height 16
type input "0975455755"
type input "TY SAU"
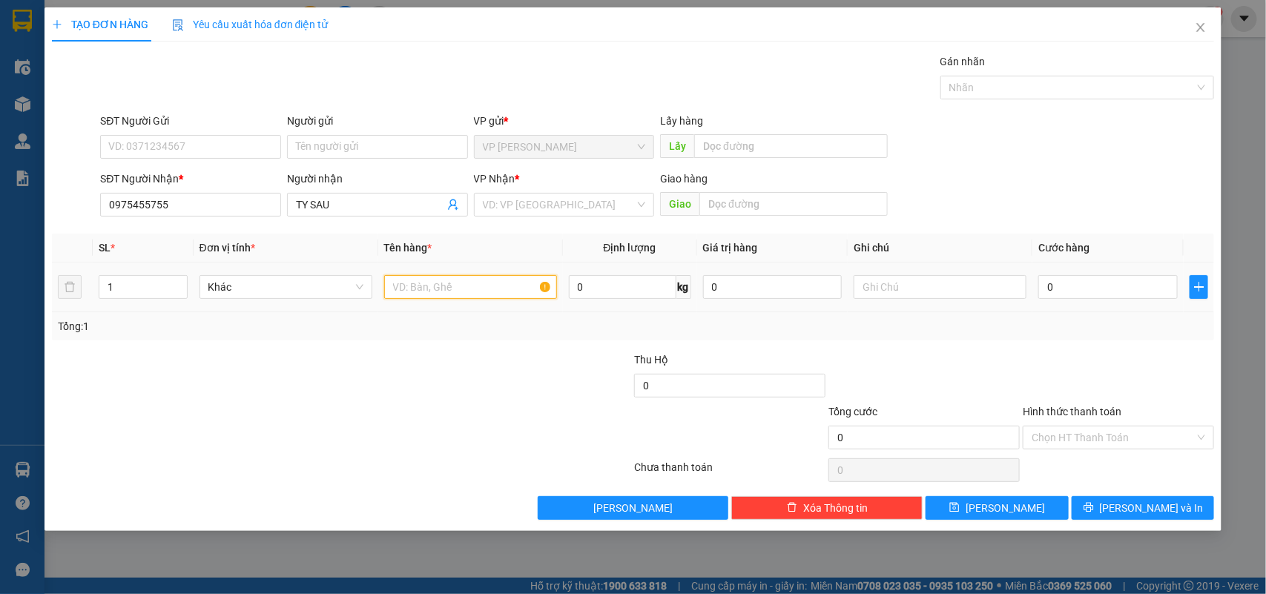
click at [470, 294] on input "text" at bounding box center [470, 287] width 173 height 24
type input "5 kiện"
click at [1089, 283] on input "0" at bounding box center [1108, 287] width 139 height 24
type input "2"
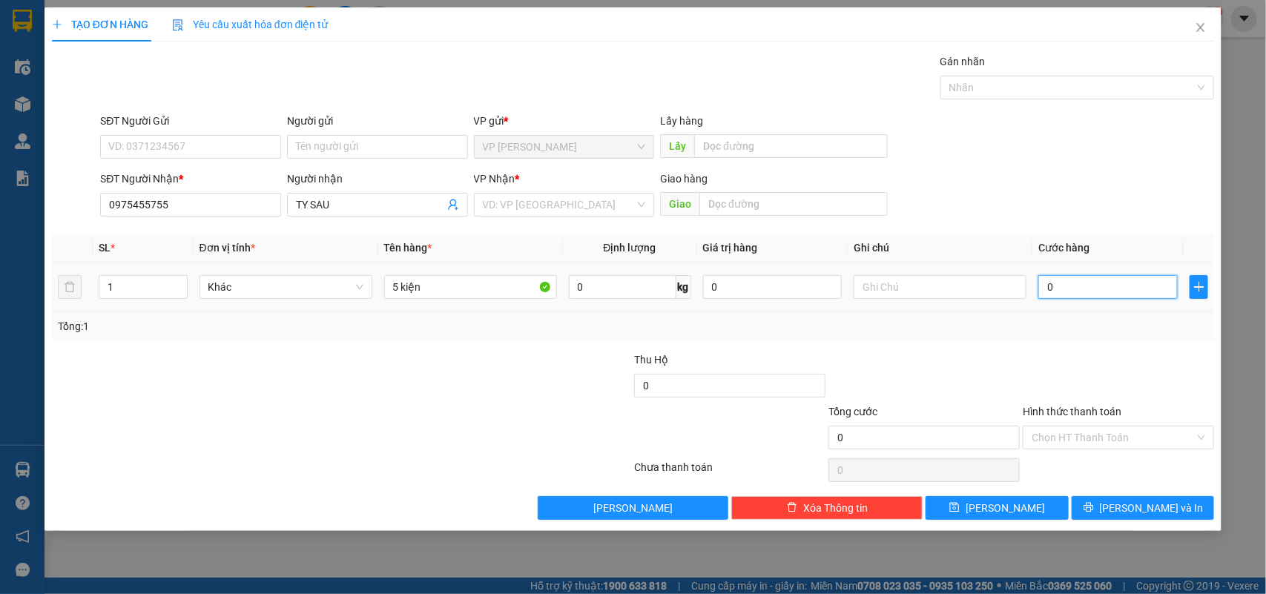
type input "2"
type input "25"
type input "250"
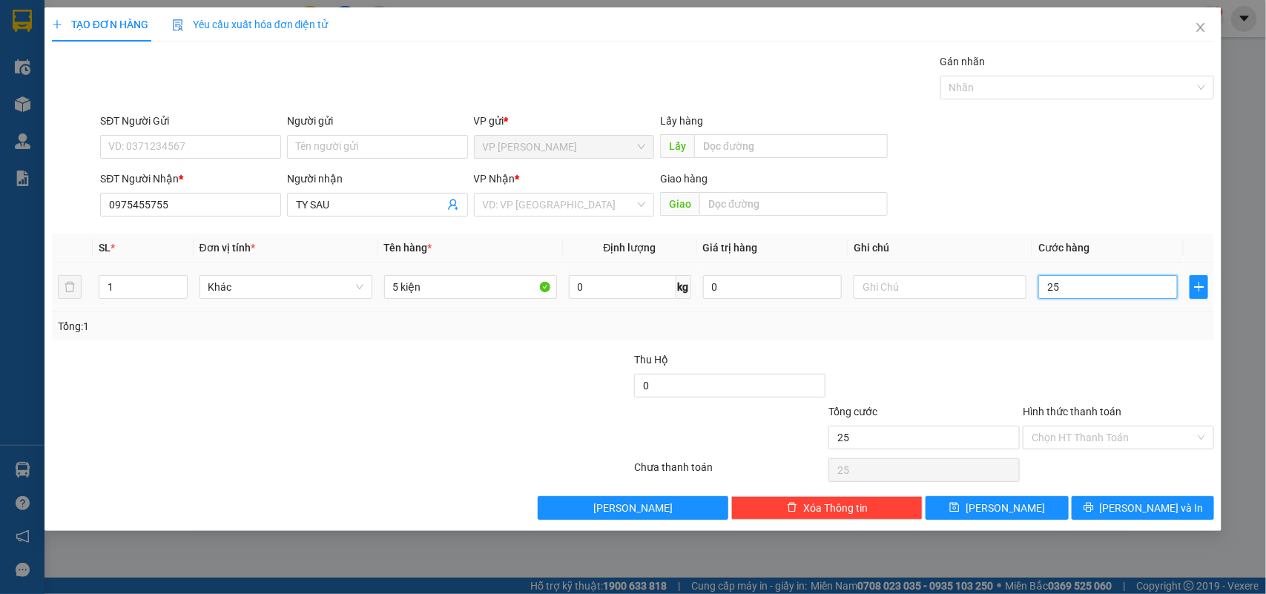
type input "250"
type input "2.500"
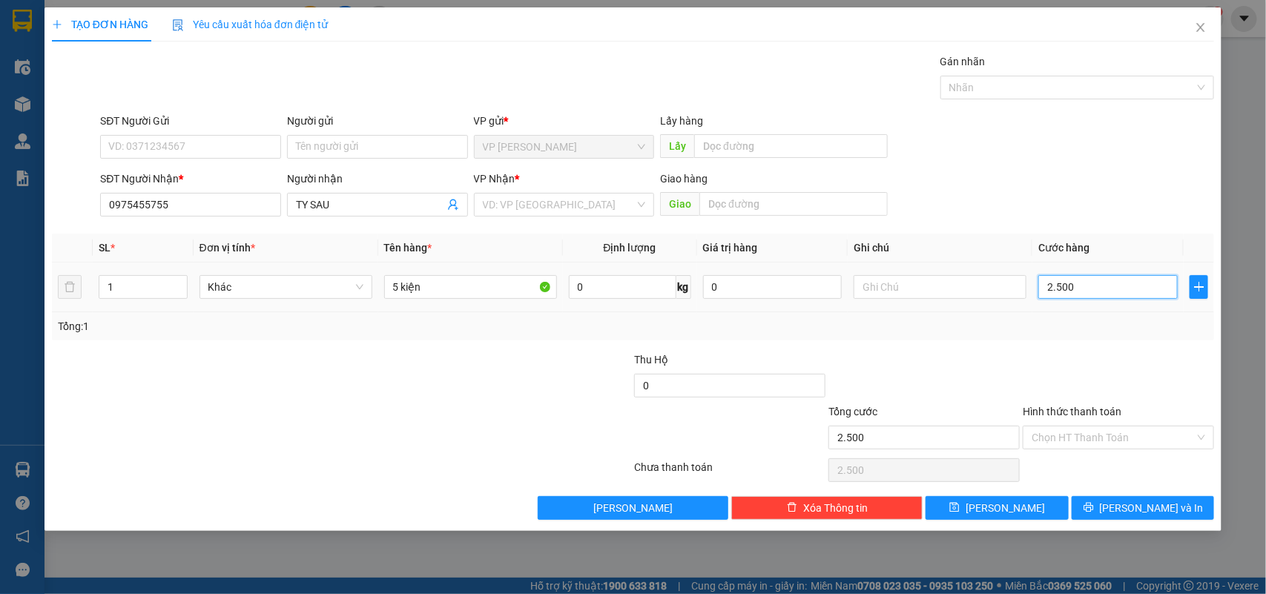
type input "25.000"
type input "250.000"
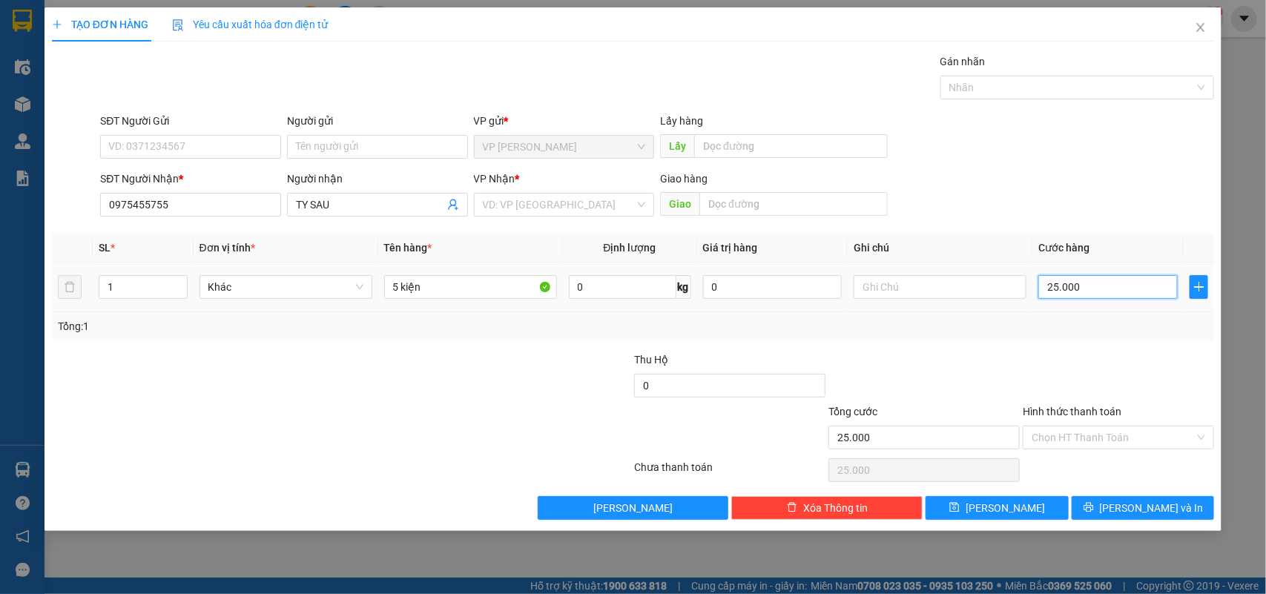
type input "250.000"
click at [823, 213] on input "text" at bounding box center [794, 204] width 188 height 24
type input "vo chi cong"
click at [1104, 441] on input "Hình thức thanh toán" at bounding box center [1113, 438] width 163 height 22
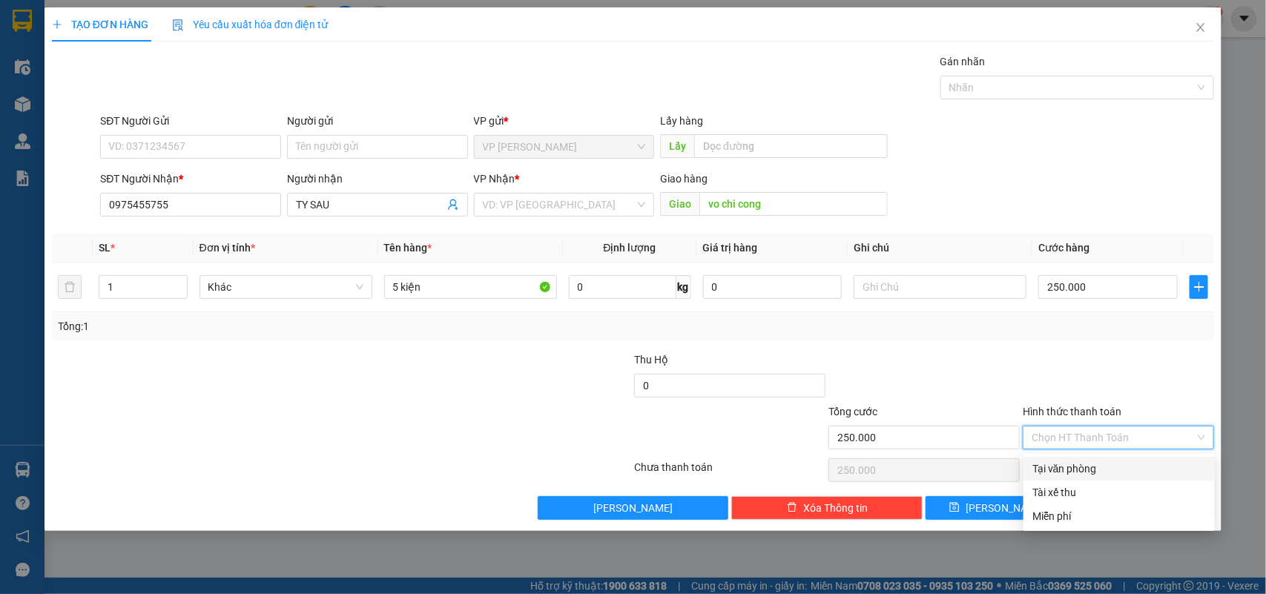
click at [1088, 464] on div "Tại văn phòng" at bounding box center [1120, 469] width 174 height 16
type input "0"
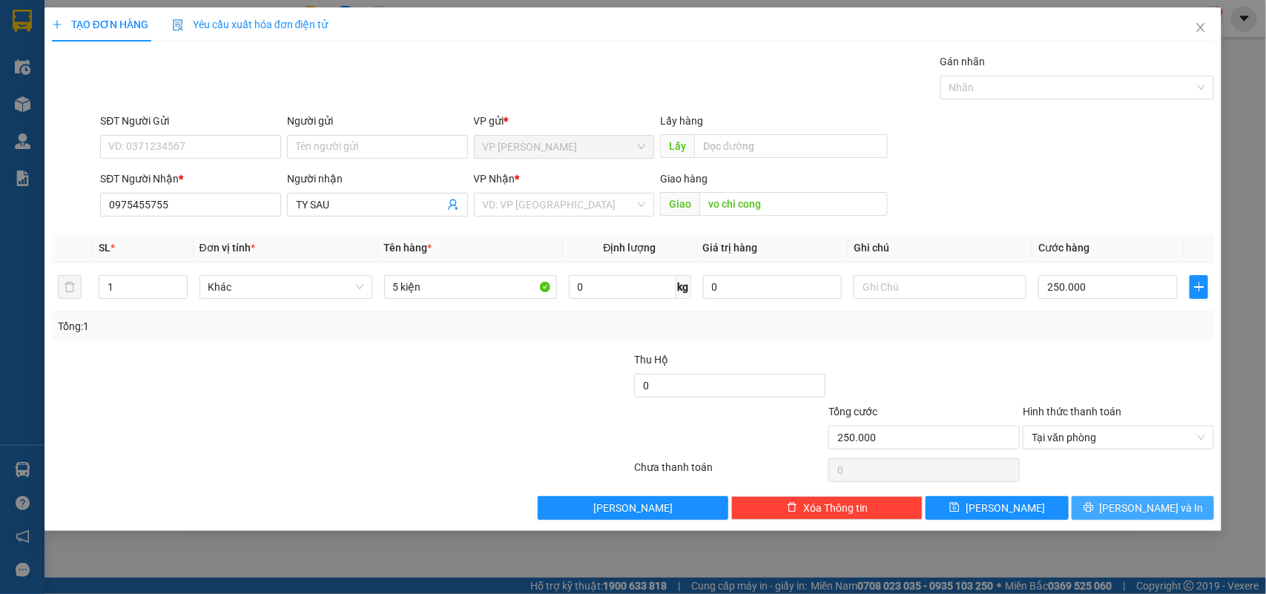
click at [1167, 513] on span "[PERSON_NAME] và In" at bounding box center [1152, 508] width 104 height 16
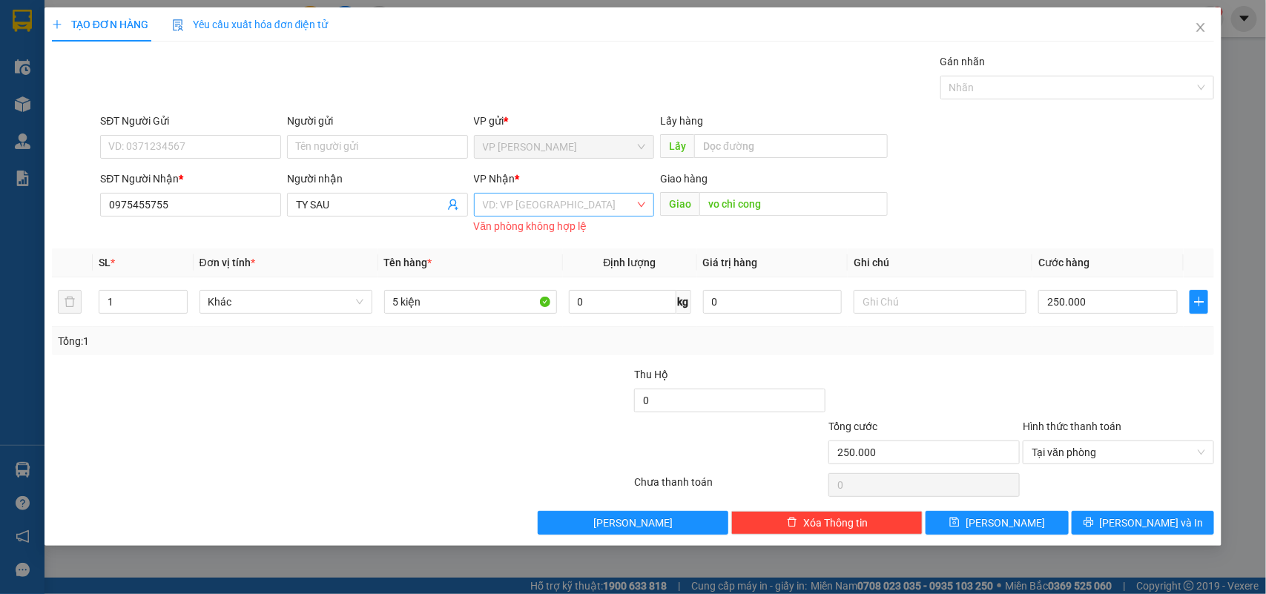
click at [536, 204] on input "search" at bounding box center [559, 205] width 153 height 22
click at [561, 258] on div "VP [GEOGRAPHIC_DATA]" at bounding box center [564, 259] width 163 height 16
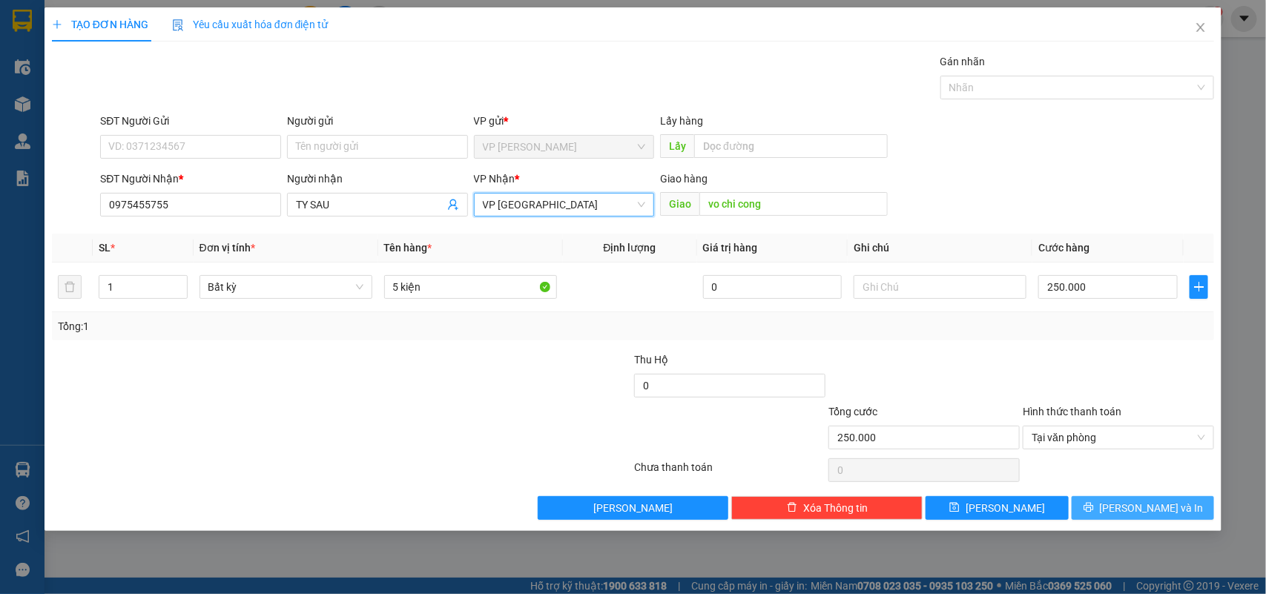
click at [1148, 512] on span "[PERSON_NAME] và In" at bounding box center [1152, 508] width 104 height 16
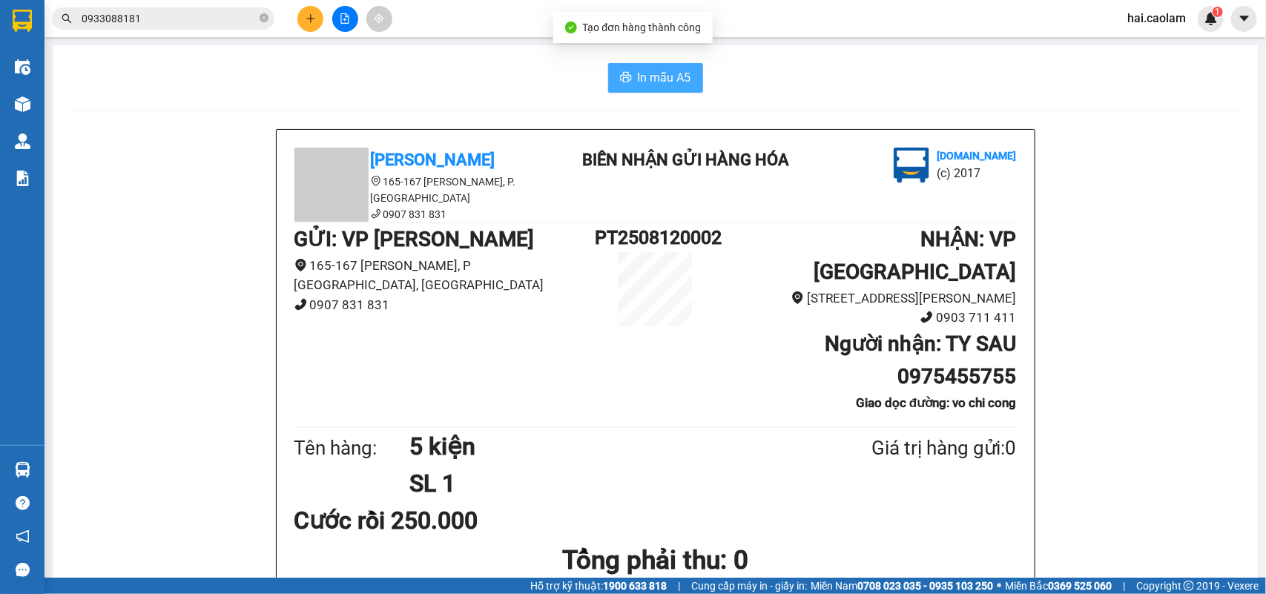
click at [638, 71] on span "In mẫu A5" at bounding box center [664, 77] width 53 height 19
click at [639, 65] on button "In mẫu A5" at bounding box center [655, 78] width 95 height 30
drag, startPoint x: 125, startPoint y: 108, endPoint x: 116, endPoint y: 4, distance: 105.0
click at [120, 35] on section "Kết quả tìm kiếm ( 1 ) Bộ lọc Mã ĐH Trạng thái Món hàng Thu hộ Tổng cước Chưa c…" at bounding box center [633, 297] width 1266 height 594
